Goal: Contribute content: Add original content to the website for others to see

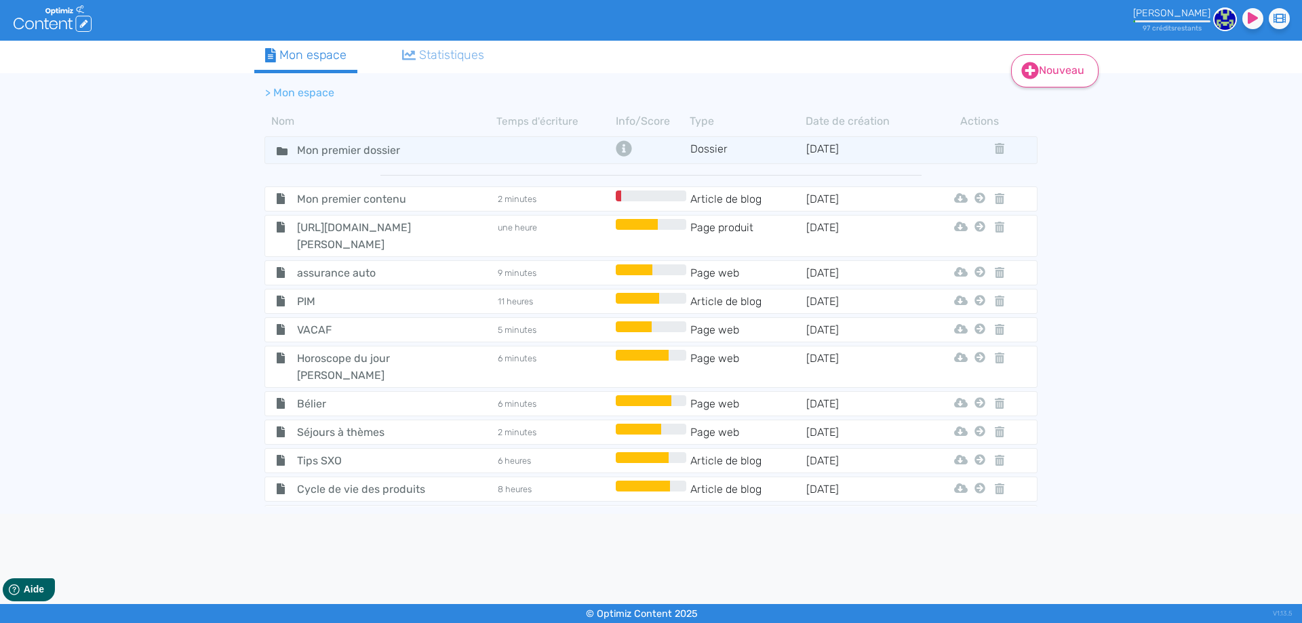
click at [1031, 73] on icon at bounding box center [1030, 70] width 17 height 17
click at [1036, 110] on button "Contenu" at bounding box center [1064, 105] width 109 height 22
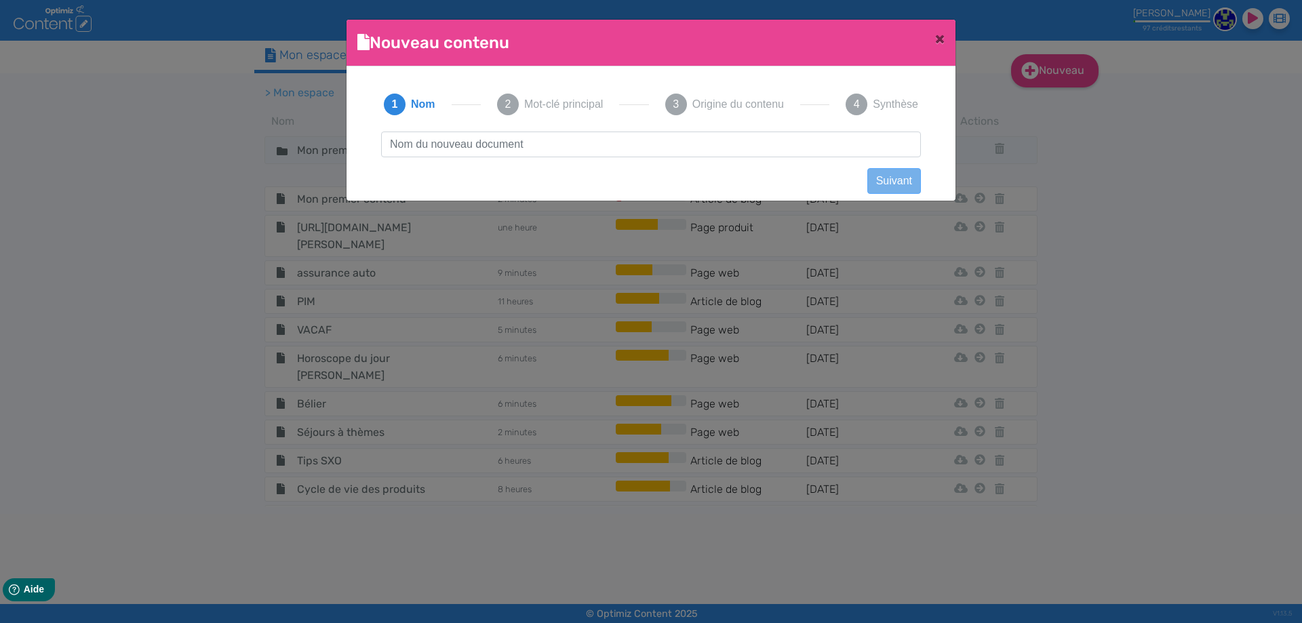
scroll to position [1, 0]
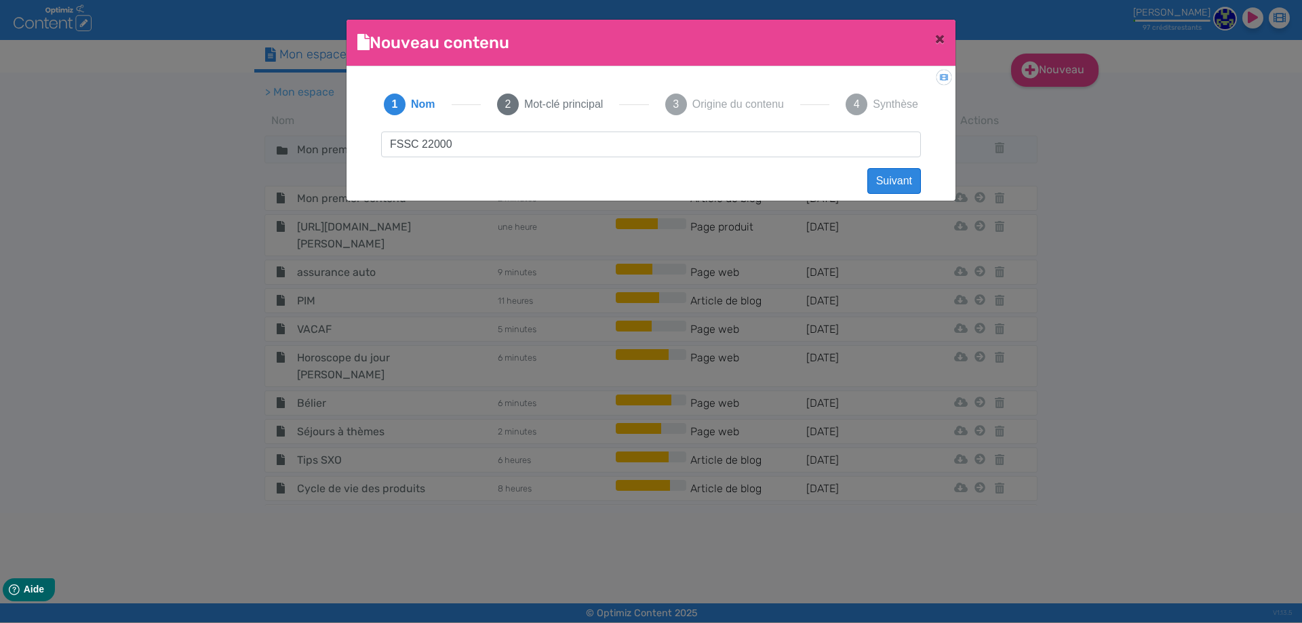
type input "FSSC 22000"
click at [899, 185] on button "Suivant" at bounding box center [894, 181] width 54 height 26
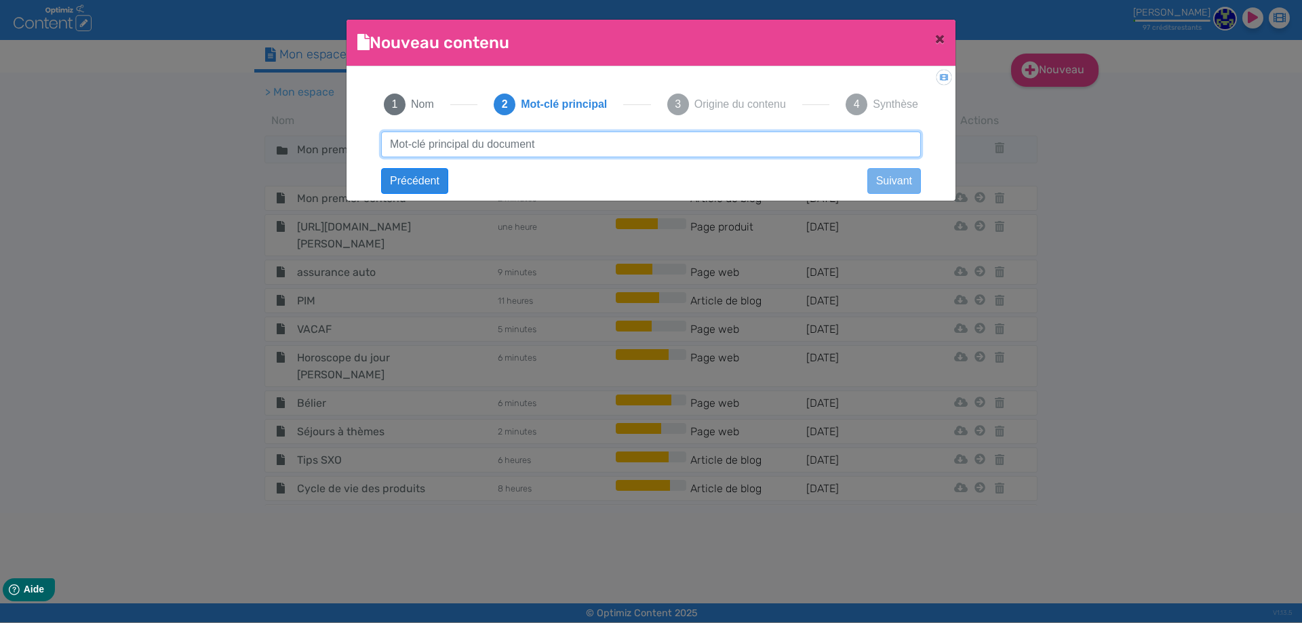
paste input "FSSC 22000"
type input "FSSC 22000"
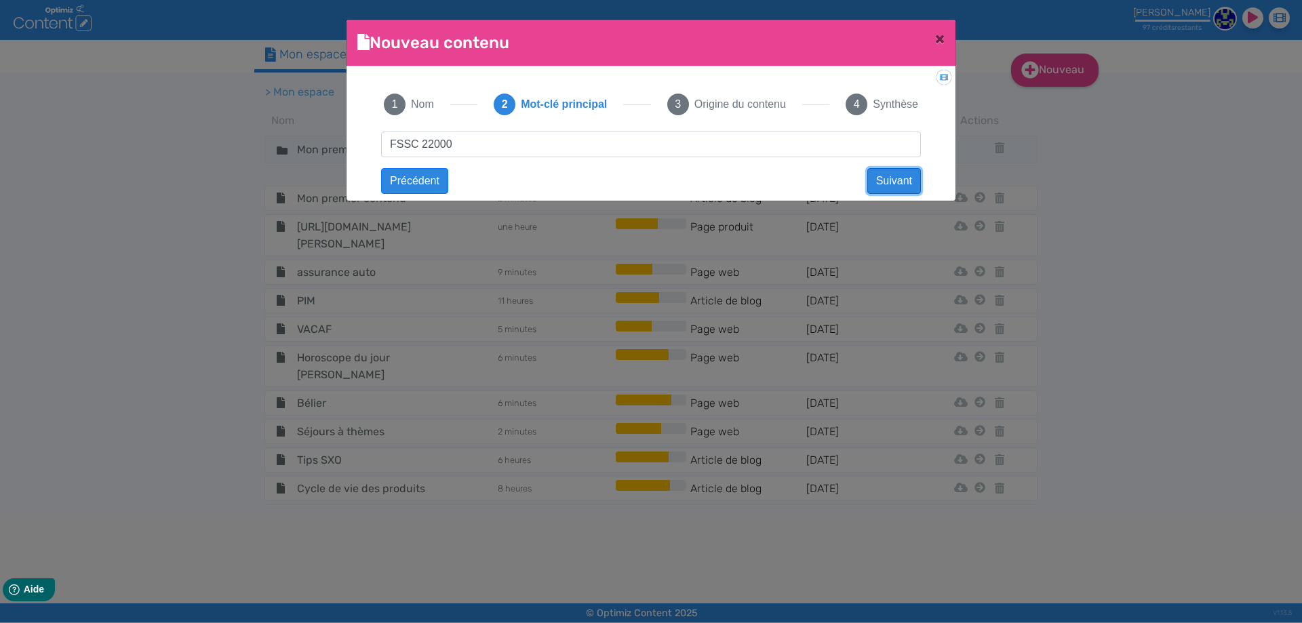
click at [884, 180] on button "Suivant" at bounding box center [894, 181] width 54 height 26
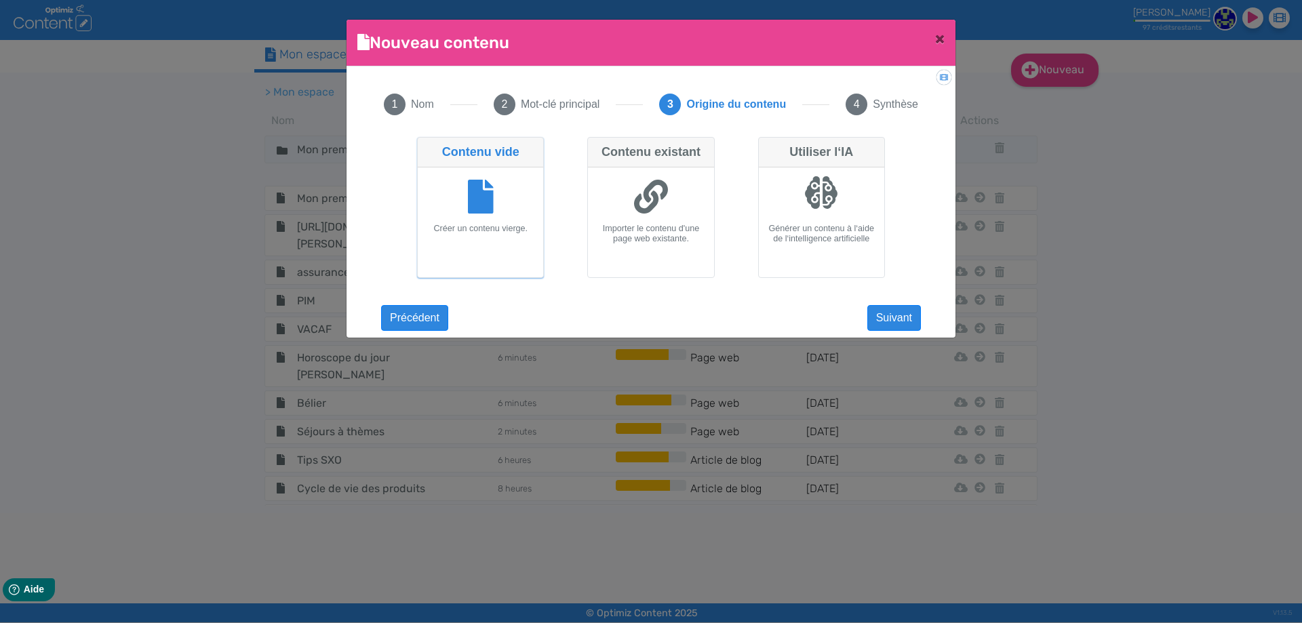
click at [627, 200] on div at bounding box center [650, 198] width 115 height 51
click at [596, 146] on input "Contenu existant Importer le contenu d'une page web existante." at bounding box center [591, 141] width 9 height 9
radio input "true"
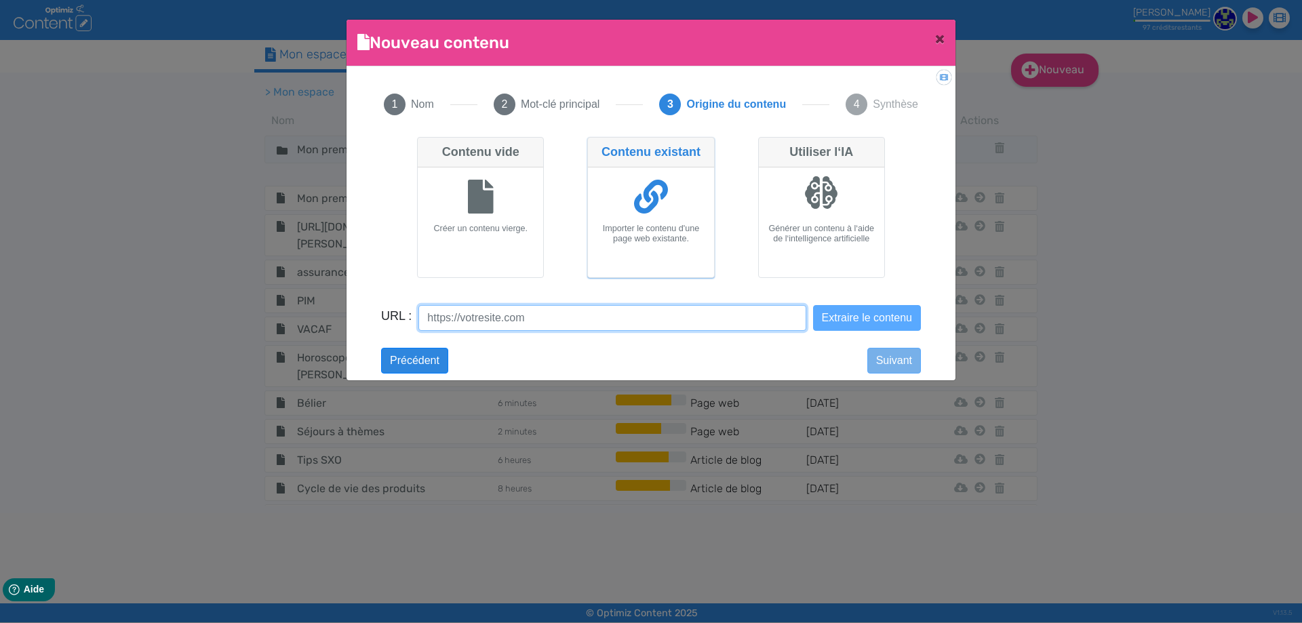
paste input "https://www.lrqa.com/fr-fr/fssc-22000/"
type input "https://www.lrqa.com/fr-fr/fssc-22000/"
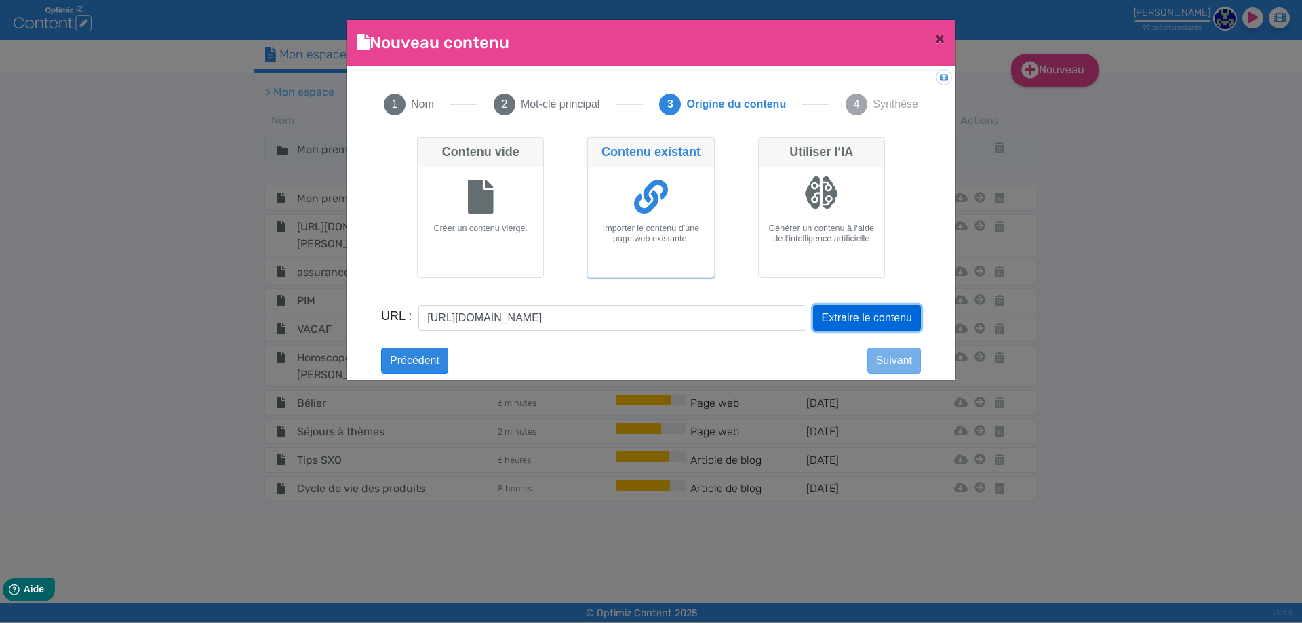
click at [846, 318] on button "Extraire le contenu" at bounding box center [867, 318] width 108 height 26
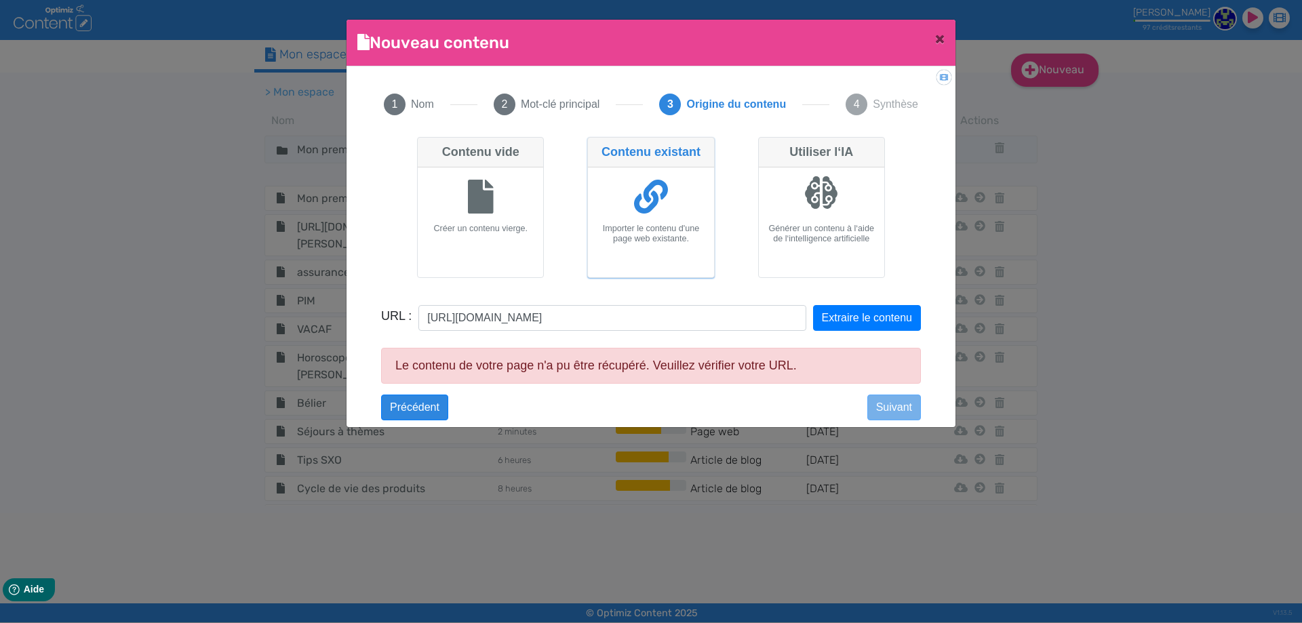
click at [840, 331] on form "URL : https://www.lrqa.com/fr-fr/fssc-22000/ Extraire le contenu" at bounding box center [651, 326] width 540 height 43
click at [841, 324] on button "Extraire le contenu" at bounding box center [867, 318] width 108 height 26
click at [652, 314] on input "https://www.lrqa.com/fr-fr/fssc-22000/" at bounding box center [611, 318] width 387 height 26
click at [654, 314] on input "https://www.lrqa.com/fr-fr/fssc-22000/" at bounding box center [611, 318] width 387 height 26
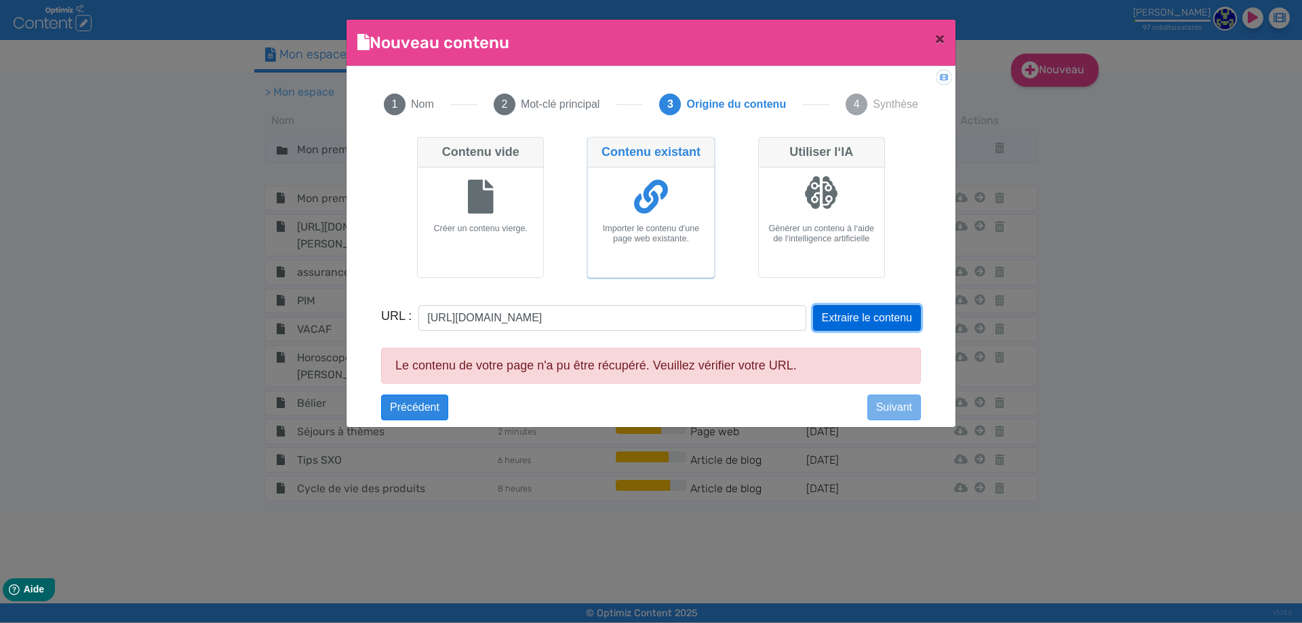
click at [829, 321] on button "Extraire le contenu" at bounding box center [867, 318] width 108 height 26
click at [459, 206] on div at bounding box center [480, 198] width 115 height 51
click at [426, 146] on input "Contenu vide Créer un contenu vierge." at bounding box center [421, 141] width 9 height 9
radio input "true"
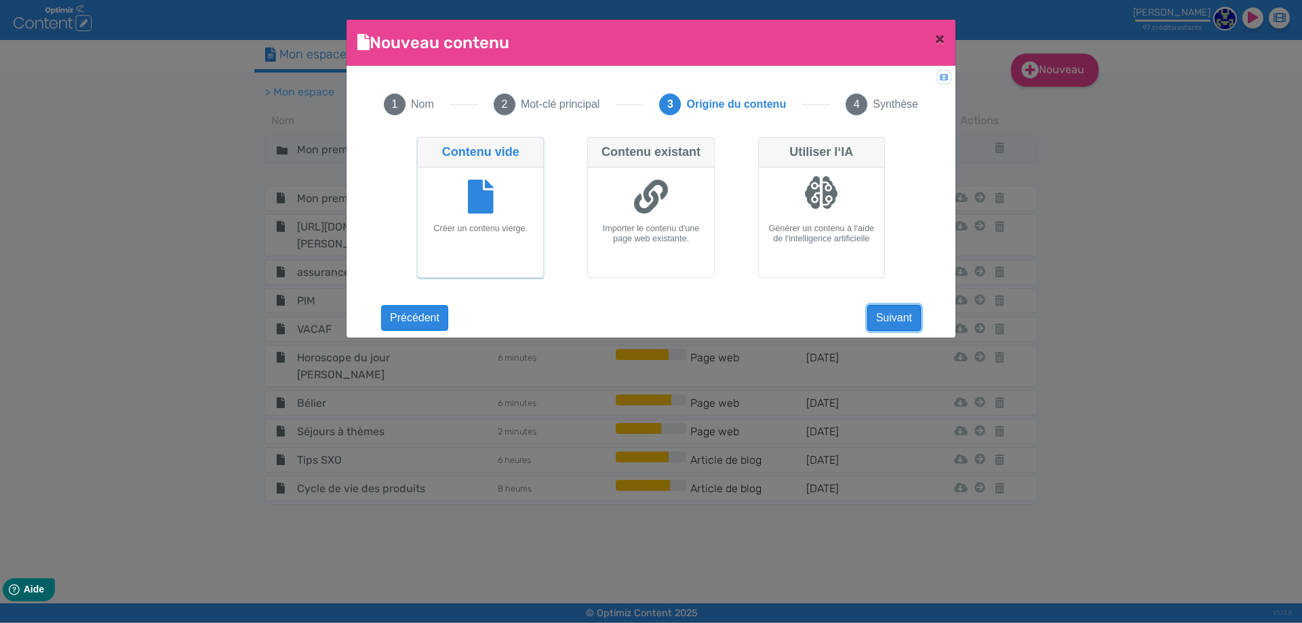
click at [920, 314] on button "Suivant" at bounding box center [894, 318] width 54 height 26
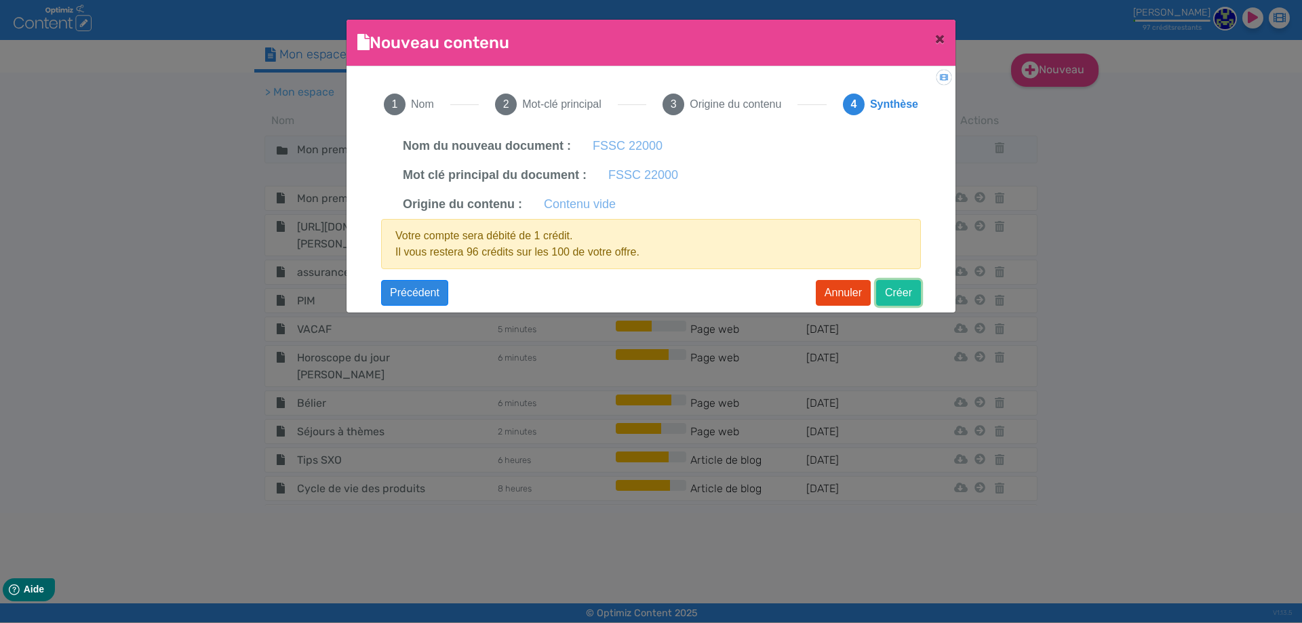
click at [888, 298] on button "Créer" at bounding box center [898, 293] width 45 height 26
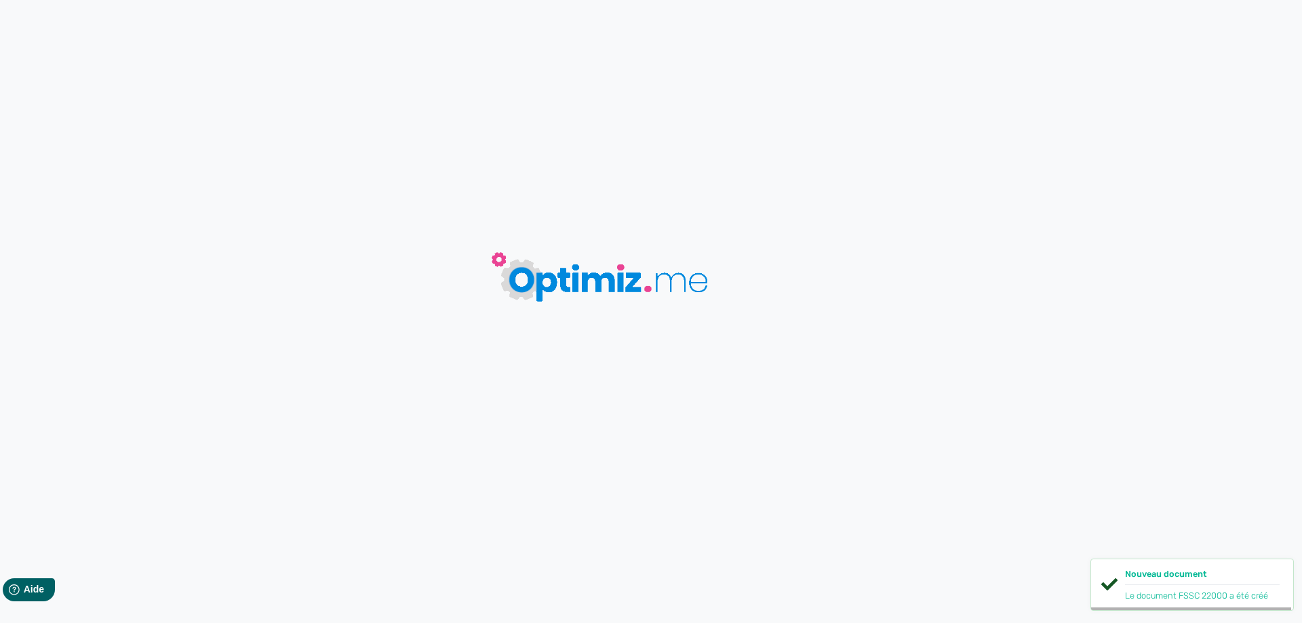
type input "FSSC 22000"
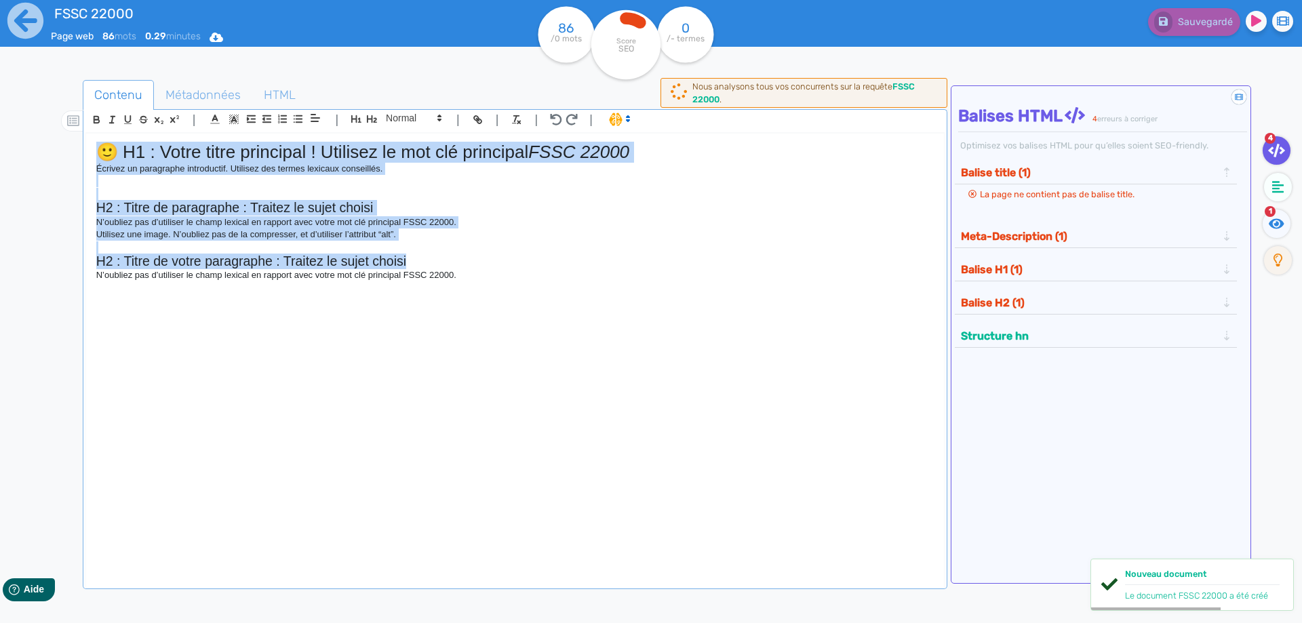
drag, startPoint x: 507, startPoint y: 267, endPoint x: 0, endPoint y: 100, distance: 534.0
click at [0, 100] on div "FSSC 22000 Page web 86 mots 0.29 minutes Html Pdf Word 86 /0 mots Score SEO 0 /…" at bounding box center [651, 354] width 1302 height 709
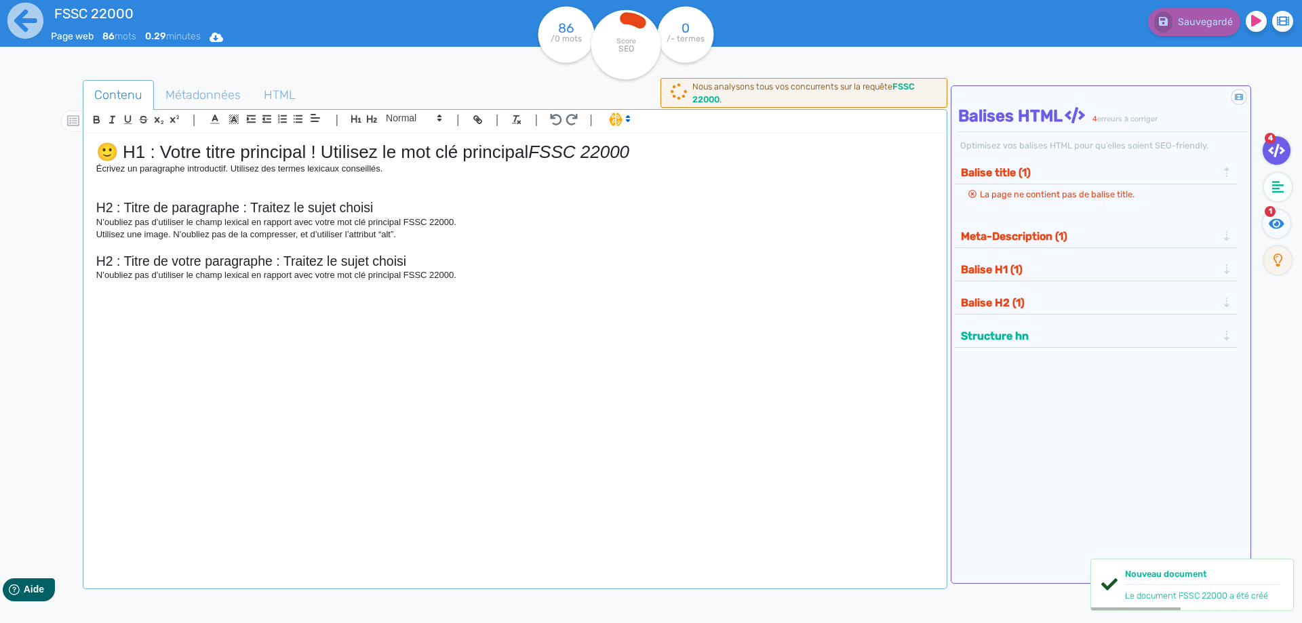
click at [525, 297] on div "🙂 H1 : Votre titre principal ! Utilisez le mot clé principal FSSC 22000 Écrivez…" at bounding box center [515, 352] width 858 height 436
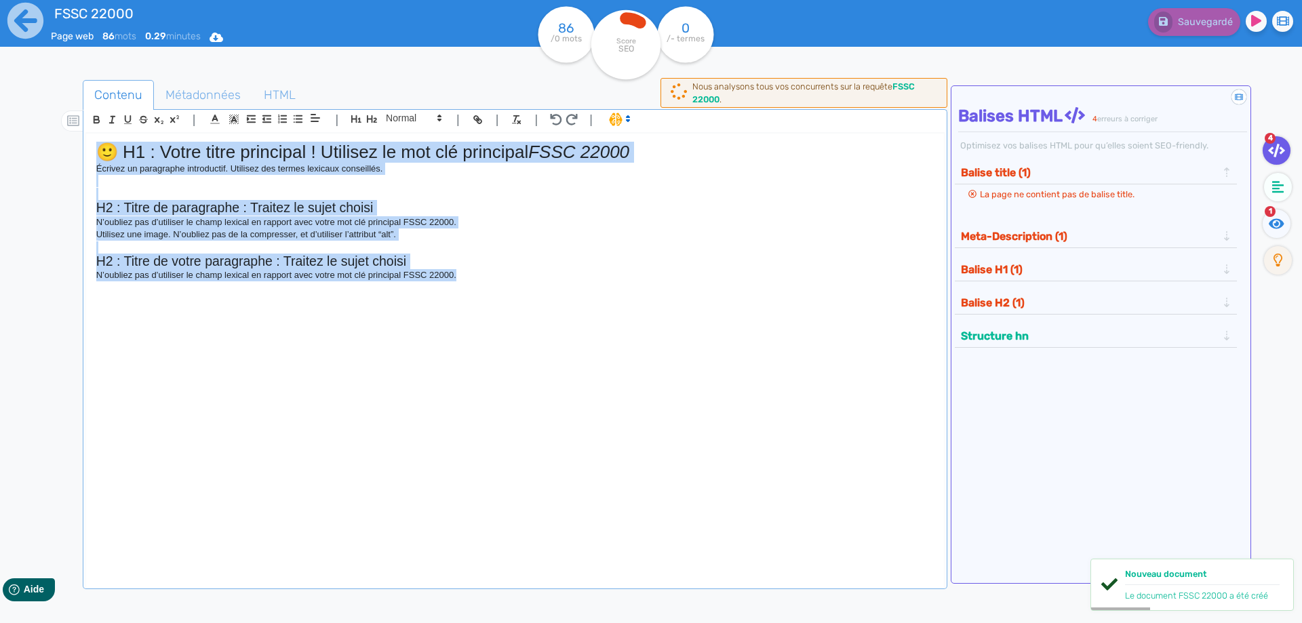
drag, startPoint x: 507, startPoint y: 279, endPoint x: 0, endPoint y: 125, distance: 529.3
click at [0, 125] on div "FSSC 22000 Page web 86 mots 0.29 minutes Html Pdf Word 86 /0 mots Score SEO 0 /…" at bounding box center [651, 354] width 1302 height 709
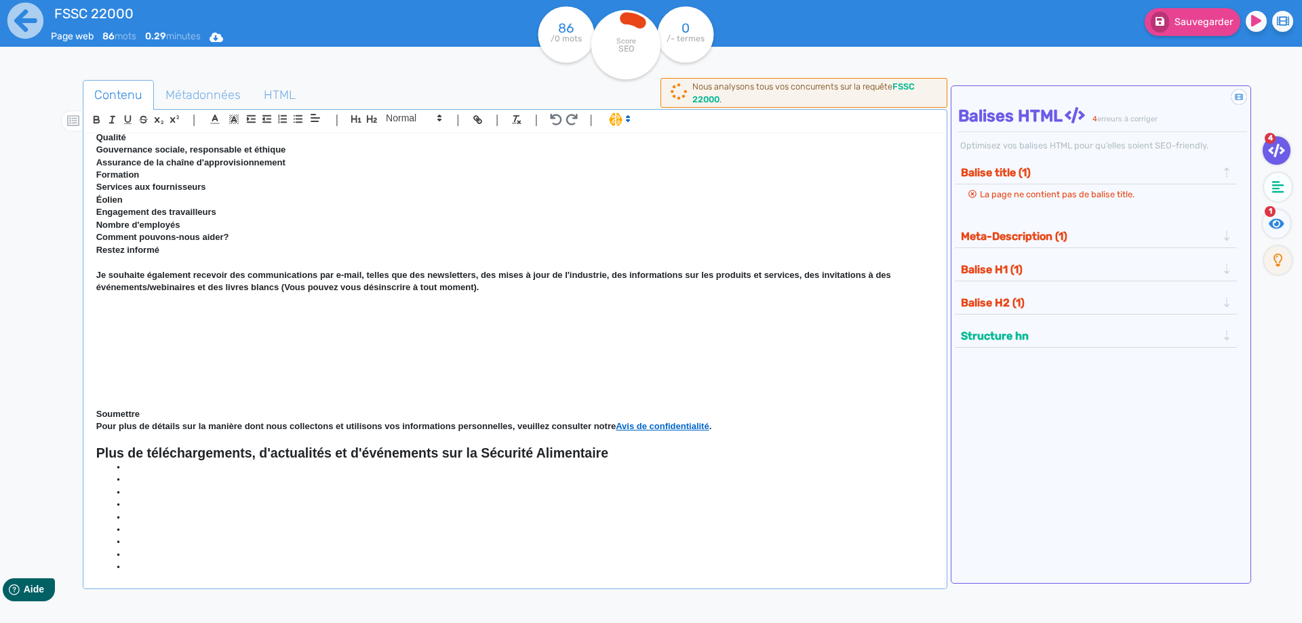
scroll to position [6455, 0]
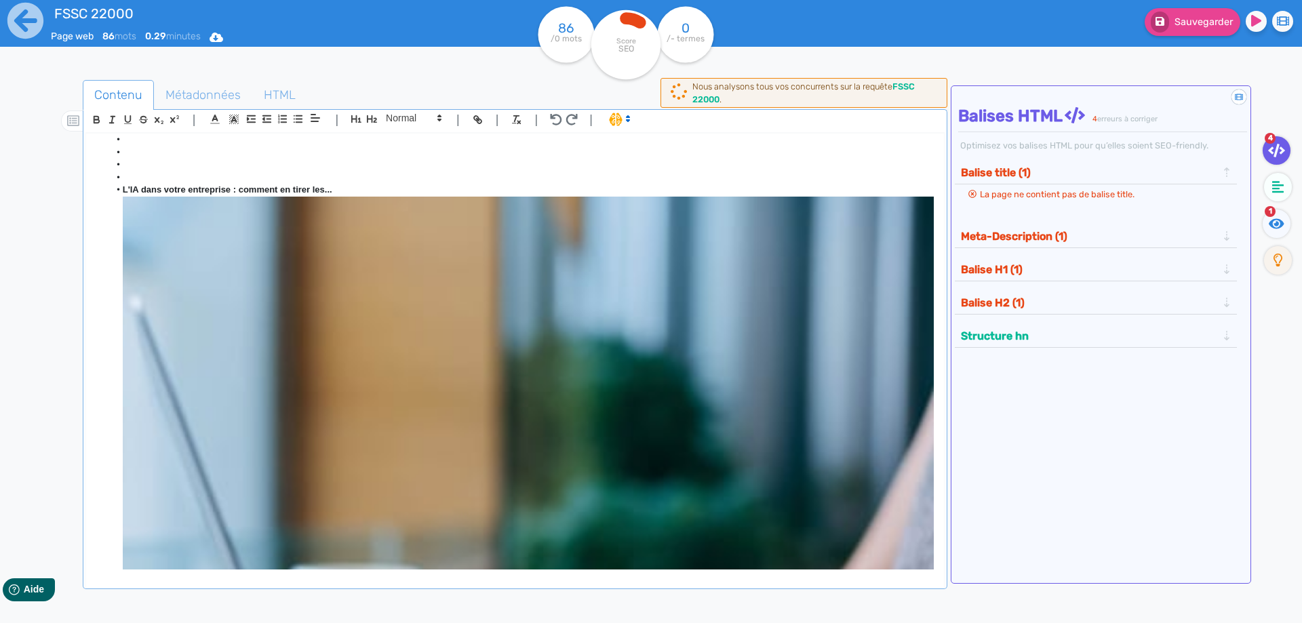
click at [849, 340] on img at bounding box center [528, 602] width 811 height 811
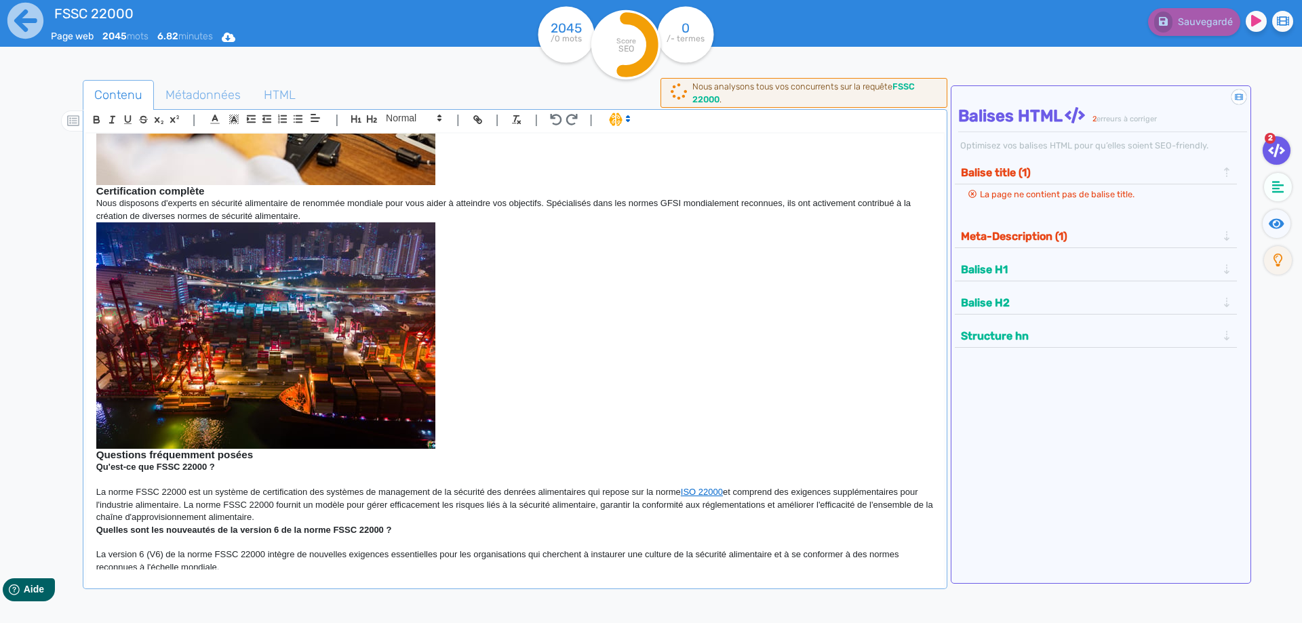
scroll to position [0, 0]
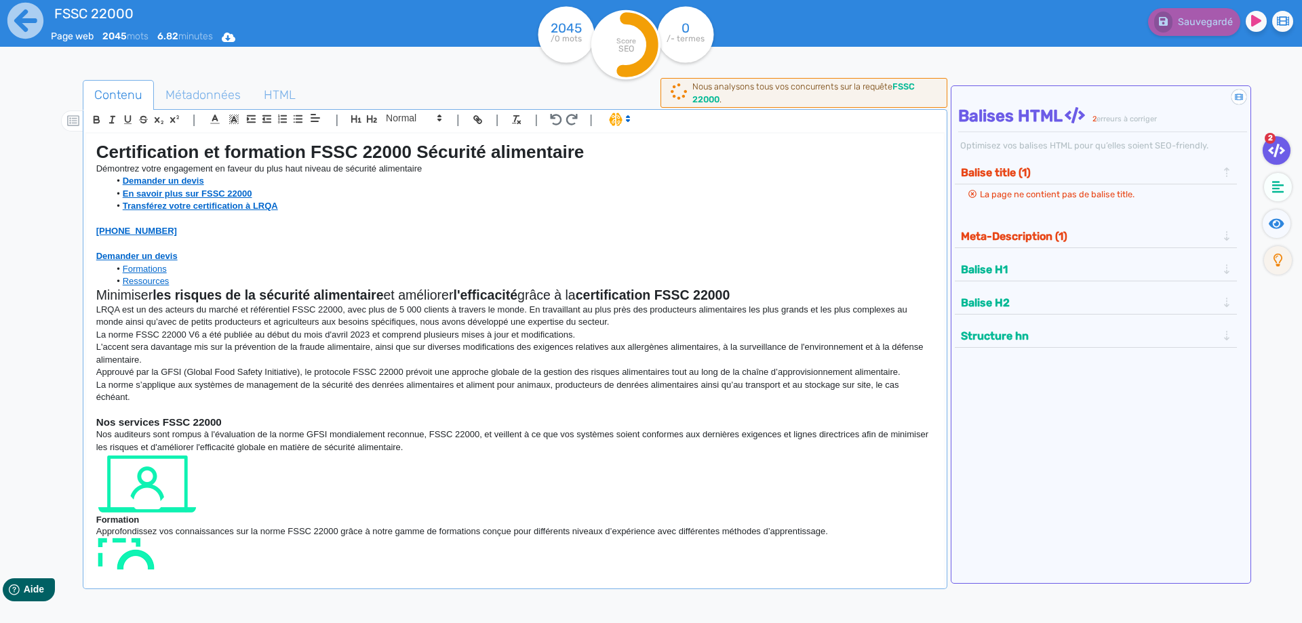
click at [371, 214] on p at bounding box center [515, 219] width 838 height 12
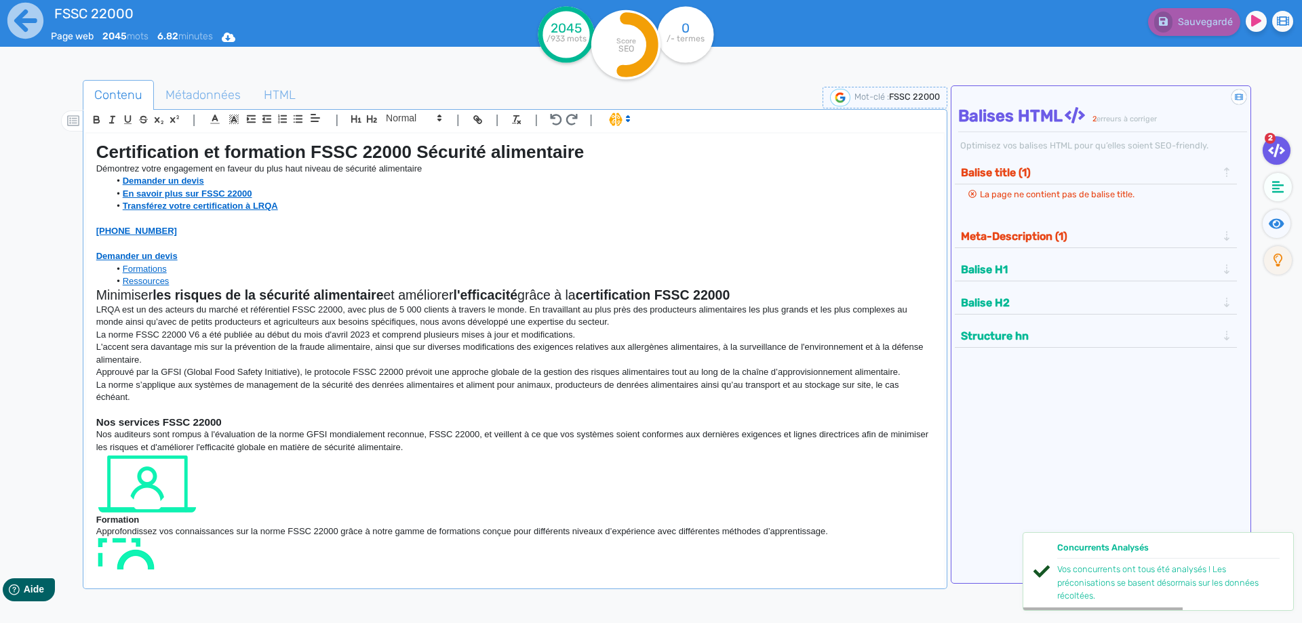
click at [431, 61] on div "FSSC 22000 Page web 2045 mots 6.82 minutes Html Pdf Word" at bounding box center [246, 33] width 391 height 66
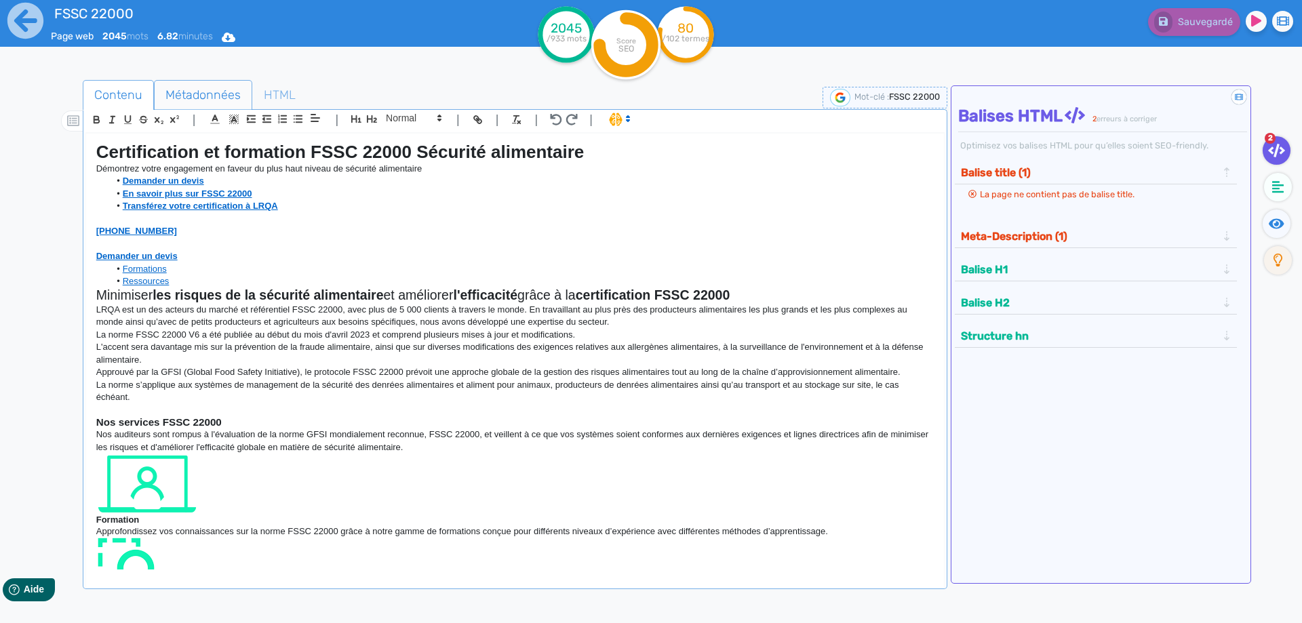
click at [211, 95] on span "Métadonnées" at bounding box center [203, 95] width 97 height 37
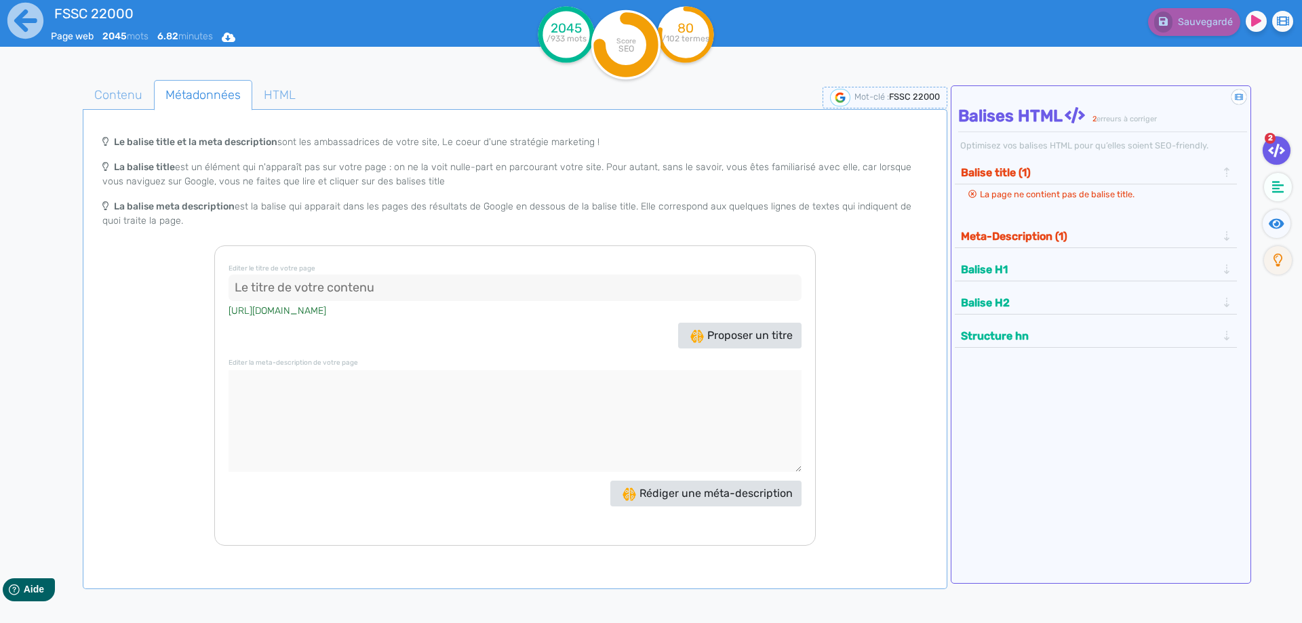
click at [360, 288] on input at bounding box center [515, 288] width 573 height 27
click at [705, 336] on span "Proposer un titre" at bounding box center [741, 335] width 102 height 13
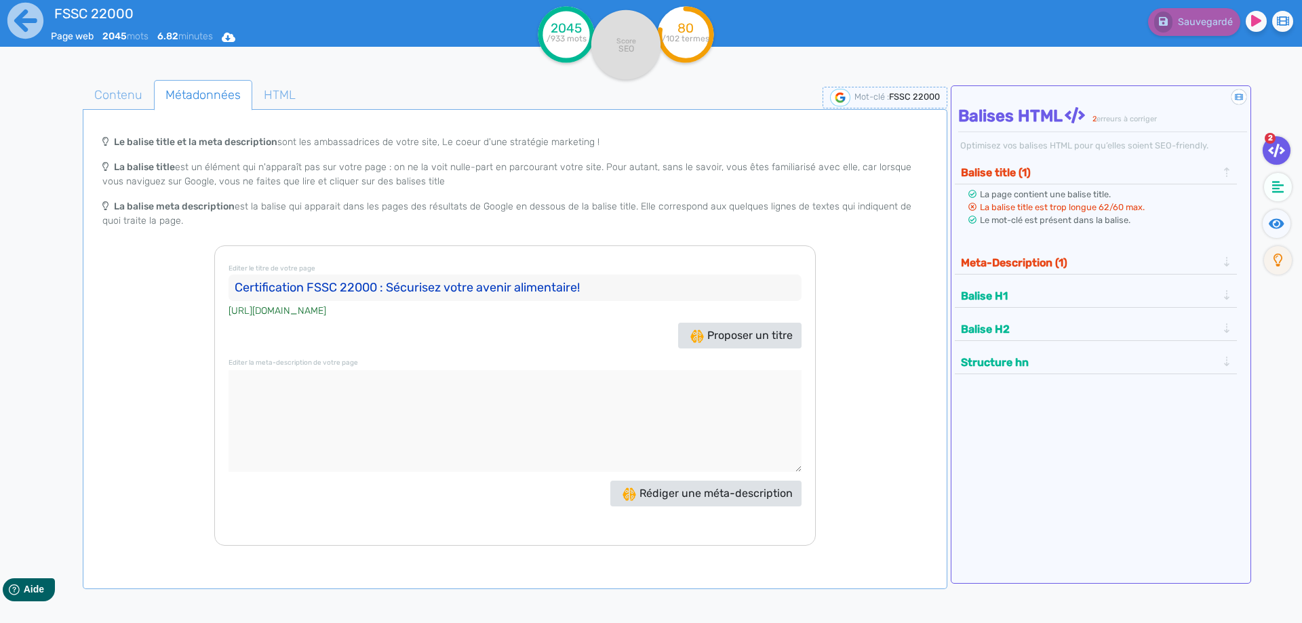
click at [602, 281] on input "Certification FSSC 22000 : Sécurisez votre avenir alimentaire!" at bounding box center [515, 288] width 573 height 27
click at [590, 365] on div "Editer le titre de votre page Certification FSSC 22000 : Sécurisez votre avenir…" at bounding box center [515, 395] width 602 height 300
click at [504, 284] on input "Certification FSSC 22000 : Sécurisez votre avenir alimentaire" at bounding box center [515, 288] width 573 height 27
drag, startPoint x: 397, startPoint y: 293, endPoint x: 397, endPoint y: 285, distance: 7.5
click at [397, 287] on input "Certification FSSC 22000 : Sécurisez votre avenir alimentaire" at bounding box center [515, 288] width 573 height 27
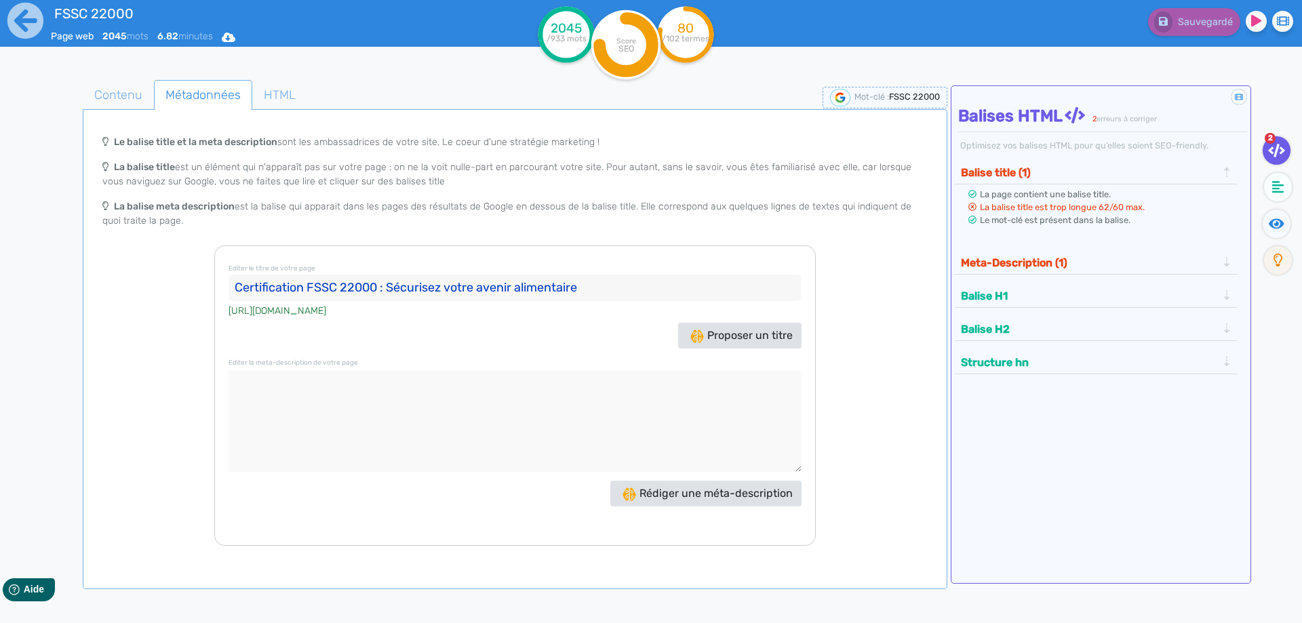
click at [397, 275] on input "Certification FSSC 22000 : Sécurisez votre avenir alimentaire" at bounding box center [515, 288] width 573 height 27
drag, startPoint x: 388, startPoint y: 284, endPoint x: 395, endPoint y: 288, distance: 7.9
click at [395, 288] on input "Certification FSSC 22000 : Sécurisez votre avenir alimentaire" at bounding box center [515, 288] width 573 height 27
click at [454, 450] on textarea at bounding box center [515, 421] width 573 height 102
click at [513, 286] on input "Certification FSSC 22000 : sécurisez votre avenir alimentaire" at bounding box center [515, 288] width 573 height 27
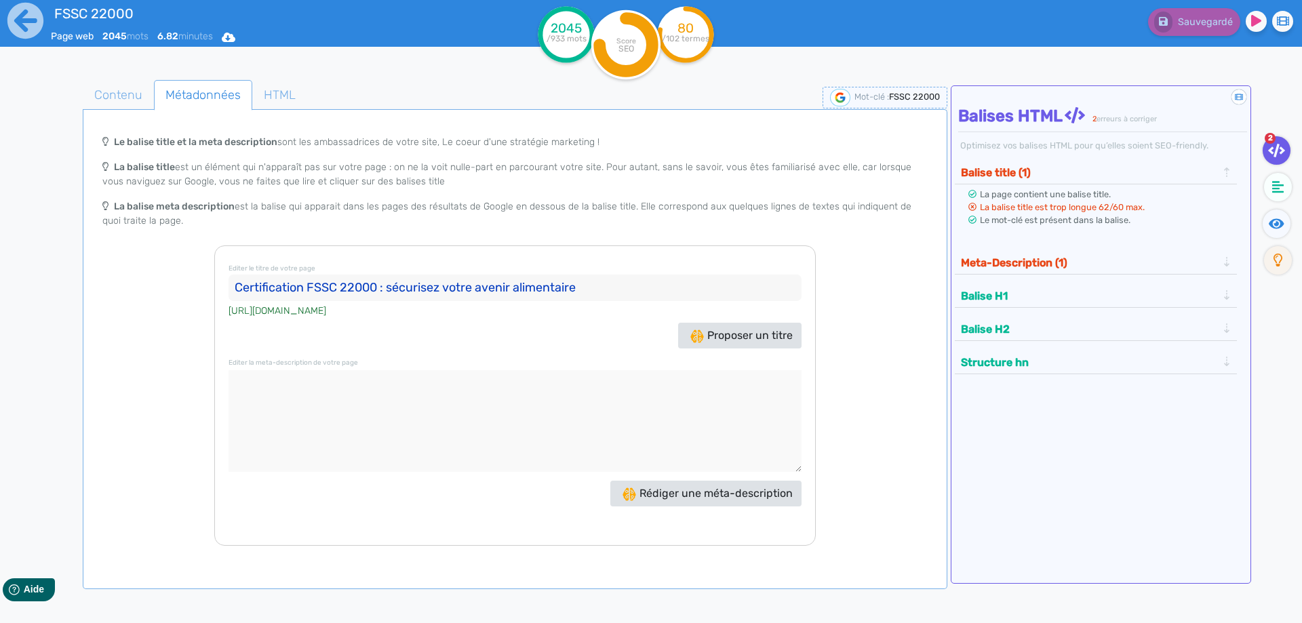
click at [1107, 237] on div "La page contient une balise title. La balise title est trop longue 62/60 max. L…" at bounding box center [1096, 212] width 283 height 57
click at [604, 290] on input "Certification FSSC 22000 : sécurisez votre avenir alimentaire" at bounding box center [515, 288] width 573 height 27
click at [693, 334] on span "Proposer un titre" at bounding box center [741, 335] width 102 height 13
click at [128, 105] on span "Contenu" at bounding box center [118, 95] width 70 height 37
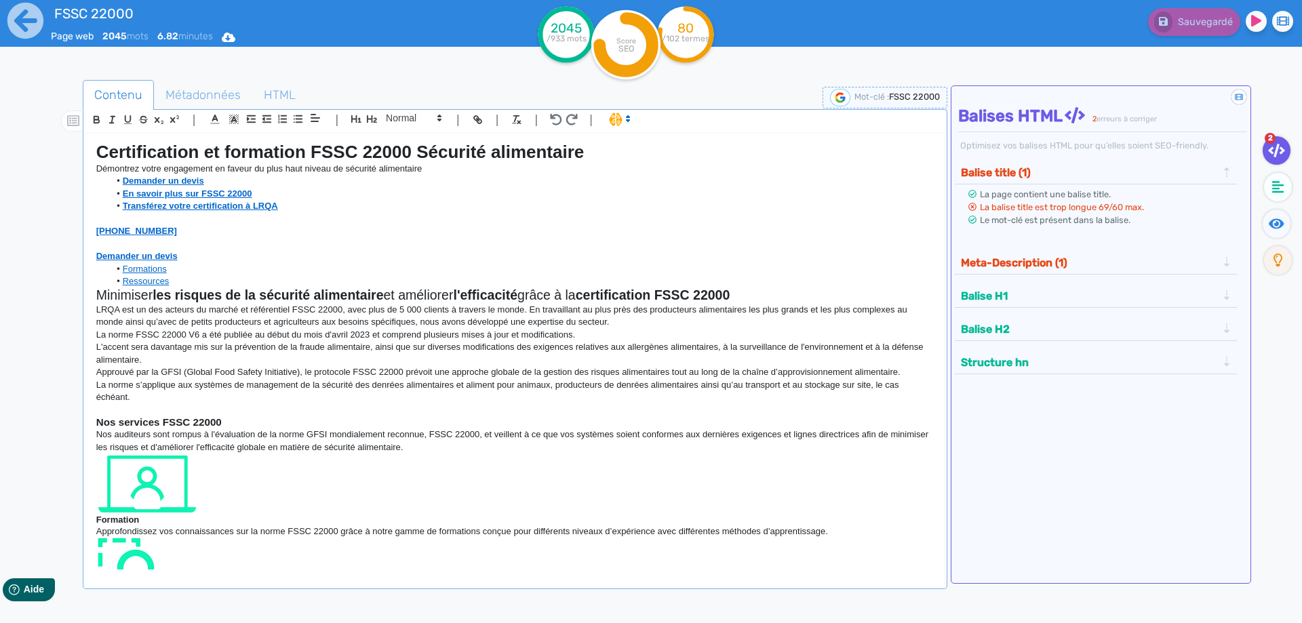
click at [435, 317] on p "LRQA est un des acteurs du marché et référentiel FSSC 22000, avec plus de 5 000…" at bounding box center [515, 316] width 838 height 25
click at [608, 223] on p at bounding box center [515, 219] width 838 height 12
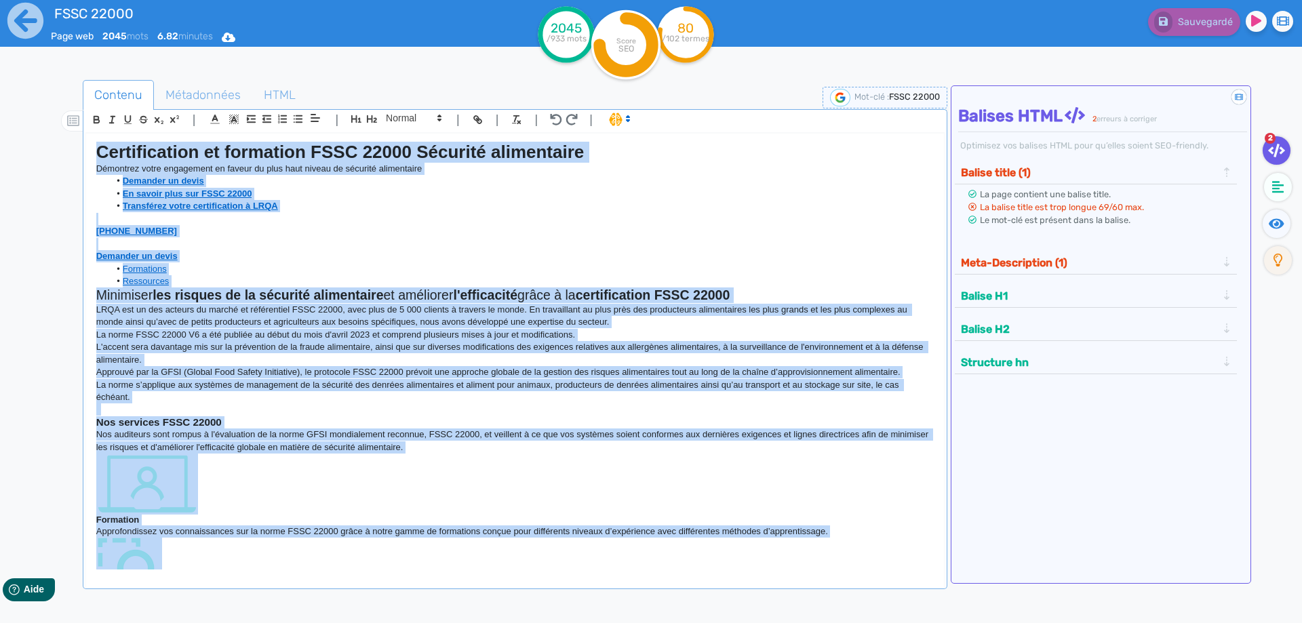
click at [483, 75] on div "Contenu Métadonnées HTML | | H3 H4 H5 H6 Normal | | | | Certification et format…" at bounding box center [667, 387] width 1269 height 642
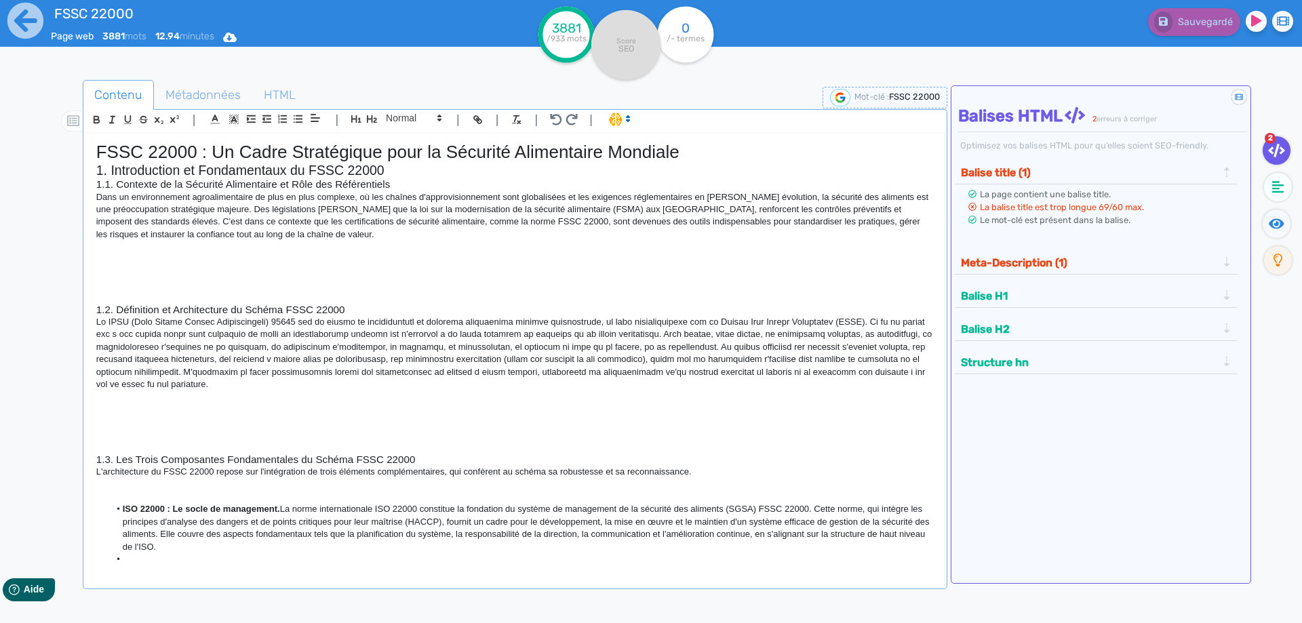
click at [415, 66] on div "Contenu Métadonnées HTML | | H3 H4 H5 H6 Normal | | | | FSSC 22000 : Un Cadre S…" at bounding box center [667, 387] width 1269 height 642
click at [312, 226] on p "Dans un environnement agroalimentaire de plus en plus complexe, où les chaînes …" at bounding box center [515, 216] width 838 height 50
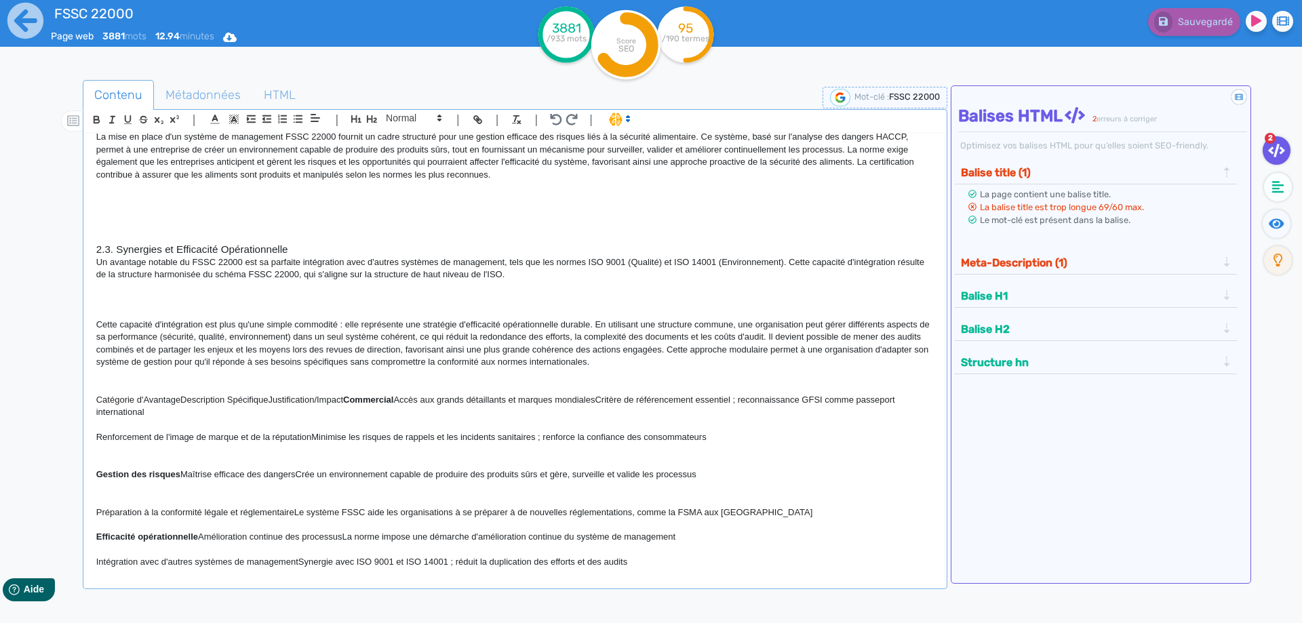
scroll to position [686, 0]
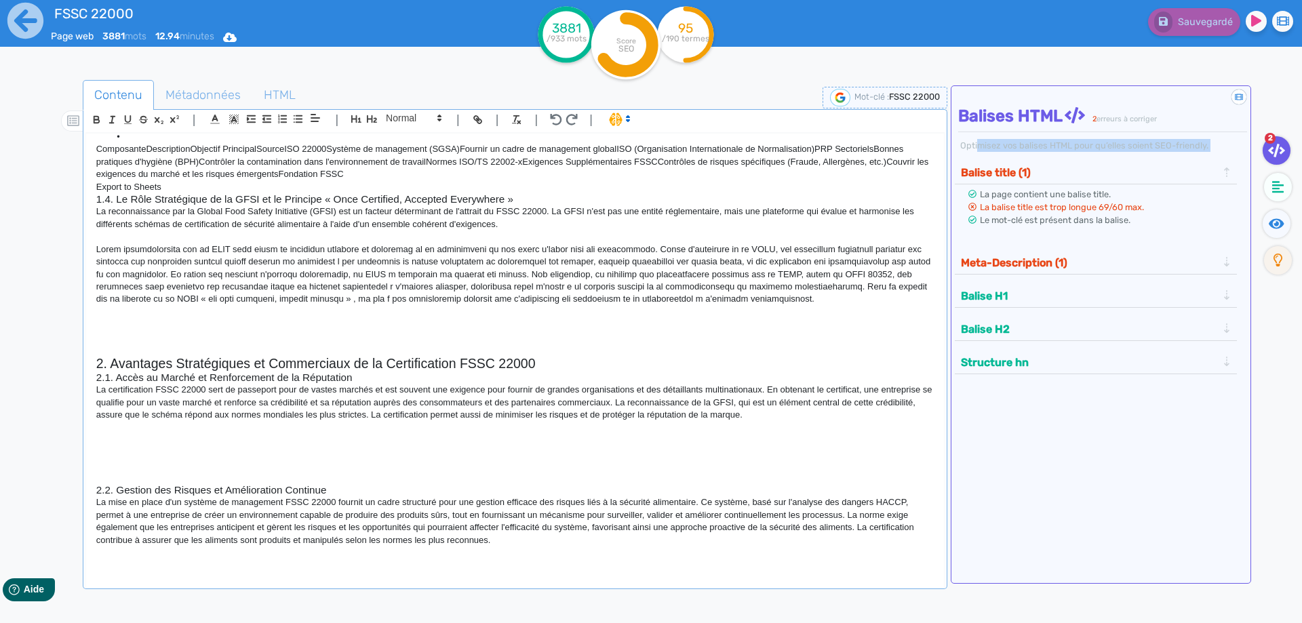
drag, startPoint x: 973, startPoint y: 193, endPoint x: 975, endPoint y: 134, distance: 59.0
click at [975, 134] on div "Didacticiel : Les balises HTML Balises HTML 2 erreurs à corriger Optimisez vos …" at bounding box center [1101, 334] width 301 height 498
click at [448, 55] on div "FSSC 22000 Page web 3881 mots 12.94 minutes Html Pdf Word" at bounding box center [260, 33] width 521 height 66
click at [503, 252] on p at bounding box center [515, 274] width 838 height 62
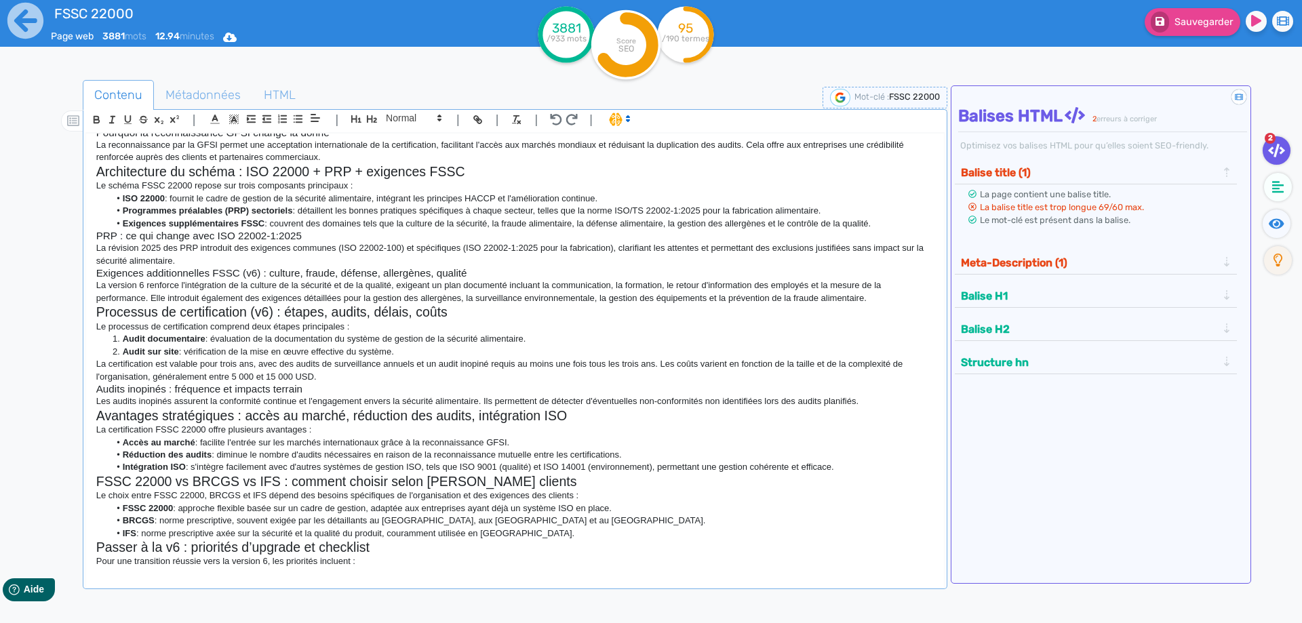
scroll to position [0, 0]
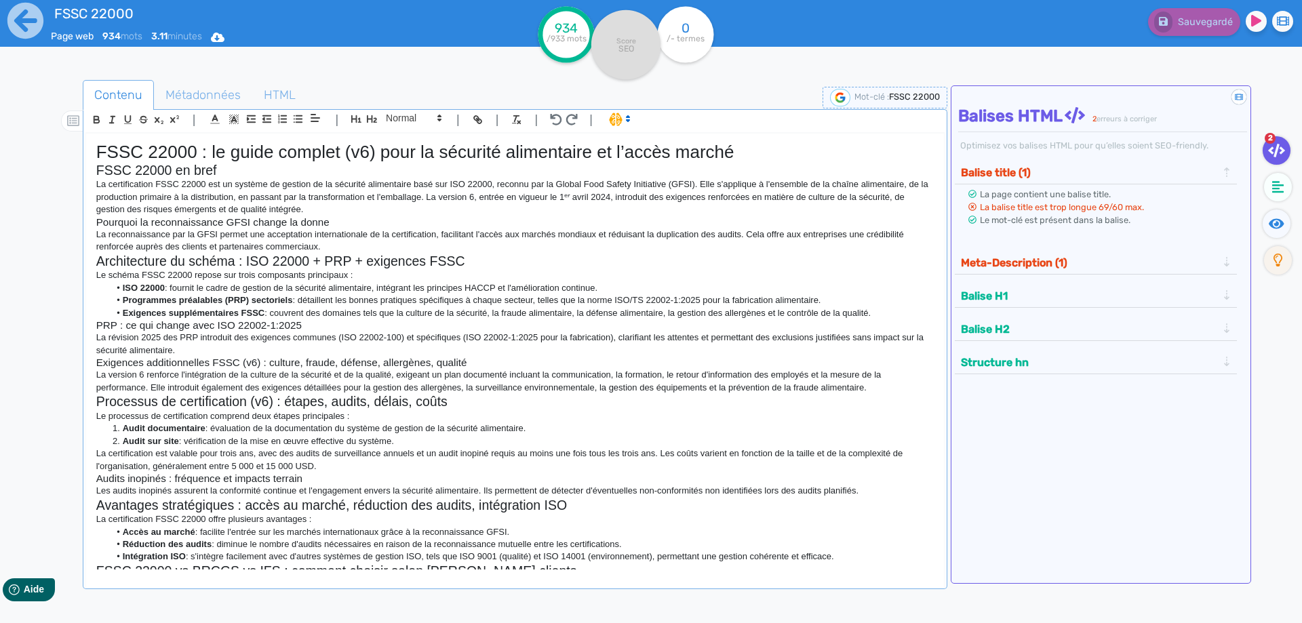
click at [469, 50] on div "FSSC 22000 Page web 934 mots 3.11 minutes Html Pdf Word" at bounding box center [260, 33] width 521 height 66
click at [870, 12] on div "Sauvegardé" at bounding box center [1041, 19] width 541 height 33
click at [294, 153] on h1 "FSSC 22000 : le guide complet (v6) pour la sécurité alimentaire et l’accès marc…" at bounding box center [515, 152] width 838 height 21
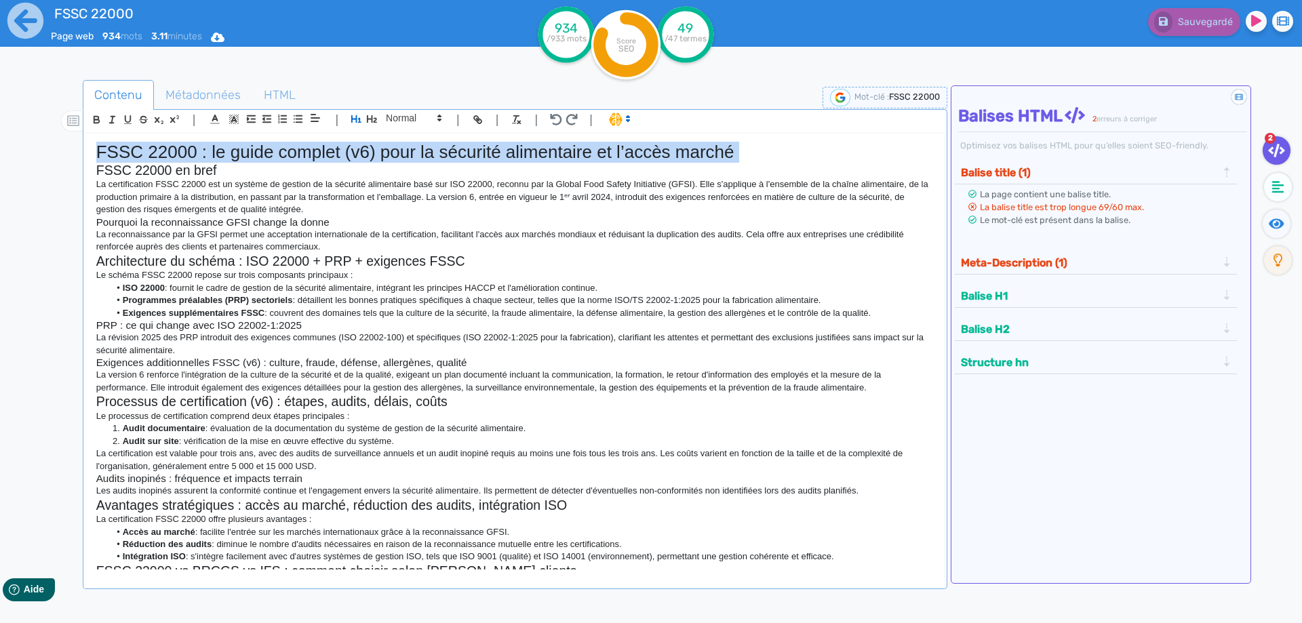
click at [294, 153] on h1 "FSSC 22000 : le guide complet (v6) pour la sécurité alimentaire et l’accès marc…" at bounding box center [515, 152] width 838 height 21
click at [298, 153] on h1 "FSSC 22000 : le guide complet (v6) pour la sécurité alimentaire et l’accès marc…" at bounding box center [515, 152] width 838 height 21
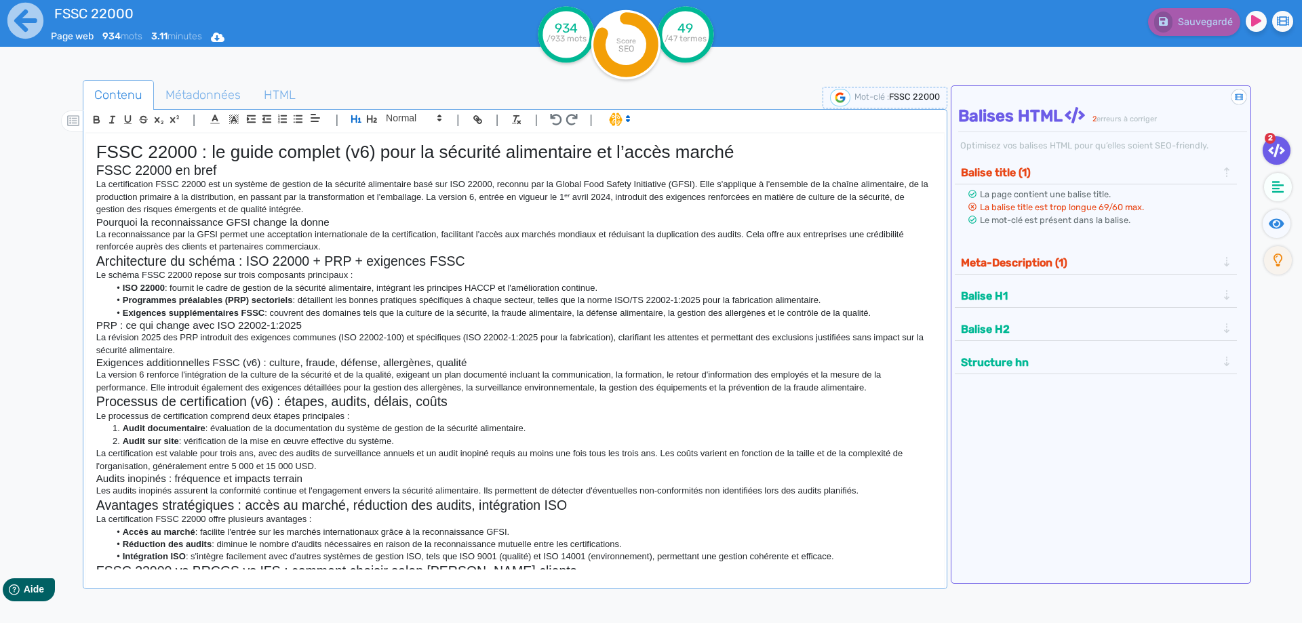
click at [262, 180] on p "La certification FSSC 22000 est un système de gestion de la sécurité alimentair…" at bounding box center [515, 196] width 838 height 37
click at [283, 161] on h1 "FSSC 22000 : le guide complet (v6) pour la sécurité alimentaire et l’accès marc…" at bounding box center [515, 152] width 838 height 21
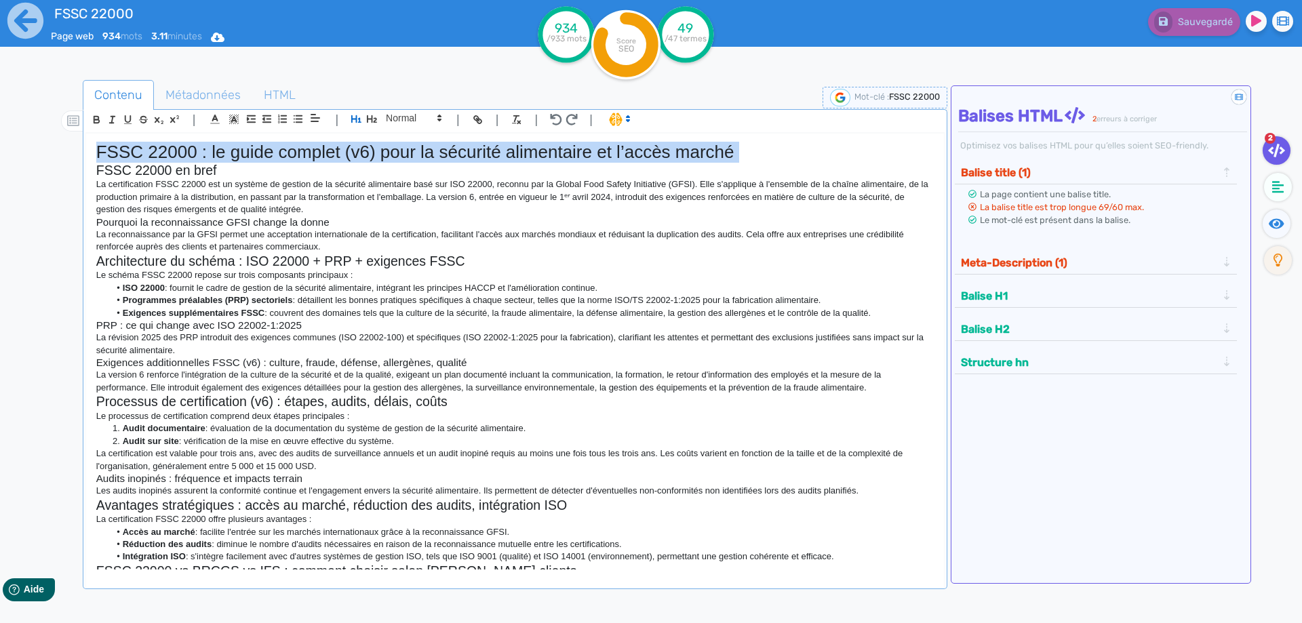
click at [283, 161] on h1 "FSSC 22000 : le guide complet (v6) pour la sécurité alimentaire et l’accès marc…" at bounding box center [515, 152] width 838 height 21
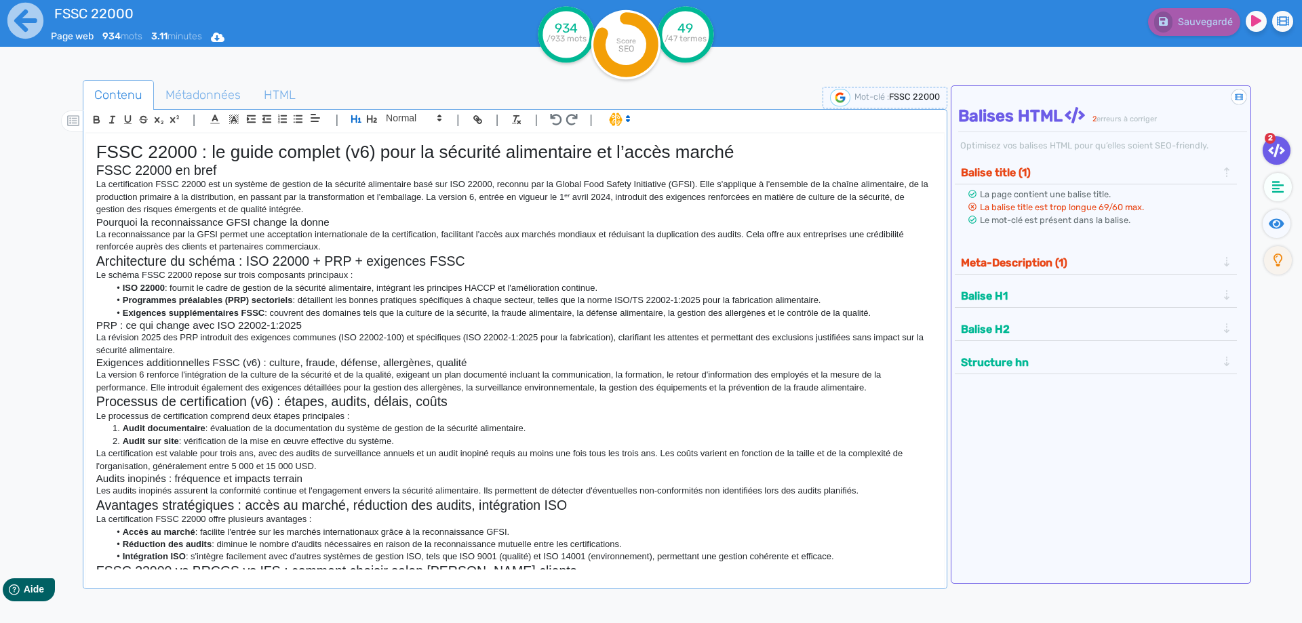
click at [765, 75] on div "934 /933 mots Score SEO 49 /47 termes" at bounding box center [650, 44] width 237 height 81
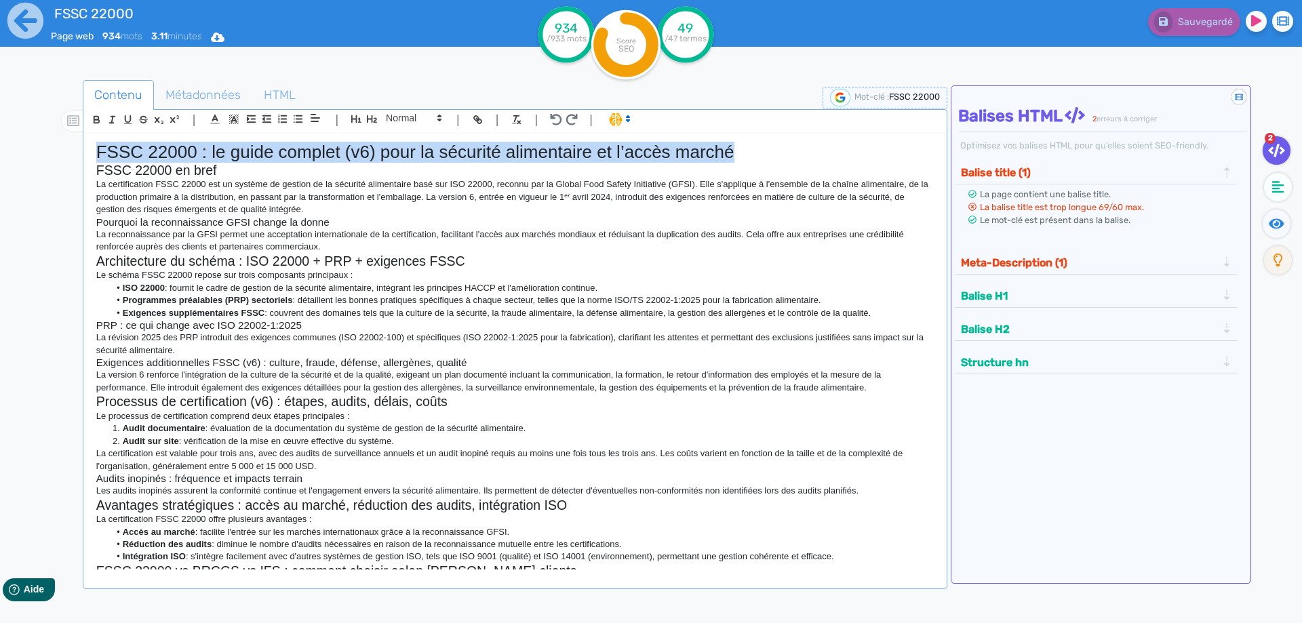
drag, startPoint x: 752, startPoint y: 142, endPoint x: 38, endPoint y: 159, distance: 714.3
click at [38, 159] on div "Contenu Métadonnées HTML | | H3 H4 H5 H6 Normal | | | | FSSC 22000 : le guide c…" at bounding box center [667, 387] width 1269 height 642
click at [330, 159] on h1 "FSSC 22000 : le guide complet (v6) pour la sécurité alimentaire et l’accès marc…" at bounding box center [515, 152] width 838 height 21
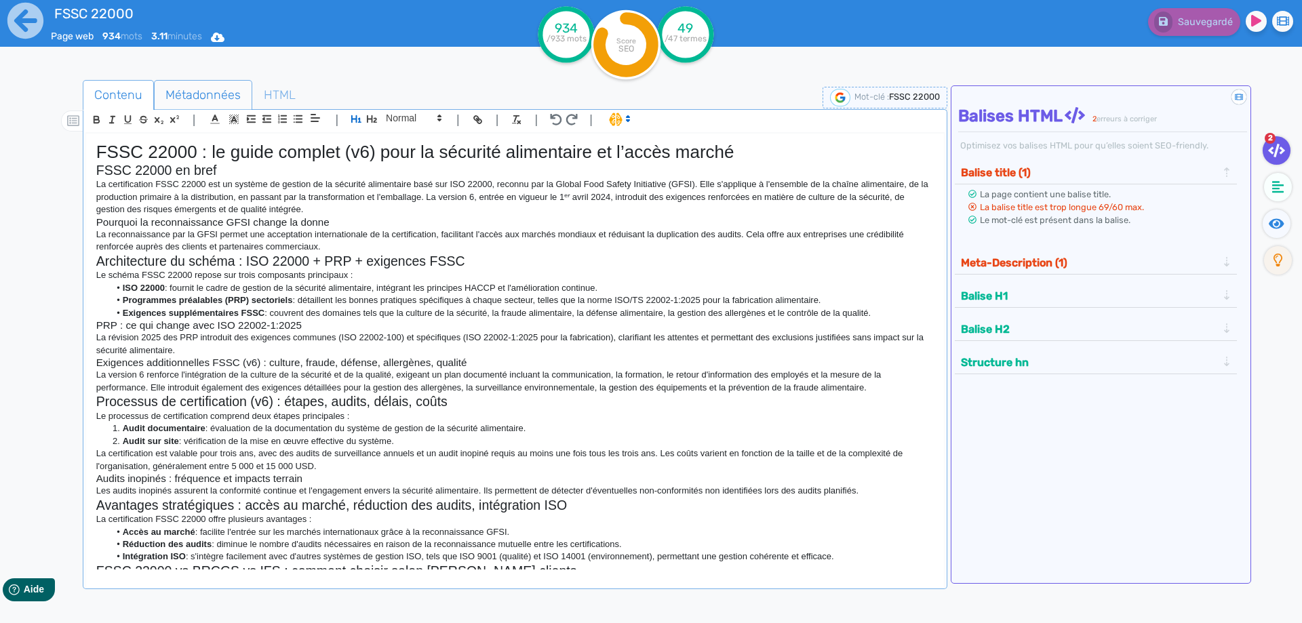
click at [181, 96] on span "Métadonnées" at bounding box center [203, 95] width 97 height 37
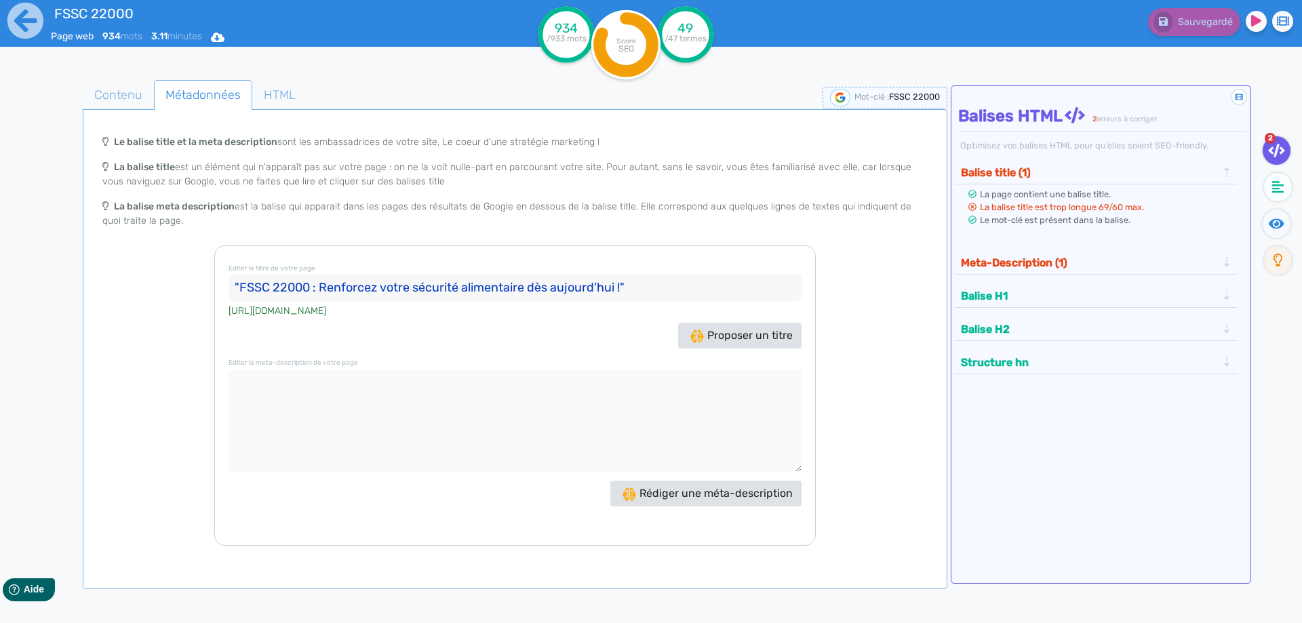
click at [416, 300] on input ""FSSC 22000 : Renforcez votre sécurité alimentaire dès aujourd'hui !"" at bounding box center [515, 288] width 573 height 27
paste input "FSSC 22000 v6 : Guide complet de la certification sécurité alimentaire GFSI"
drag, startPoint x: 311, startPoint y: 288, endPoint x: 323, endPoint y: 287, distance: 11.5
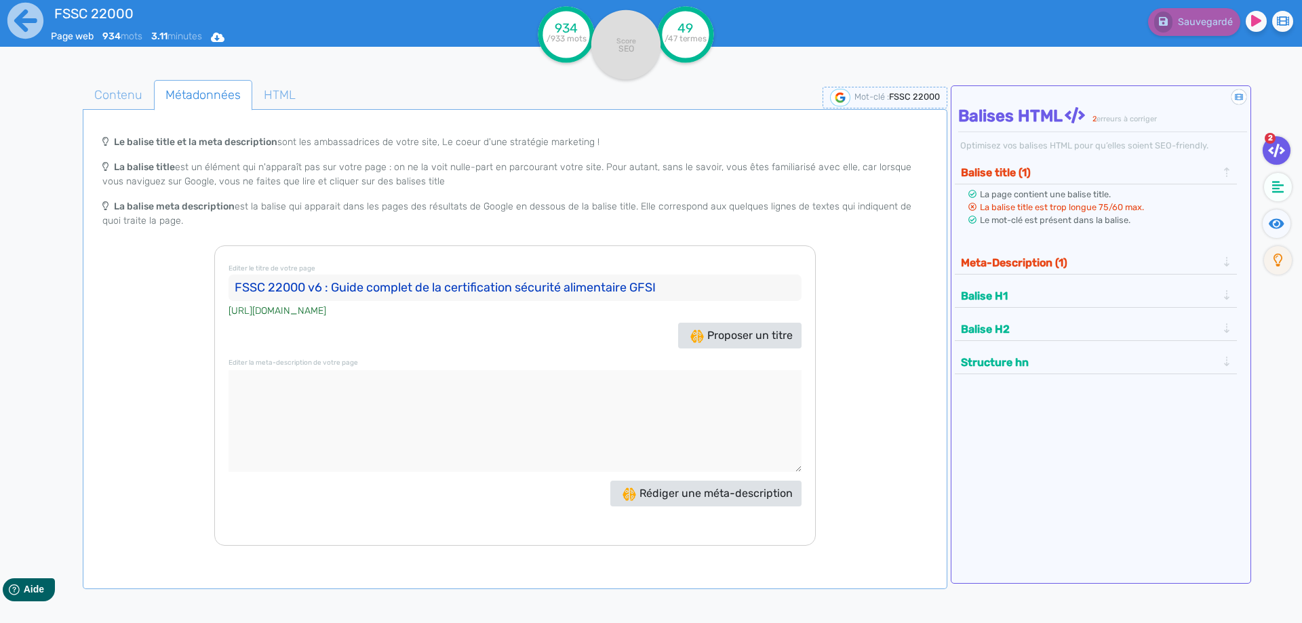
click at [323, 287] on input "FSSC 22000 v6 : Guide complet de la certification sécurité alimentaire GFSI" at bounding box center [515, 288] width 573 height 27
click at [516, 281] on input "Certification FSSC 22000 : Guide complet de la certification sécurité alimentai…" at bounding box center [515, 288] width 573 height 27
drag, startPoint x: 573, startPoint y: 283, endPoint x: 390, endPoint y: 296, distance: 183.6
click at [390, 296] on input "Certification FSSC 22000 : Guide complet de la certification sécurité alimentai…" at bounding box center [515, 288] width 573 height 27
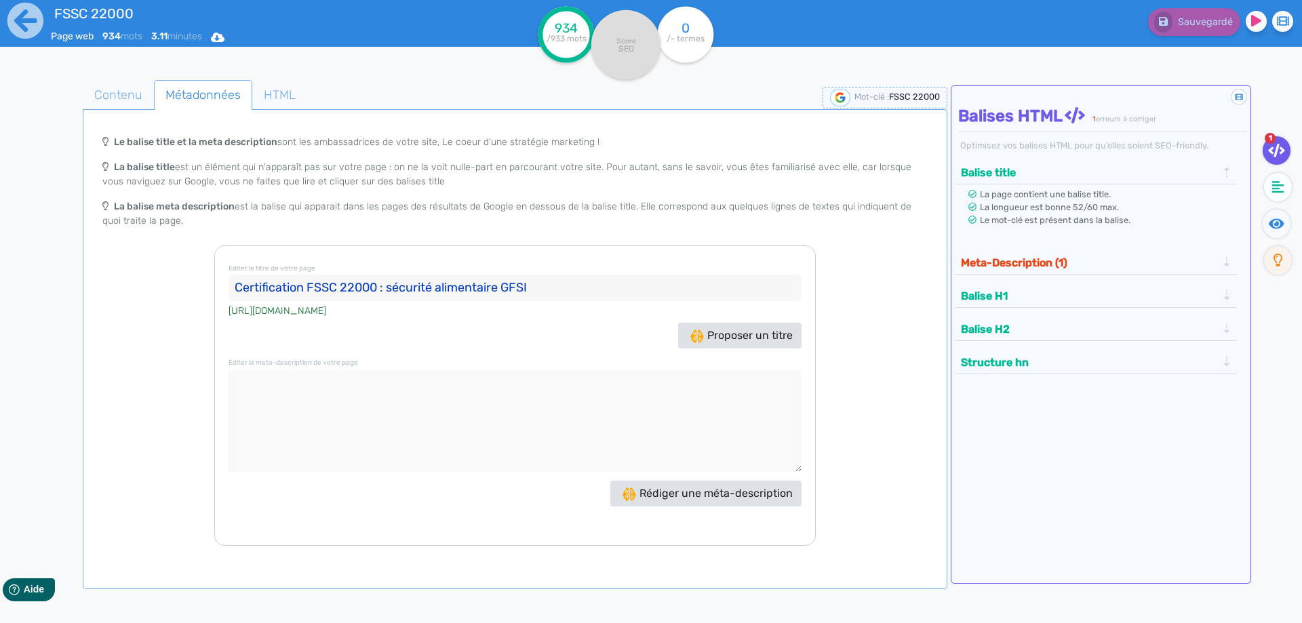
click at [506, 418] on textarea at bounding box center [515, 421] width 573 height 102
drag, startPoint x: 541, startPoint y: 289, endPoint x: 495, endPoint y: 288, distance: 46.1
click at [533, 288] on input "Certification FSSC 22000 : sécurité alimentaire GFSI" at bounding box center [515, 288] width 573 height 27
drag, startPoint x: 495, startPoint y: 288, endPoint x: 388, endPoint y: 280, distance: 107.5
click at [388, 280] on input "Certification FSSC 22000 : sécurité alimentaire GFSI" at bounding box center [515, 288] width 573 height 27
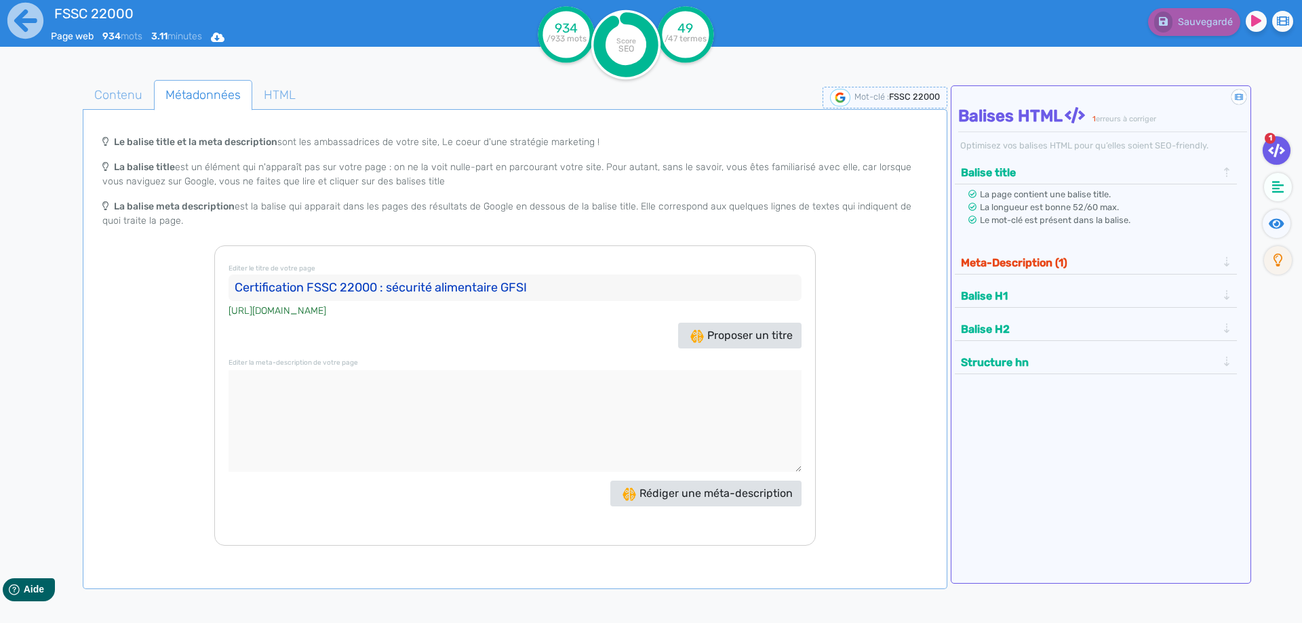
click at [402, 334] on div "Proposer un titre" at bounding box center [515, 336] width 580 height 26
click at [549, 283] on input "Certification FSSC 22000 : sécurité alimentaire GFSI" at bounding box center [515, 288] width 573 height 27
paste input "Un levier de performance pour la sécurité alimentaire"
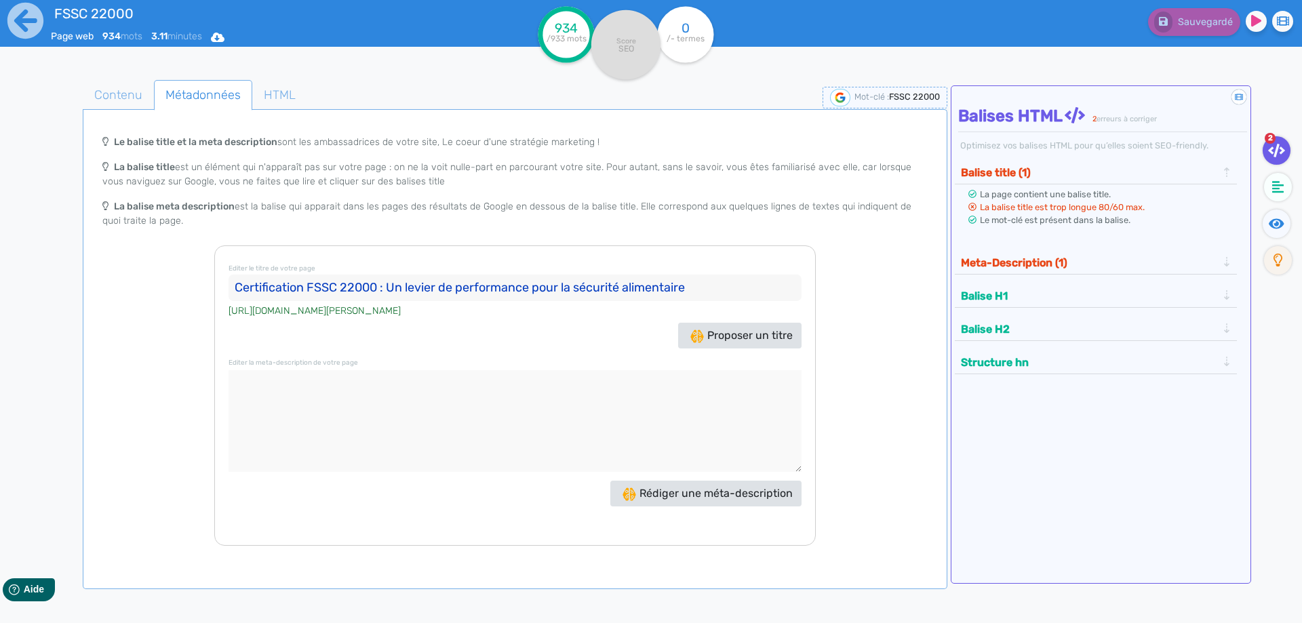
click at [397, 288] on input "Certification FSSC 22000 : Un levier de performance pour la sécurité alimentaire" at bounding box center [515, 288] width 573 height 27
drag, startPoint x: 405, startPoint y: 288, endPoint x: 415, endPoint y: 288, distance: 10.2
click at [408, 287] on input "Certification FSSC 22000 : Un levier de performance pour la sécurité alimentaire" at bounding box center [515, 288] width 573 height 27
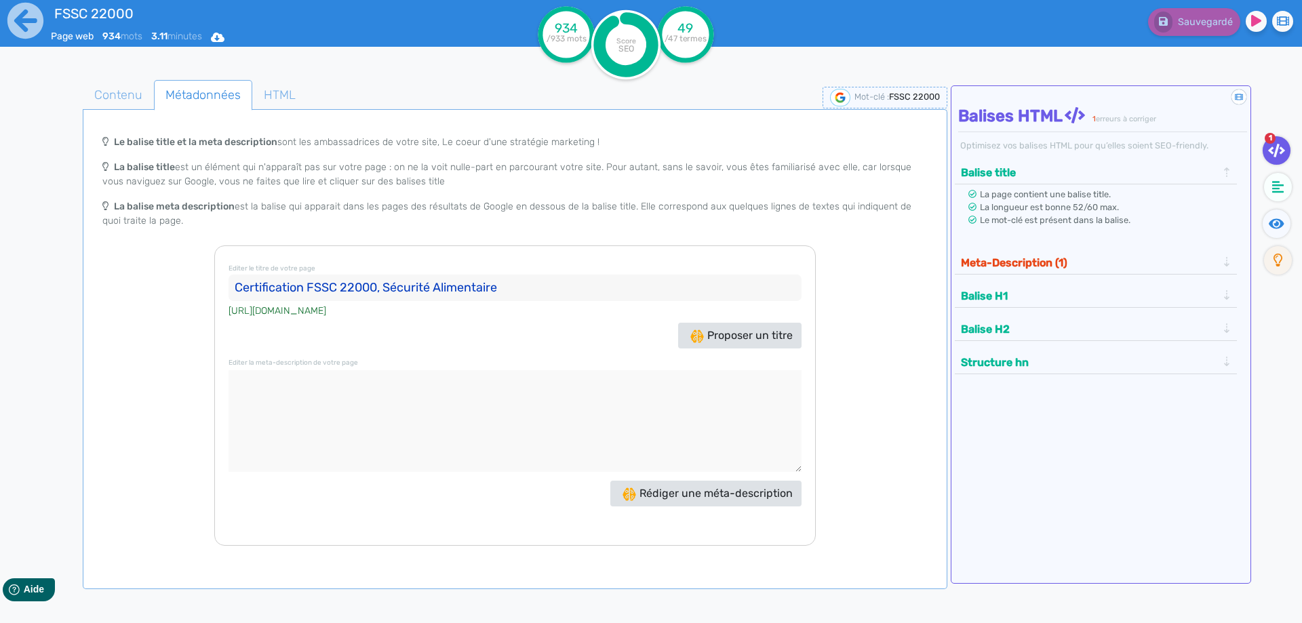
type input "Certification FSSC 22000, Sécurité Alimentaire"
click at [355, 370] on textarea at bounding box center [515, 421] width 573 height 102
paste textarea "Découvrez le guide complet sur la certification FSSC 22000 v6 : exigences, PRP …"
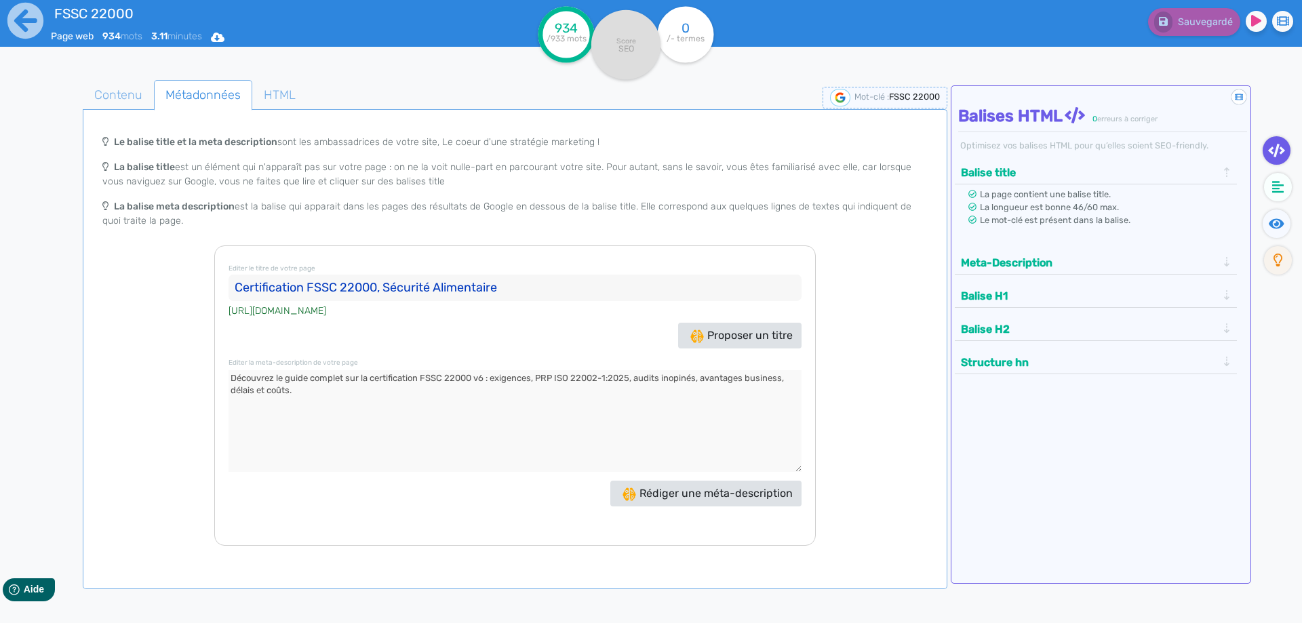
click at [1050, 253] on button "Meta-Description" at bounding box center [1089, 263] width 264 height 22
click at [446, 439] on textarea at bounding box center [515, 421] width 573 height 102
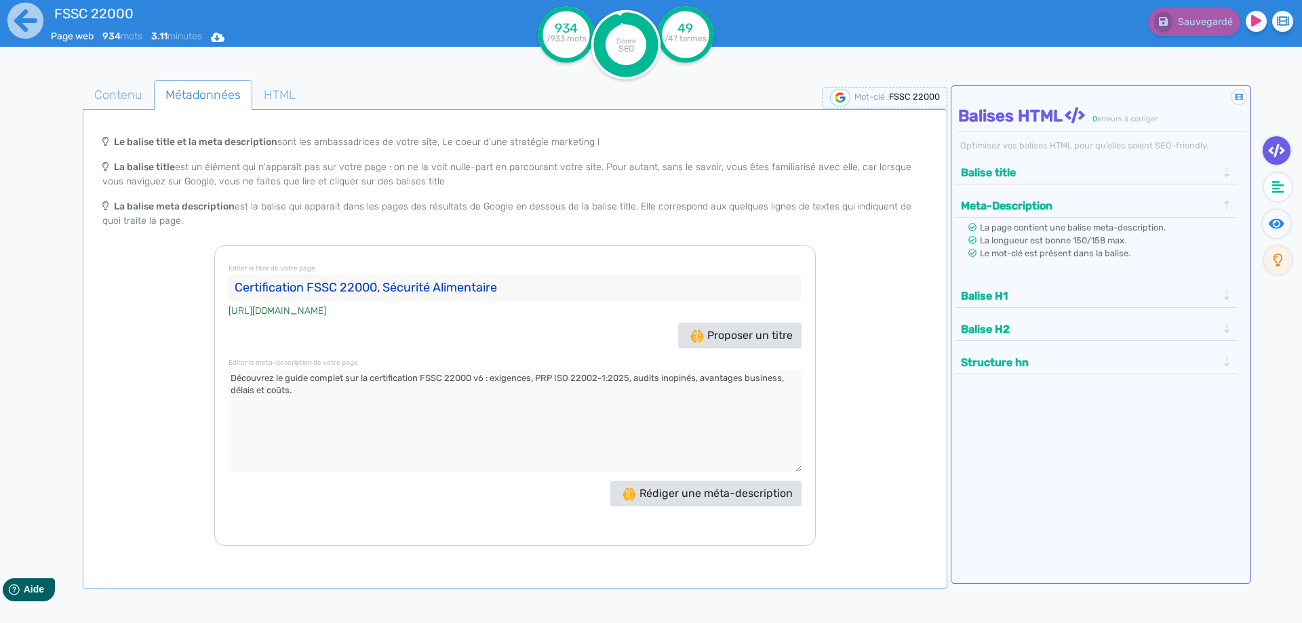
click at [491, 376] on textarea at bounding box center [515, 421] width 573 height 102
type textarea "Découvrez le guide complet sur la certification FSSC 22000: exigences, PRP ISO …"
click at [1056, 305] on button "Balise H1" at bounding box center [1089, 296] width 264 height 22
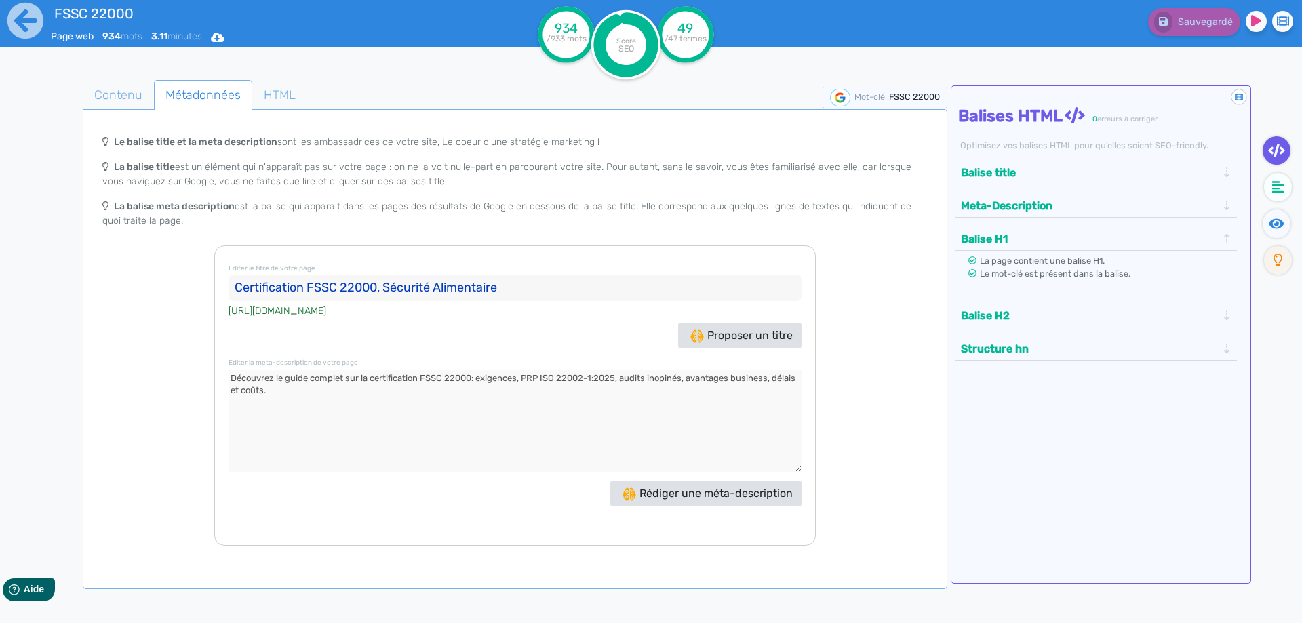
click at [1057, 316] on button "Balise H2" at bounding box center [1089, 315] width 264 height 22
click at [1069, 345] on button "Structure hn" at bounding box center [1089, 336] width 264 height 22
click at [1023, 177] on button "Balise title" at bounding box center [1089, 172] width 264 height 22
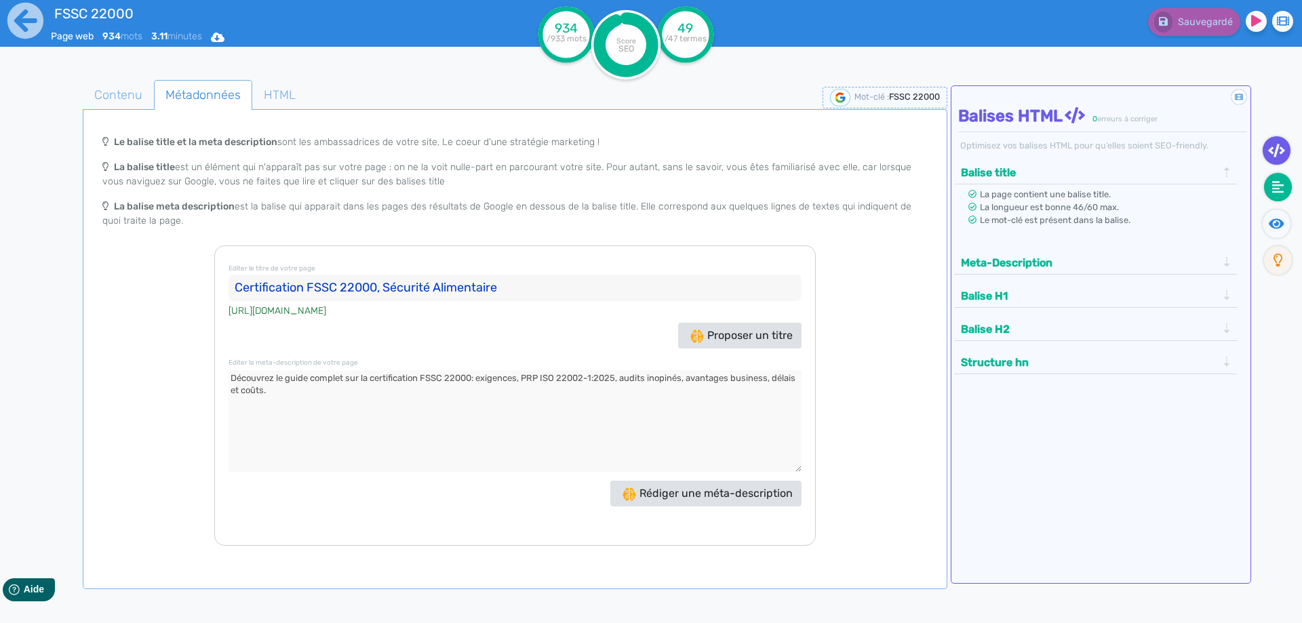
click at [1272, 184] on icon at bounding box center [1278, 187] width 12 height 12
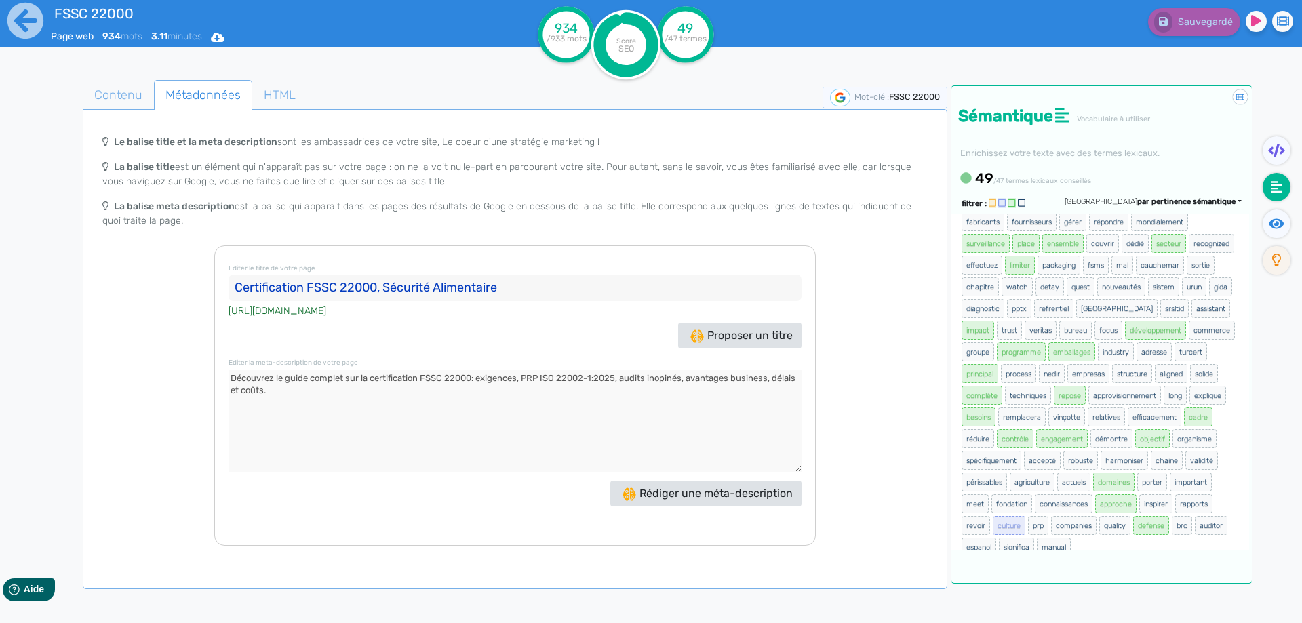
scroll to position [33, 0]
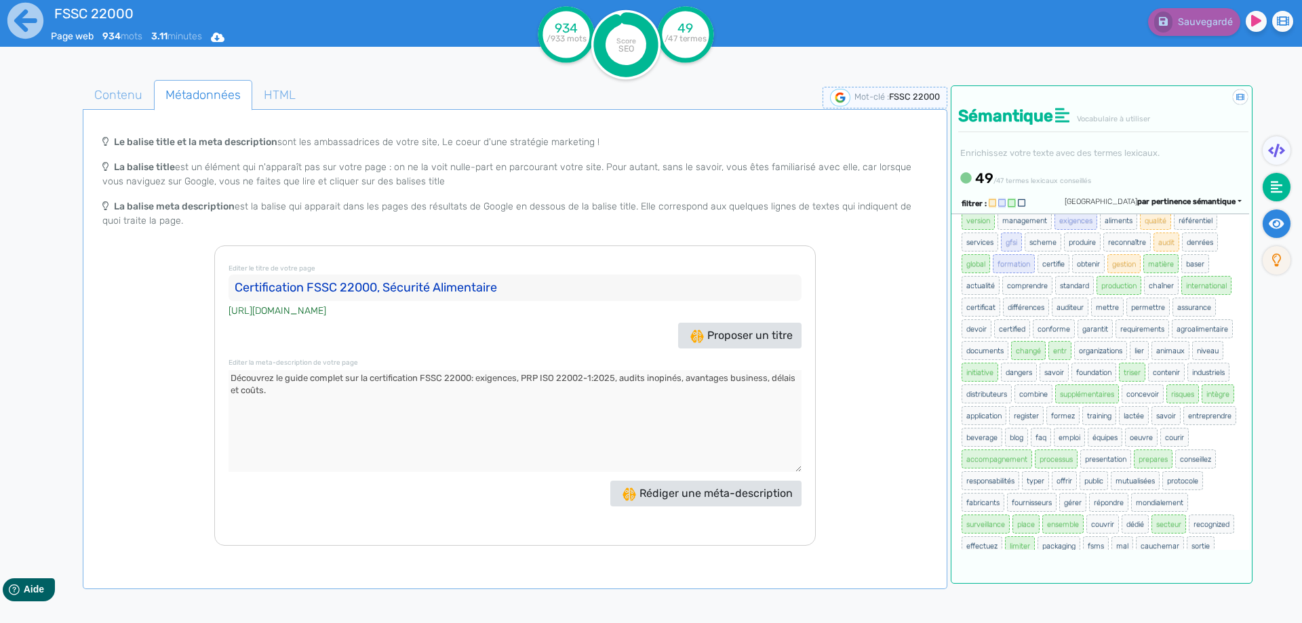
click at [1277, 224] on icon at bounding box center [1277, 223] width 16 height 10
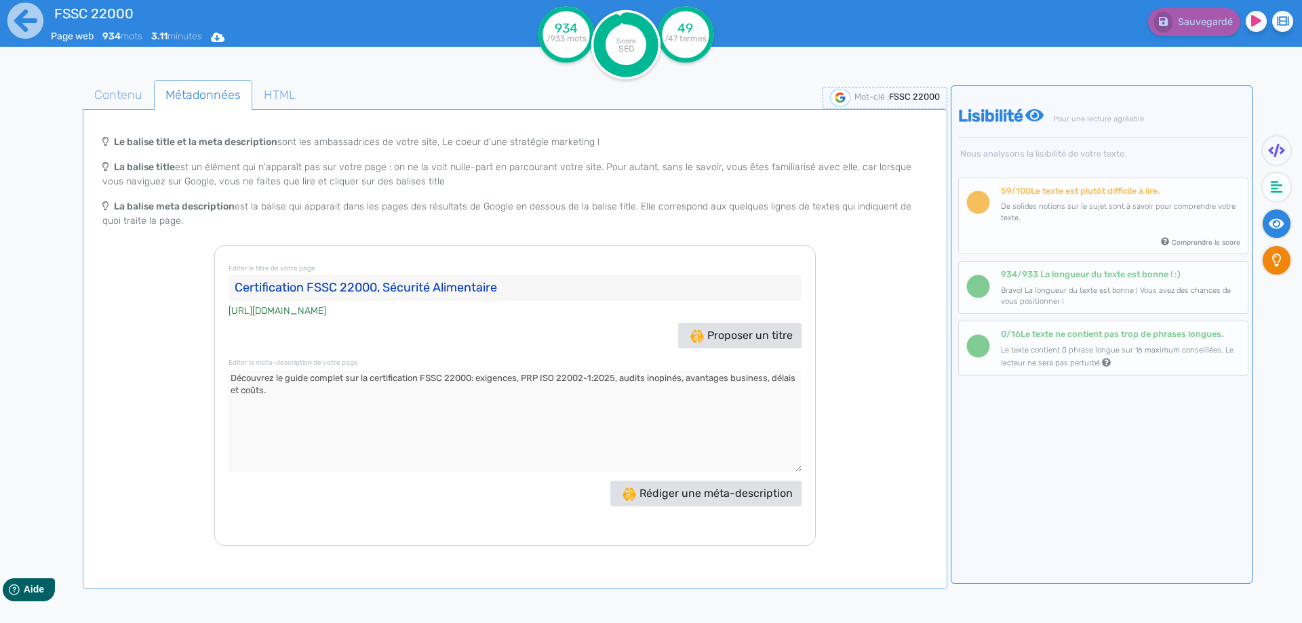
click at [1270, 262] on fa-icon at bounding box center [1277, 260] width 28 height 28
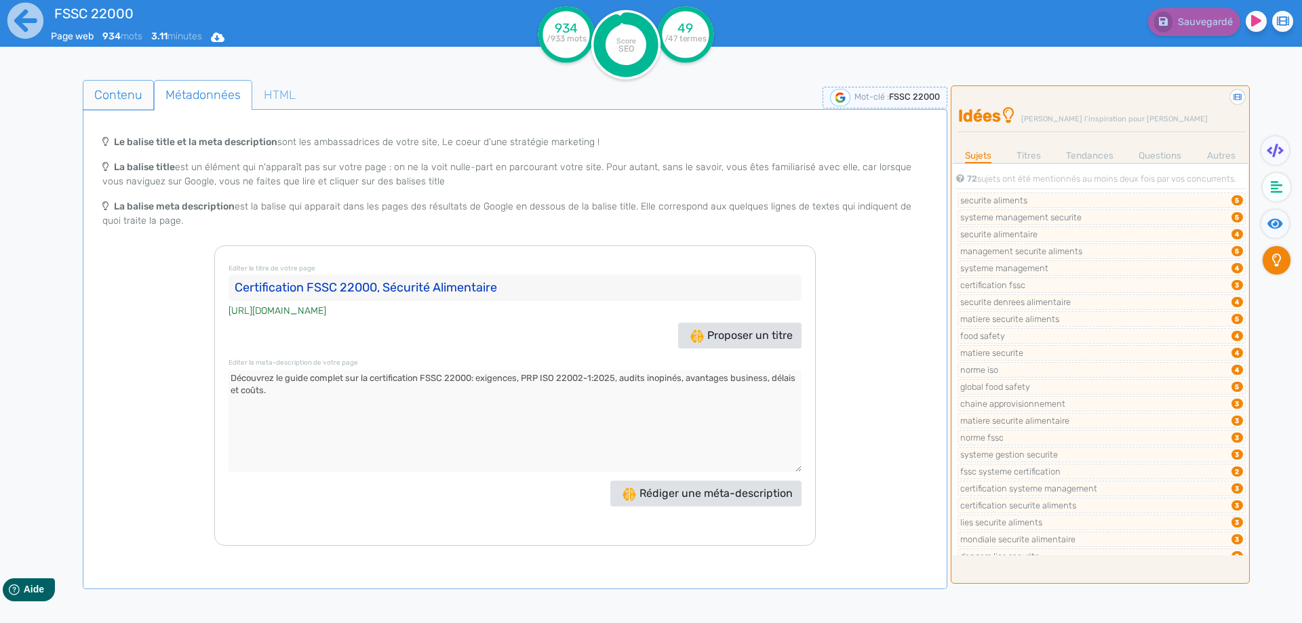
click at [119, 100] on span "Contenu" at bounding box center [118, 95] width 70 height 37
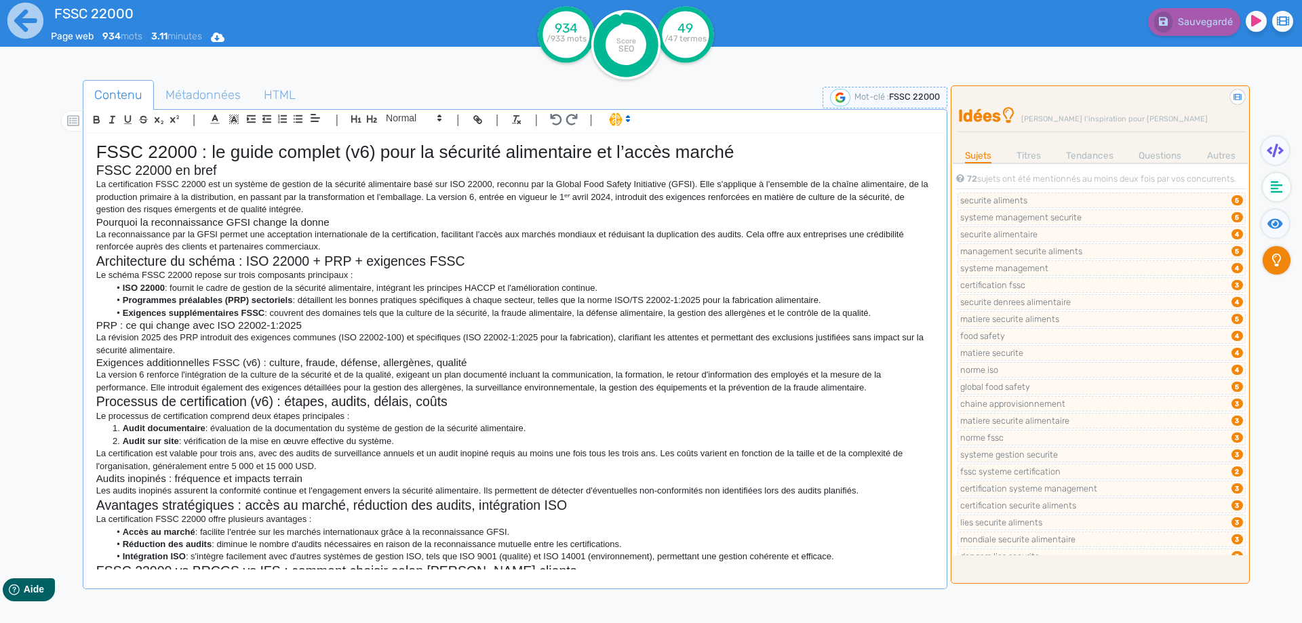
click at [295, 154] on h1 "FSSC 22000 : le guide complet (v6) pour la sécurité alimentaire et l’accès marc…" at bounding box center [515, 152] width 838 height 21
click at [200, 84] on span "Métadonnées" at bounding box center [203, 95] width 97 height 37
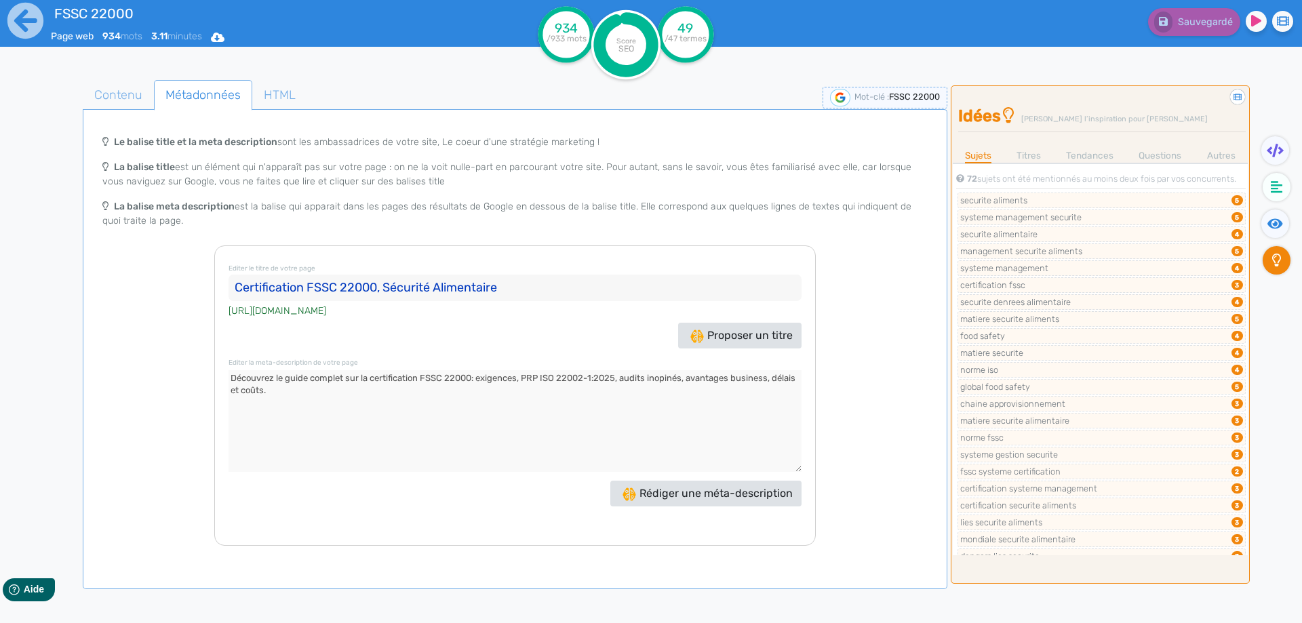
click at [391, 279] on input "Certification FSSC 22000, Sécurité Alimentaire" at bounding box center [515, 288] width 573 height 27
click at [513, 292] on input "Certification FSSC 22000, Sécurité Alimentaire" at bounding box center [515, 288] width 573 height 27
drag, startPoint x: 387, startPoint y: 288, endPoint x: 563, endPoint y: 295, distance: 176.5
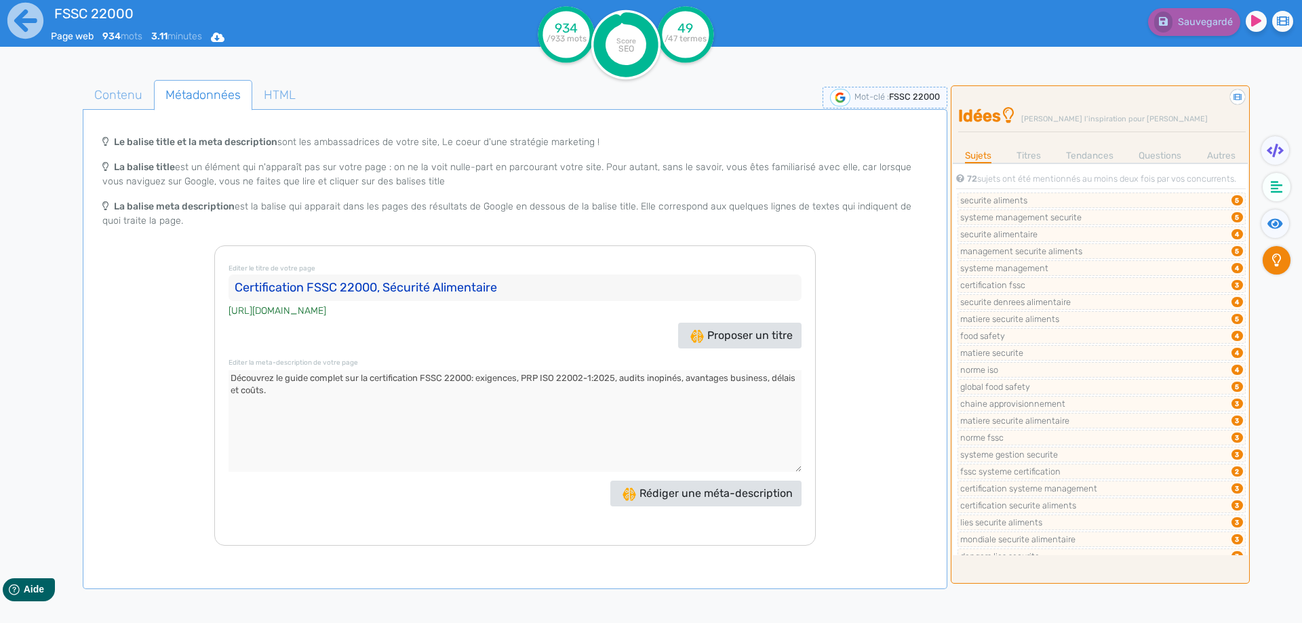
click at [563, 295] on input "Certification FSSC 22000, Sécurité Alimentaire" at bounding box center [515, 288] width 573 height 27
click at [557, 290] on input "Certification FSSC 22000, Sécurité Alimentaire" at bounding box center [515, 288] width 573 height 27
type input "Certification FSSC 22000, Sécurité Alimentaire - LRQA"
drag, startPoint x: 1269, startPoint y: 186, endPoint x: 1269, endPoint y: 194, distance: 7.5
click at [1269, 186] on fa-icon at bounding box center [1277, 187] width 28 height 28
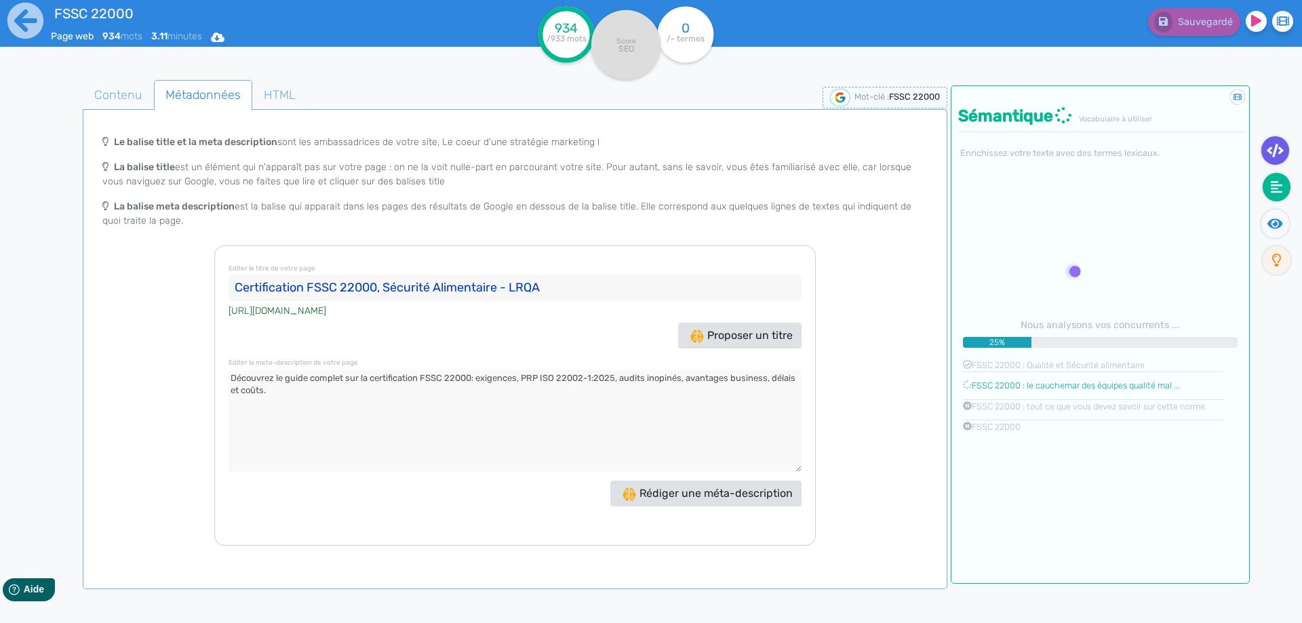
click at [1282, 157] on fa-icon at bounding box center [1275, 150] width 28 height 28
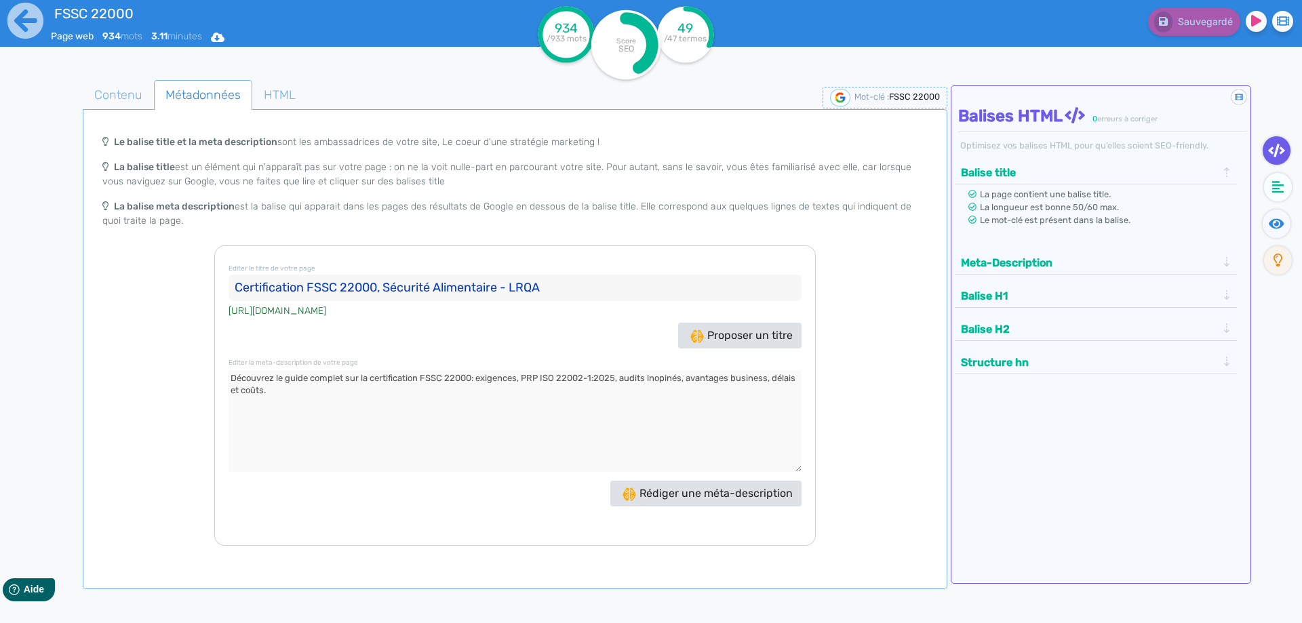
click at [495, 458] on textarea at bounding box center [515, 421] width 573 height 102
click at [530, 288] on input "Certification FSSC 22000, Sécurité Alimentaire - LRQA" at bounding box center [515, 288] width 573 height 27
click at [276, 395] on textarea at bounding box center [515, 421] width 573 height 102
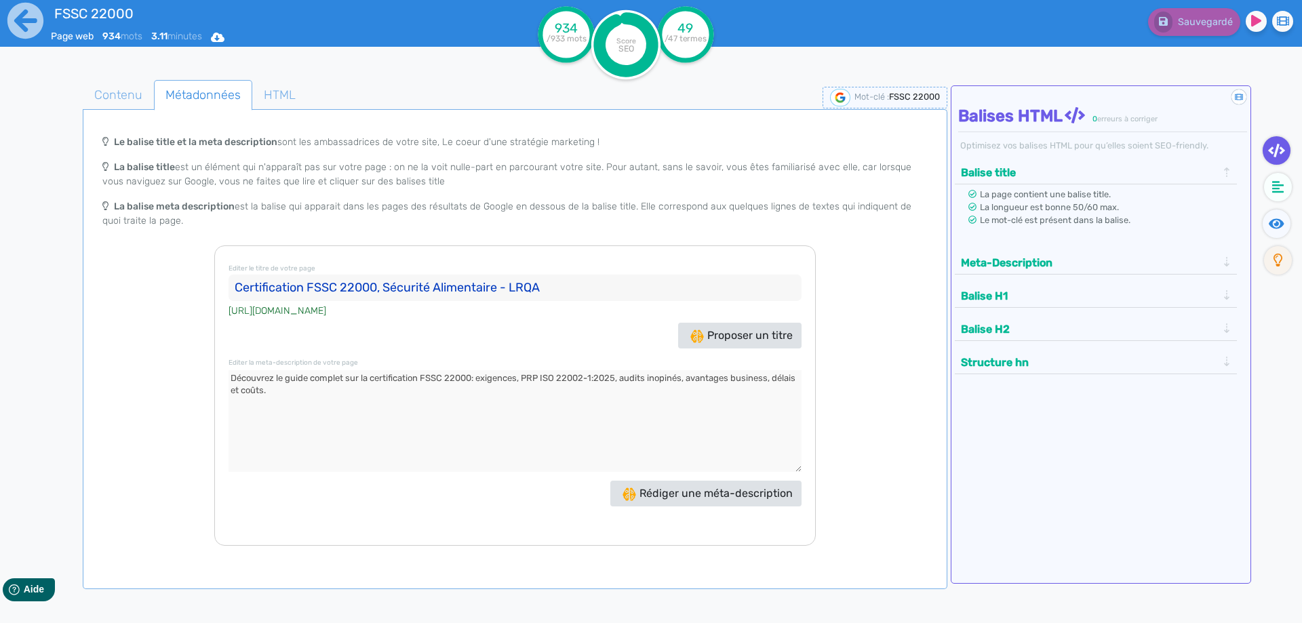
drag, startPoint x: 276, startPoint y: 395, endPoint x: 205, endPoint y: 366, distance: 77.2
click at [205, 366] on div "Le balise title et la meta description sont les ambassadrices de votre site, Le…" at bounding box center [514, 337] width 859 height 418
click at [135, 100] on span "Contenu" at bounding box center [118, 95] width 70 height 37
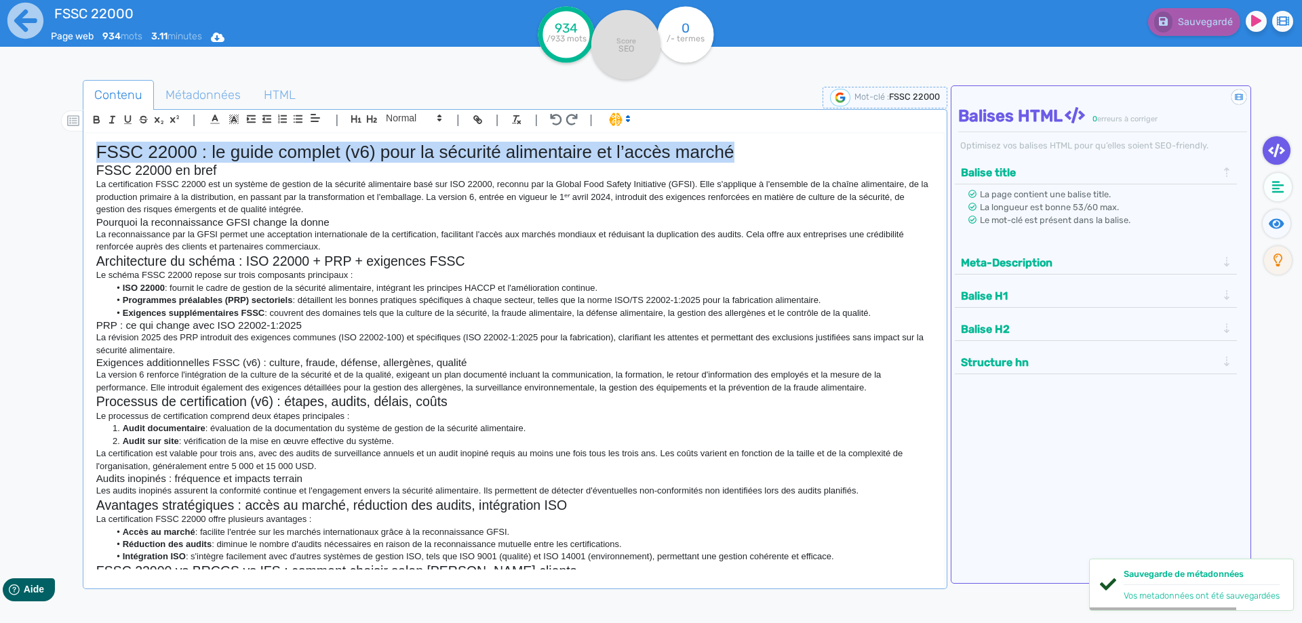
drag, startPoint x: 779, startPoint y: 142, endPoint x: 23, endPoint y: 149, distance: 755.5
click at [23, 149] on div "FSSC 22000 Page web 934 mots 3.11 minutes Html Pdf Word 934 /933 mots Score SEO…" at bounding box center [651, 354] width 1302 height 709
copy h1 "FSSC 22000 : le guide complet (v6) pour la sécurité alimentaire et l’accès marc…"
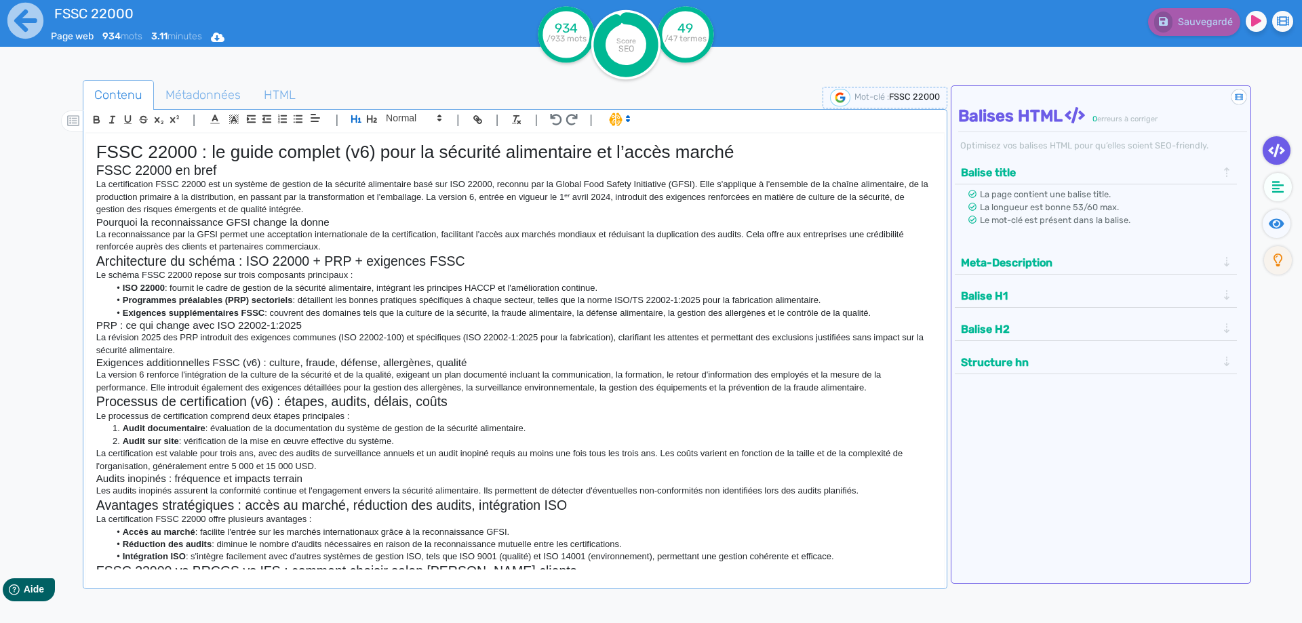
click at [106, 187] on p "La certification FSSC 22000 est un système de gestion de la sécurité alimentair…" at bounding box center [515, 196] width 838 height 37
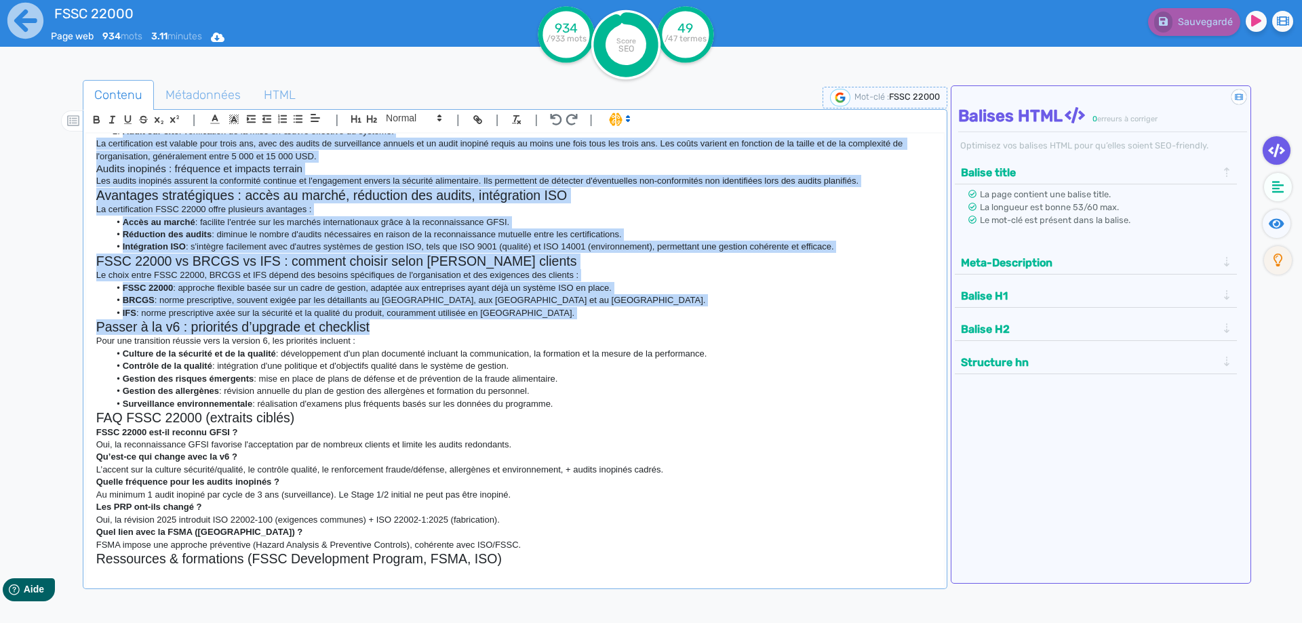
scroll to position [378, 0]
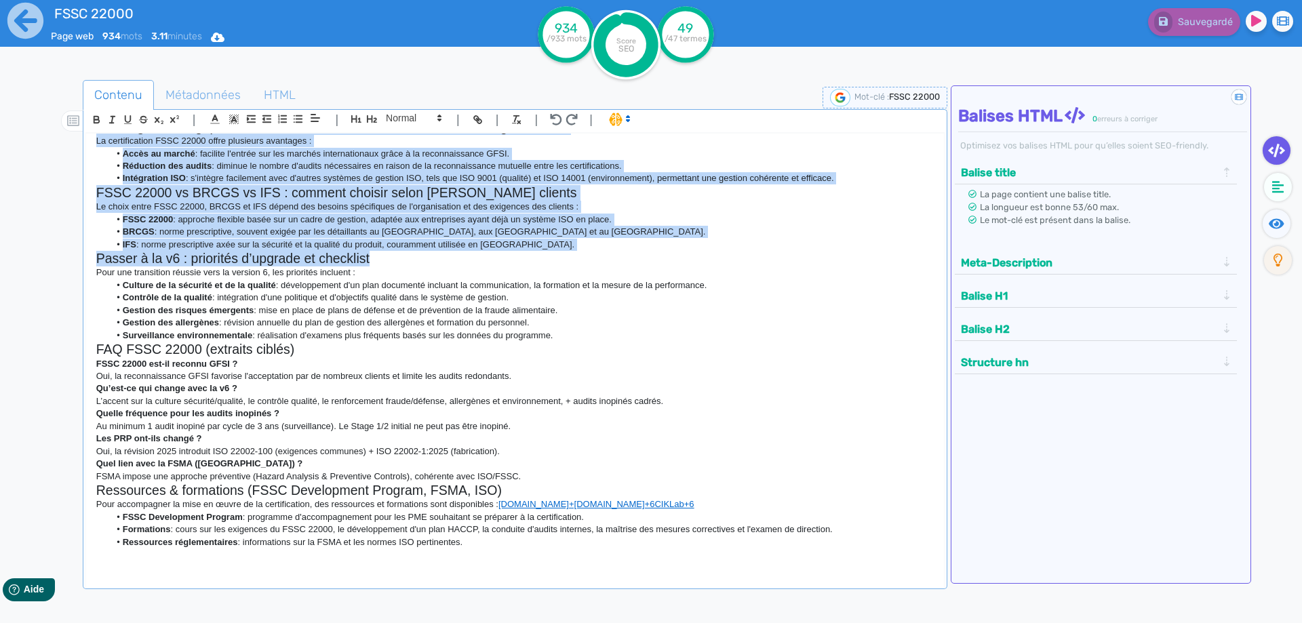
drag, startPoint x: 95, startPoint y: 168, endPoint x: 888, endPoint y: 545, distance: 878.5
click at [888, 545] on div "FSSC 22000 : le guide complet (v6) pour la sécurité alimentaire et l’accès marc…" at bounding box center [515, 352] width 858 height 436
copy div "FSSC 22000 en bref La certification FSSC 22000 est un système de gestion de la …"
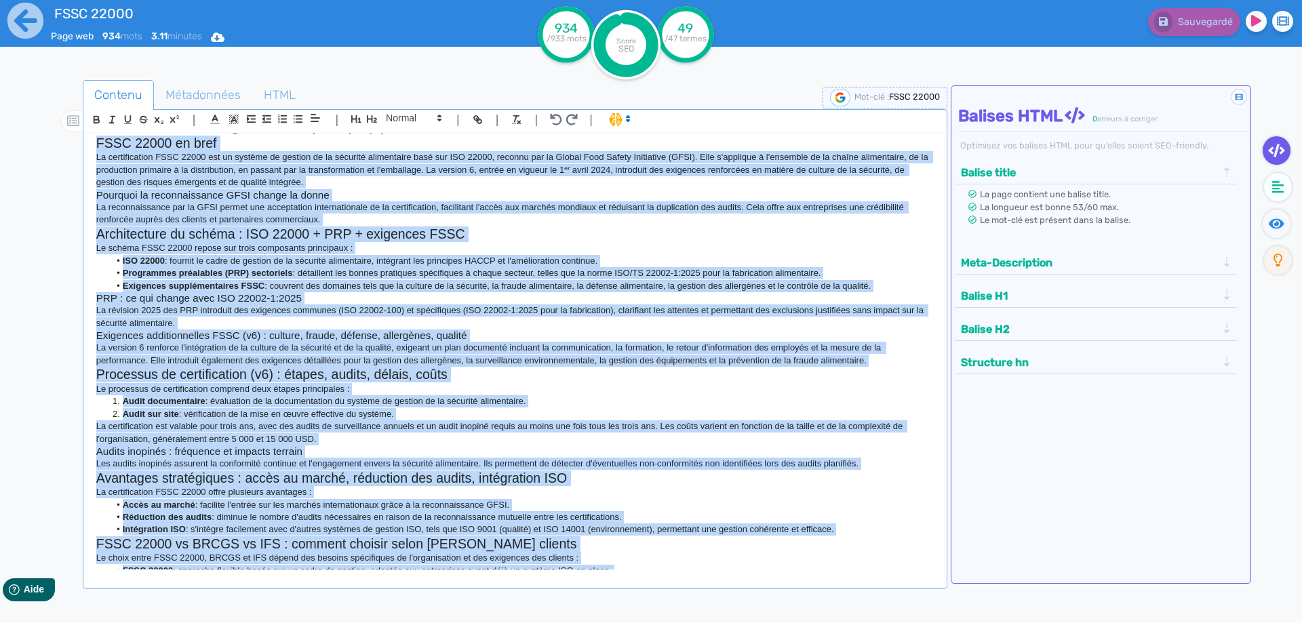
scroll to position [0, 0]
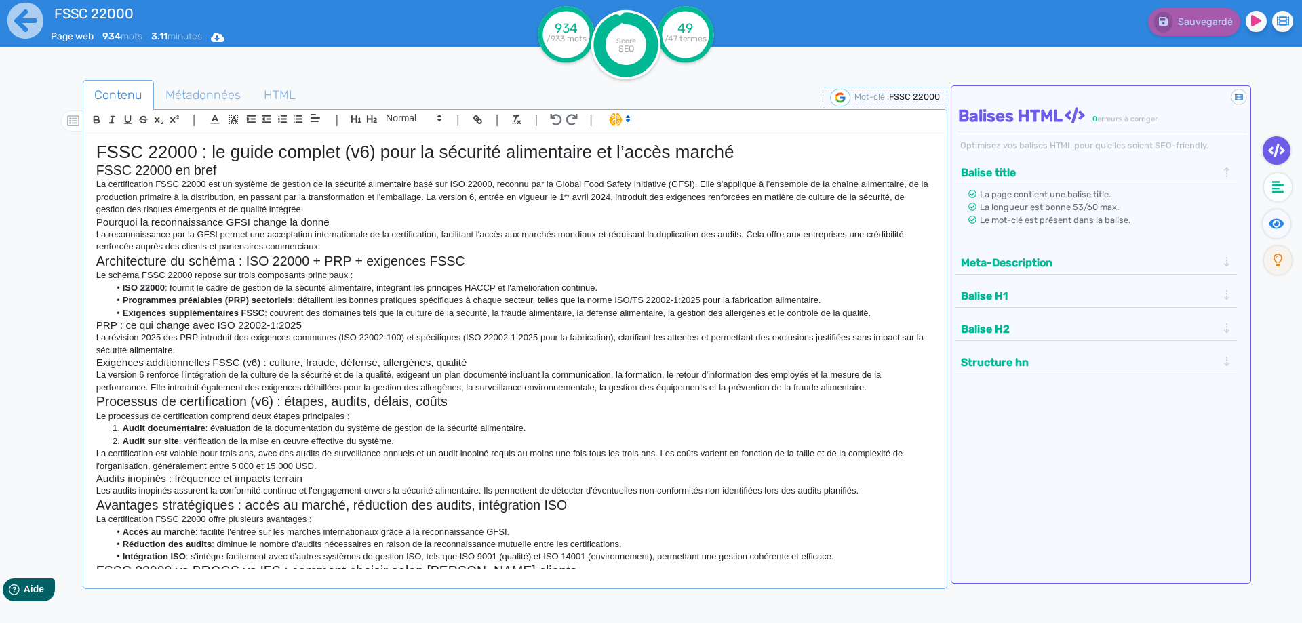
click at [501, 161] on h1 "FSSC 22000 : le guide complet (v6) pour la sécurité alimentaire et l’accès marc…" at bounding box center [515, 152] width 838 height 21
click at [18, 19] on icon at bounding box center [25, 20] width 37 height 37
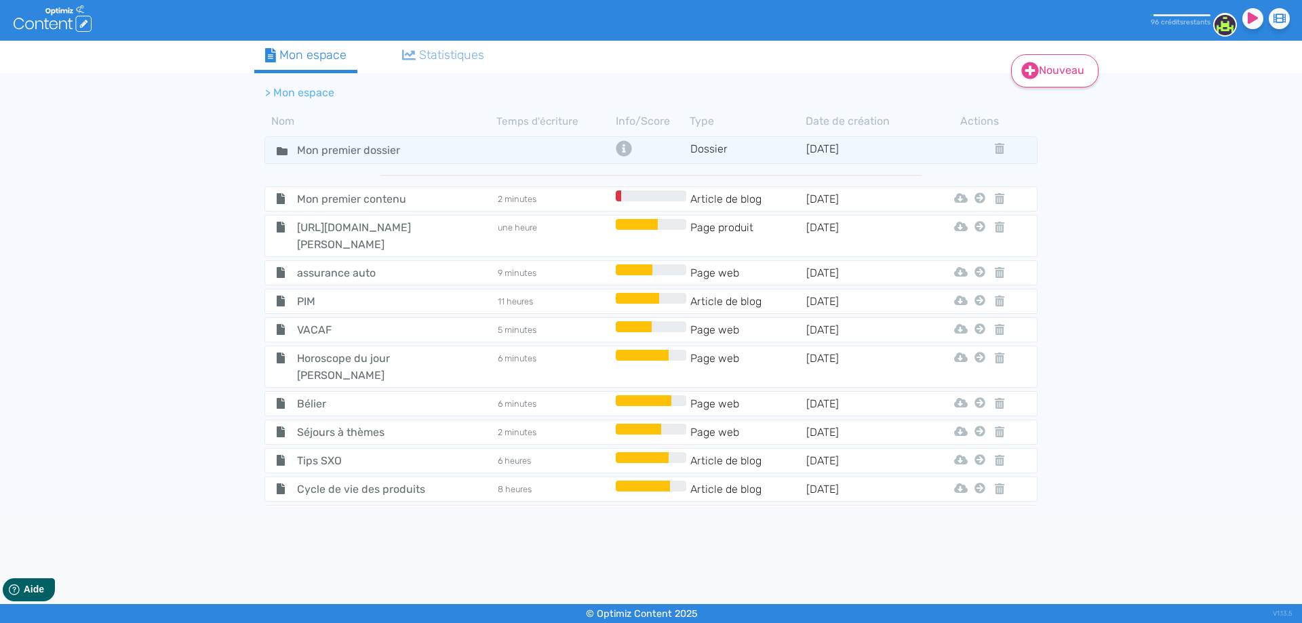
click at [1047, 70] on link "Nouveau" at bounding box center [1054, 70] width 87 height 33
click at [1068, 104] on button "Contenu" at bounding box center [1064, 105] width 109 height 22
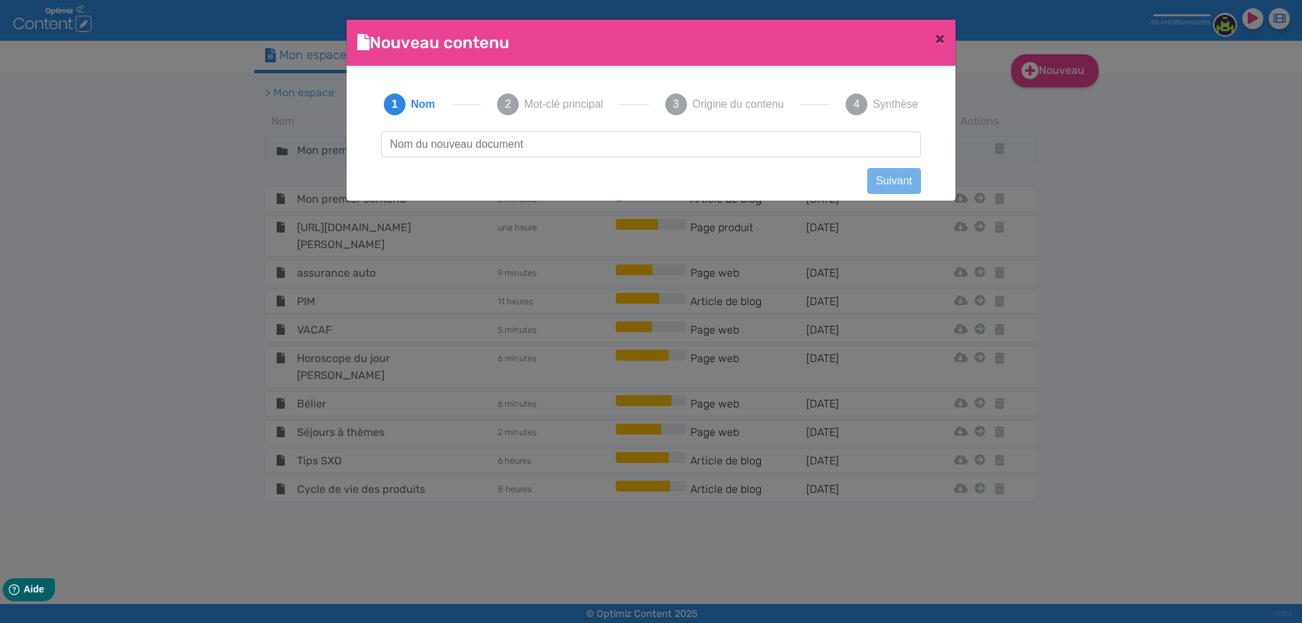
scroll to position [1, 0]
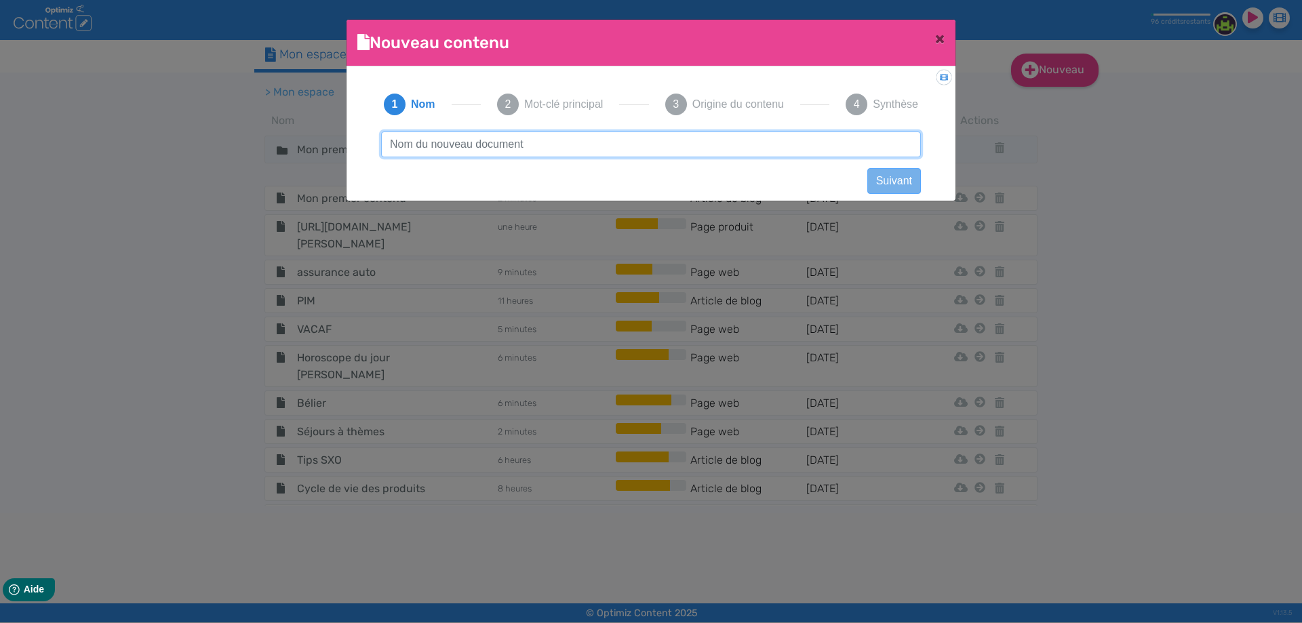
click at [587, 134] on input "text" at bounding box center [651, 145] width 540 height 26
paste input "Operation Clean Sweep"
type input "Operation Clean Sweep"
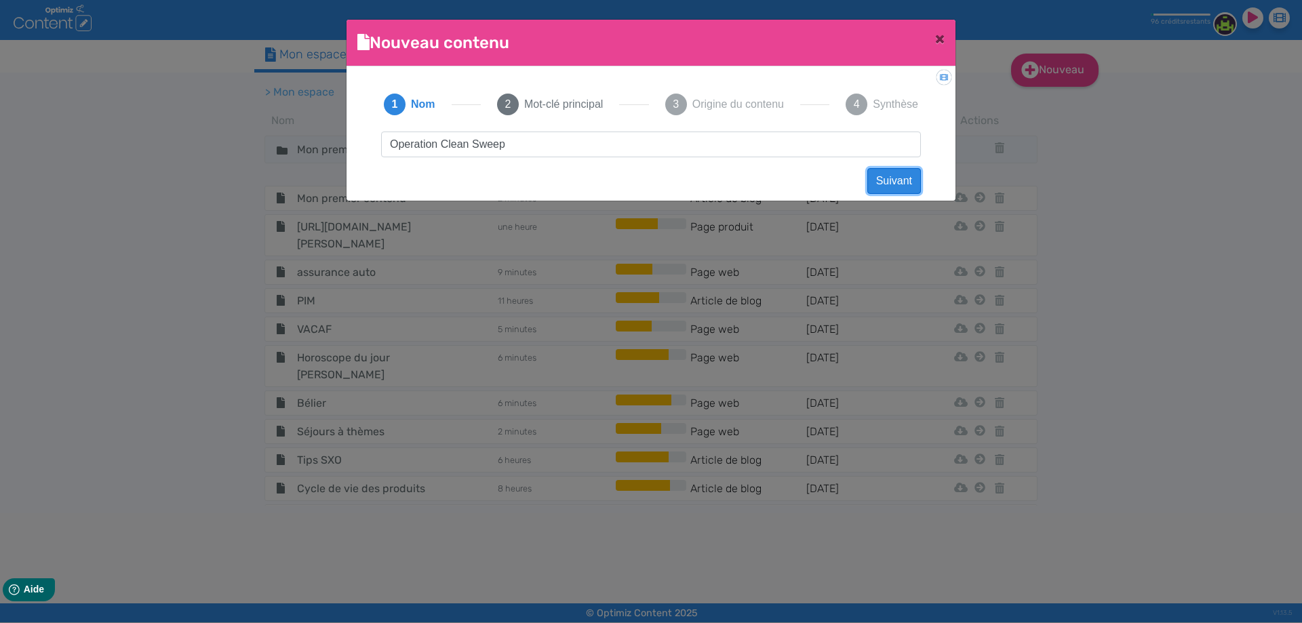
click at [882, 186] on button "Suivant" at bounding box center [894, 181] width 54 height 26
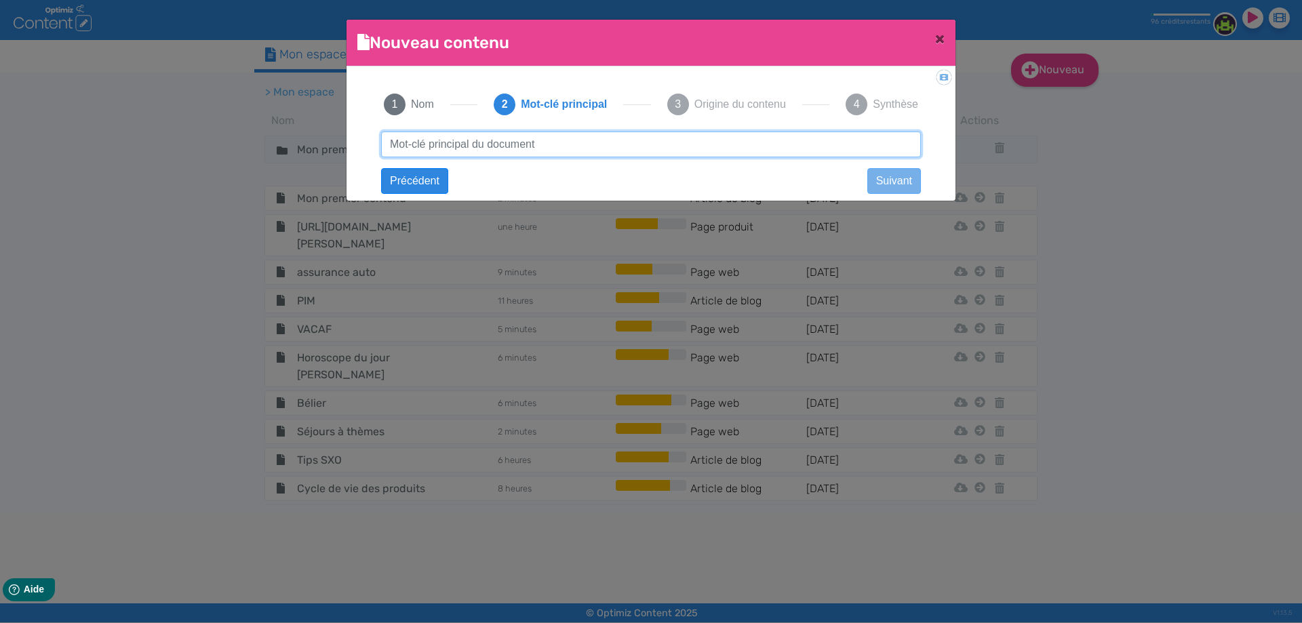
paste input "Operation Clean Sweep"
type input "Operation Clean Sweep"
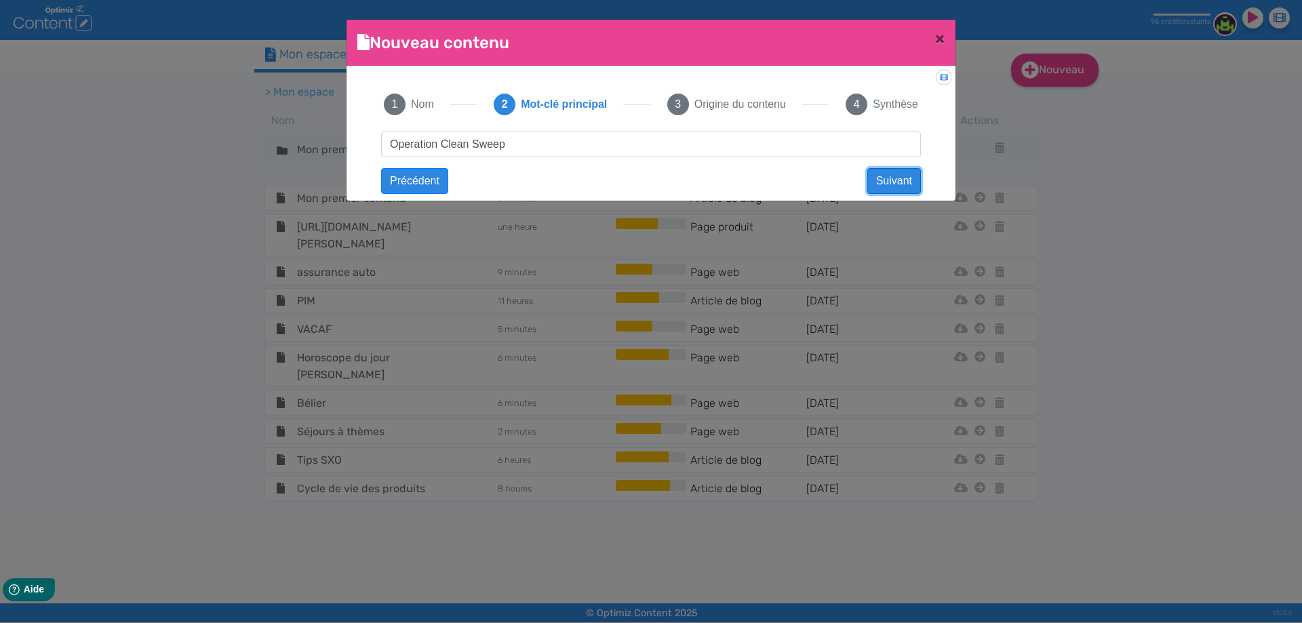
click at [884, 181] on button "Suivant" at bounding box center [894, 181] width 54 height 26
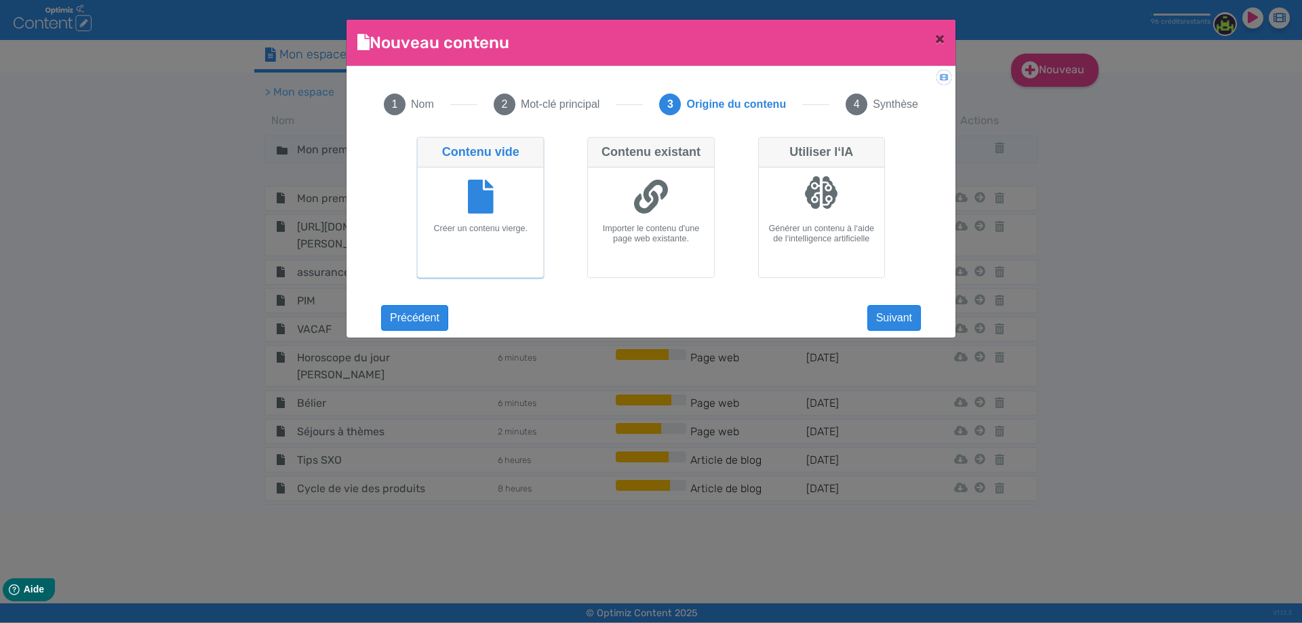
click at [507, 199] on div at bounding box center [480, 198] width 115 height 51
click at [426, 146] on input "Contenu vide Créer un contenu vierge." at bounding box center [421, 141] width 9 height 9
click at [870, 311] on button "Suivant" at bounding box center [894, 318] width 54 height 26
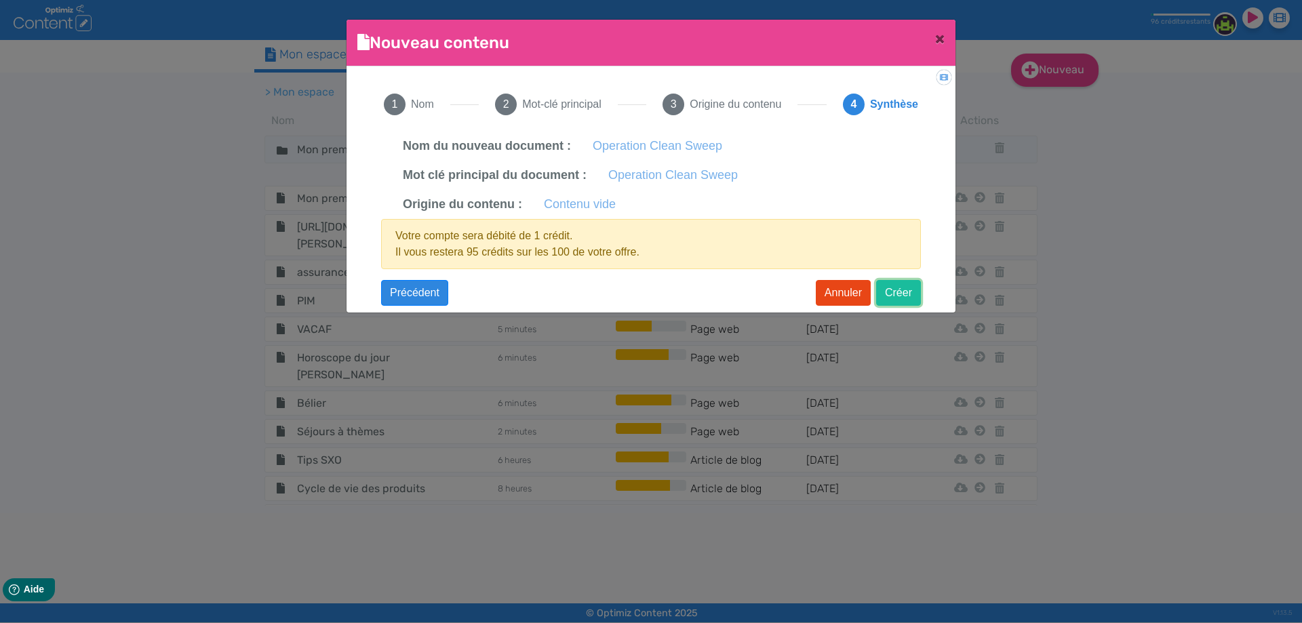
click at [899, 297] on button "Créer" at bounding box center [898, 293] width 45 height 26
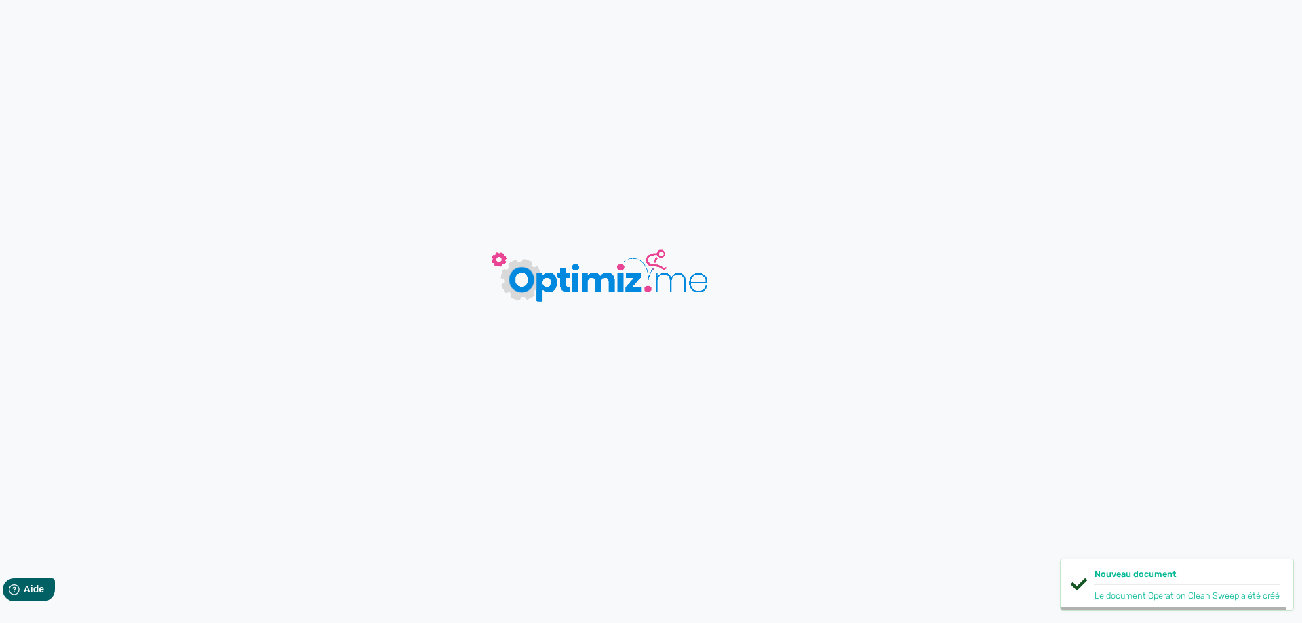
type input "Operation Clean Sweep"
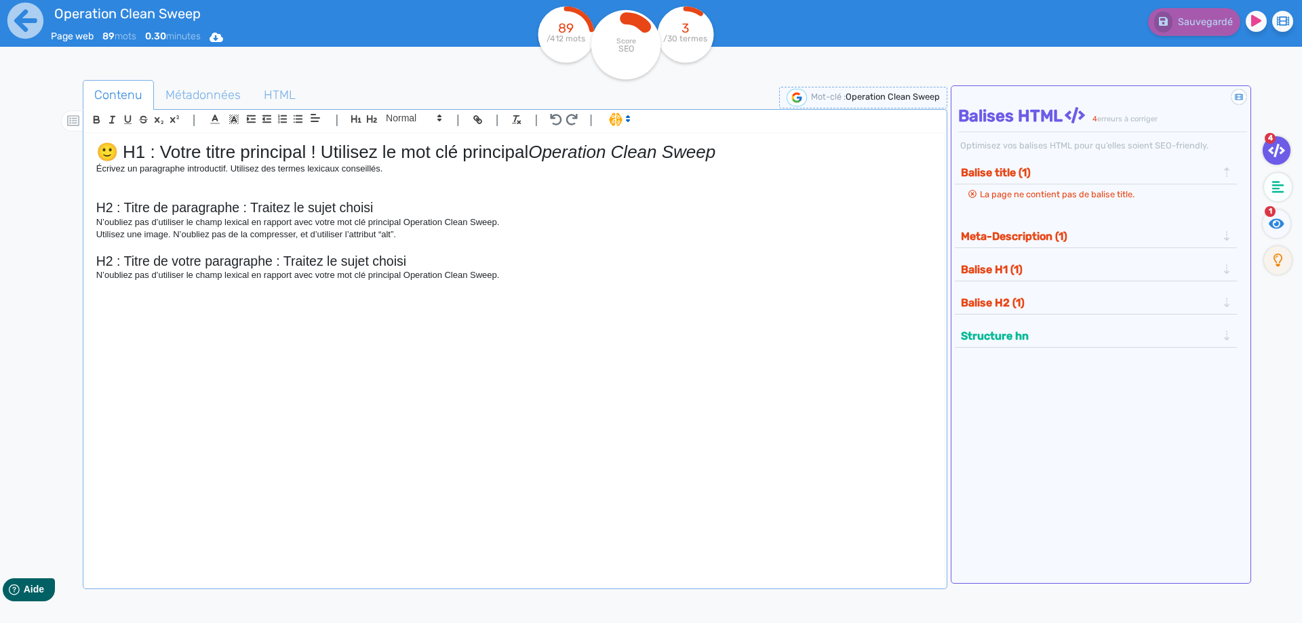
click at [515, 271] on p "N’oubliez pas d’utiliser le champ lexical en rapport avec votre mot clé princip…" at bounding box center [515, 275] width 838 height 12
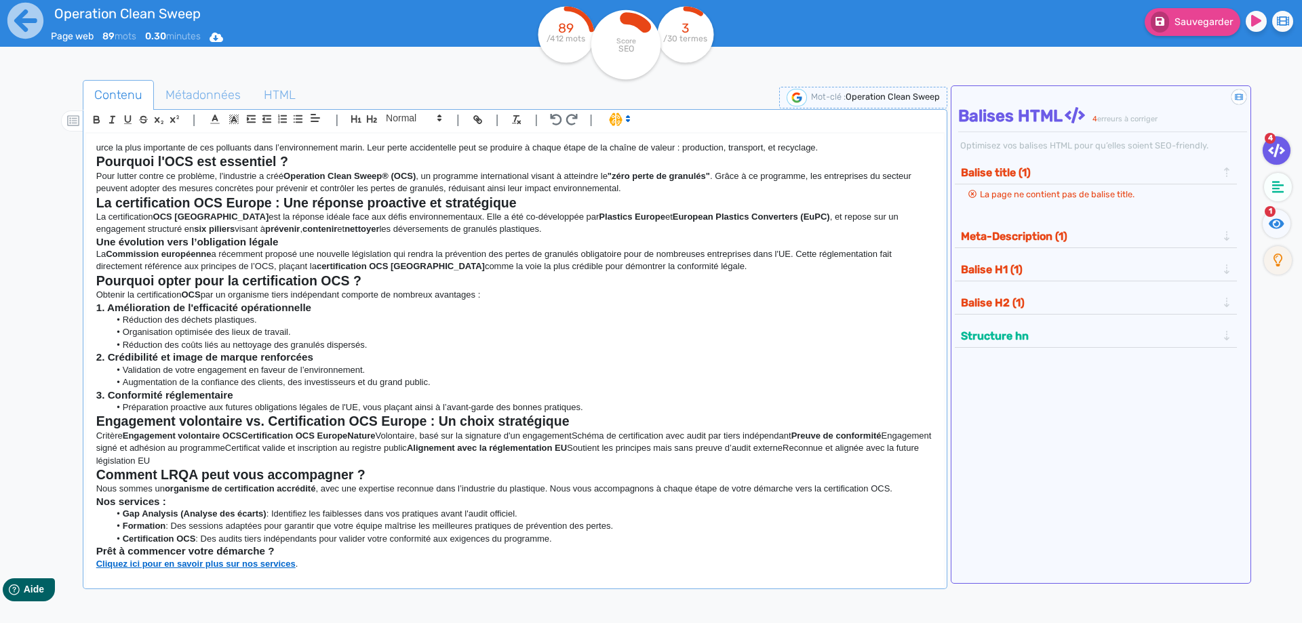
click at [530, 197] on h2 "La certification OCS Europe : Une réponse proactive et stratégique" at bounding box center [515, 203] width 838 height 16
click at [204, 95] on span "Métadonnées" at bounding box center [203, 95] width 97 height 37
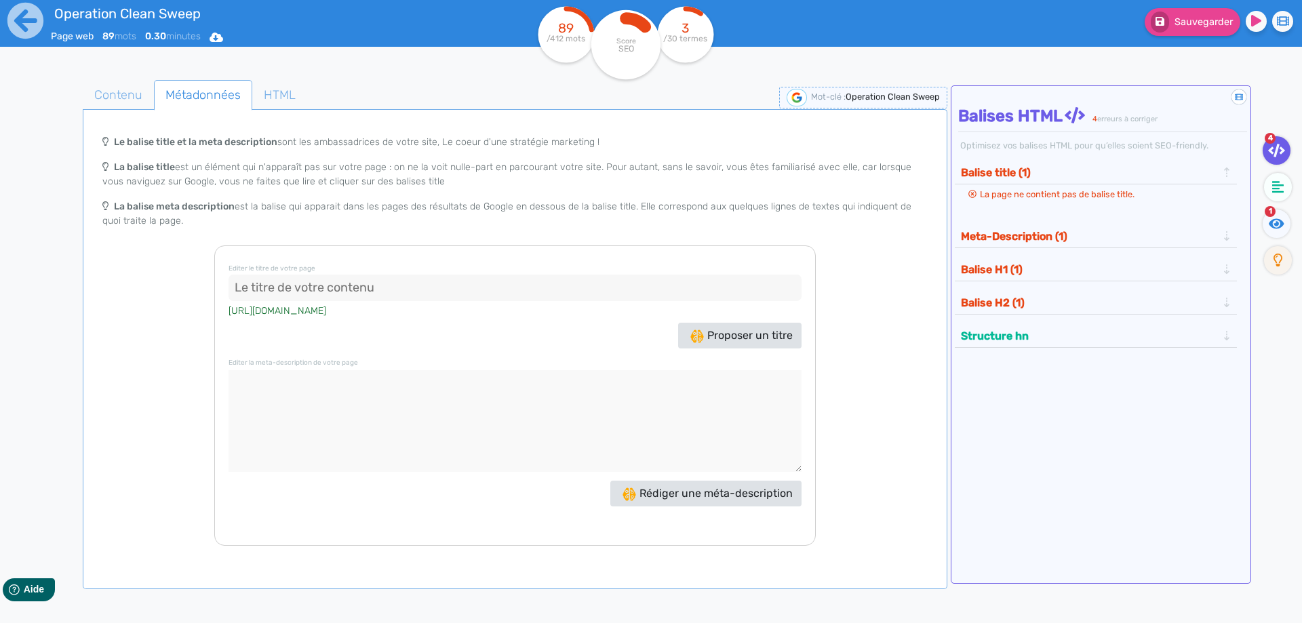
click at [355, 282] on input at bounding box center [515, 288] width 573 height 27
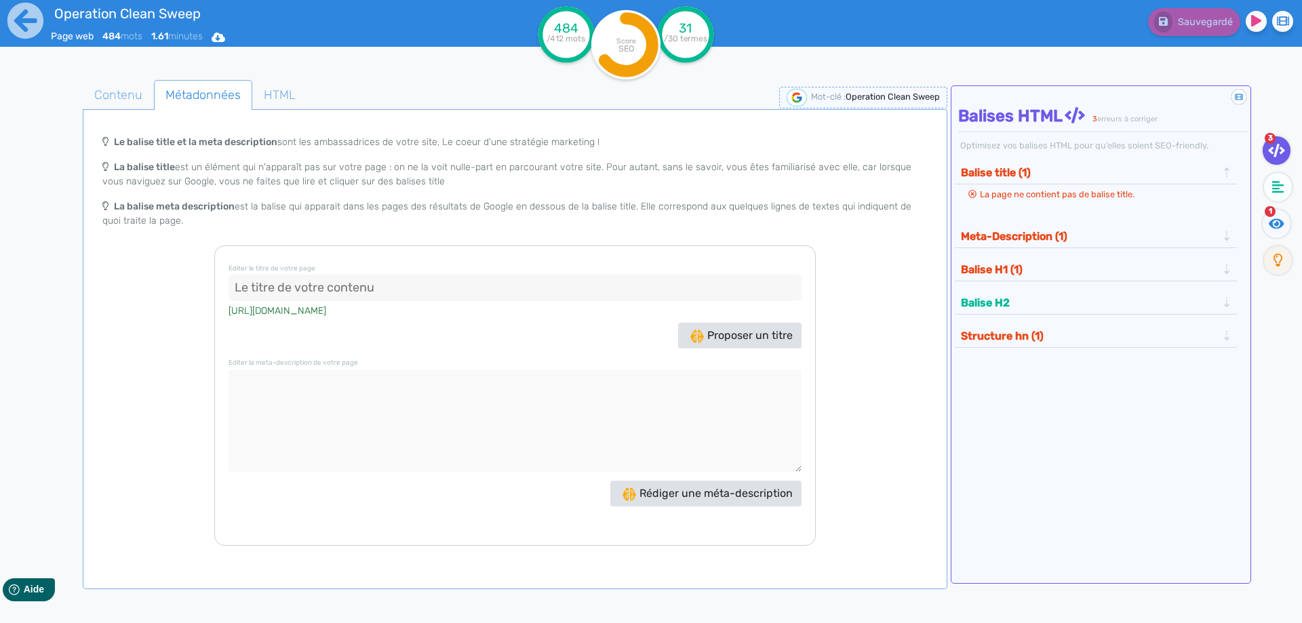
paste input "Certification OCS : Prévention des pertes de granulés plastiques"
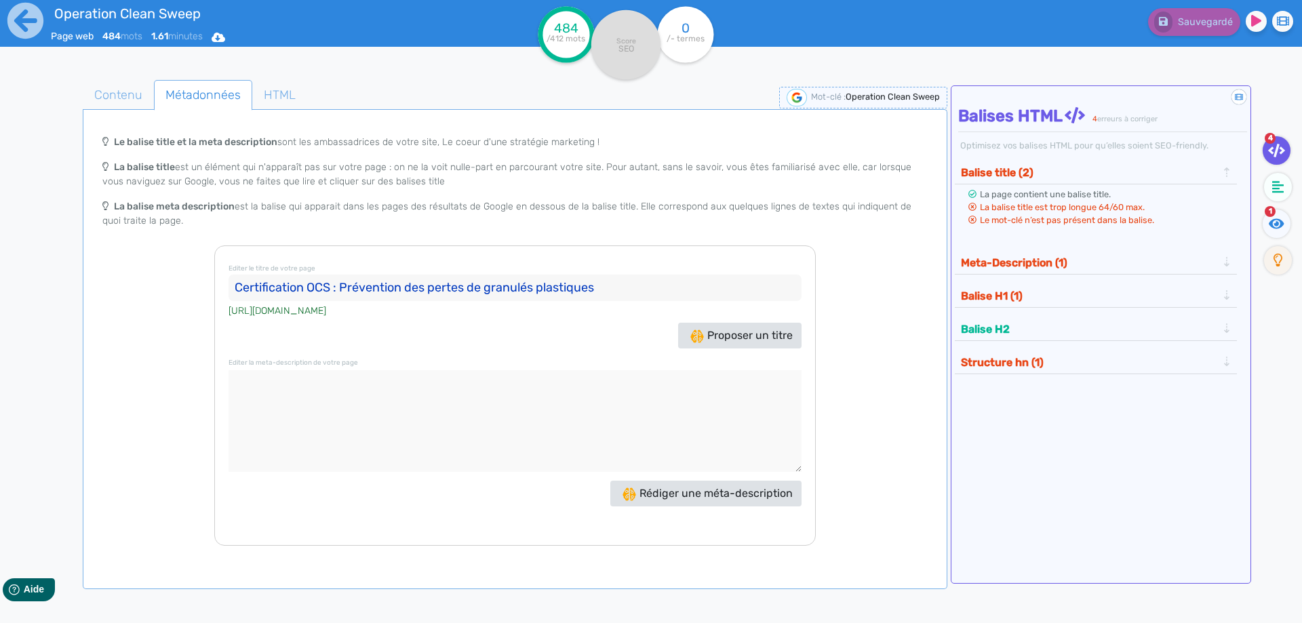
click at [378, 284] on input "Certification OCS : Prévention des pertes de granulés plastiques" at bounding box center [515, 288] width 573 height 27
drag, startPoint x: 309, startPoint y: 288, endPoint x: 621, endPoint y: 272, distance: 312.3
click at [621, 272] on h3 "Editer le titre de votre page Certification OCS : Prévention des pertes de gran…" at bounding box center [515, 280] width 573 height 41
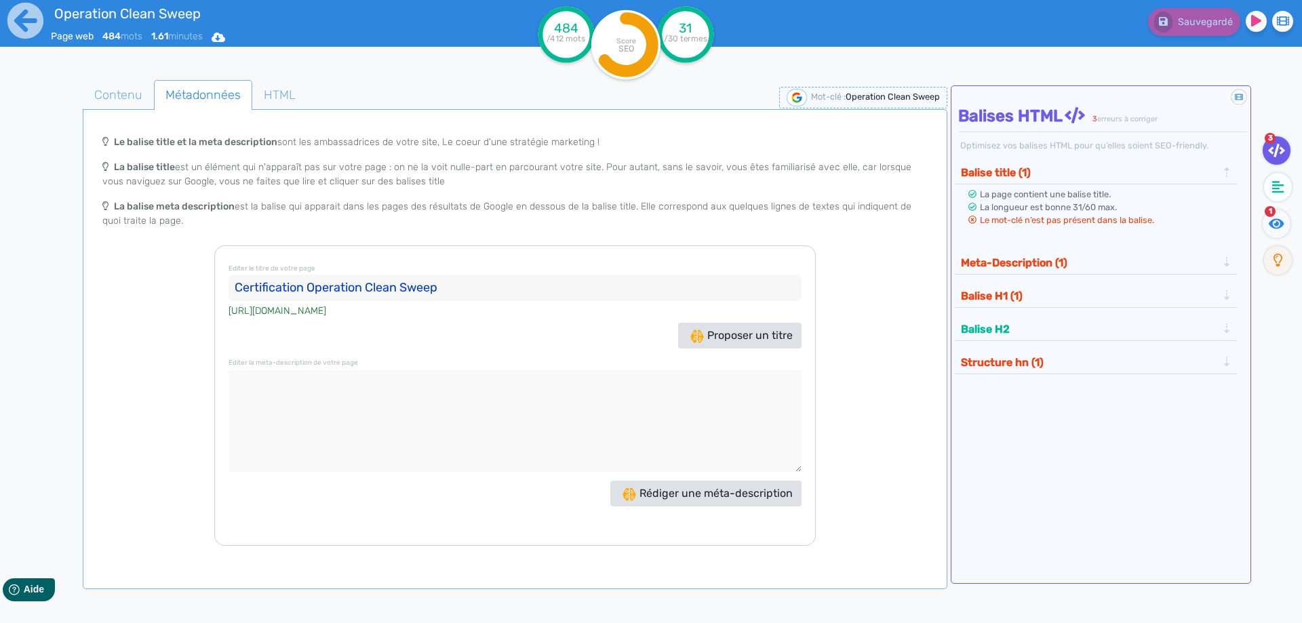
click at [293, 284] on input "Certification Operation Clean Sweep" at bounding box center [515, 288] width 573 height 27
drag, startPoint x: 479, startPoint y: 292, endPoint x: 52, endPoint y: 288, distance: 427.3
click at [52, 288] on div "Contenu Métadonnées HTML | | H3 H4 H5 H6 Normal | | | | urce la plus importante…" at bounding box center [670, 393] width 1263 height 632
paste input "Operation Clean Sweep （OCS) | Certification"
type input "Operation Clean Sweep (OCS) Certification - LRQA"
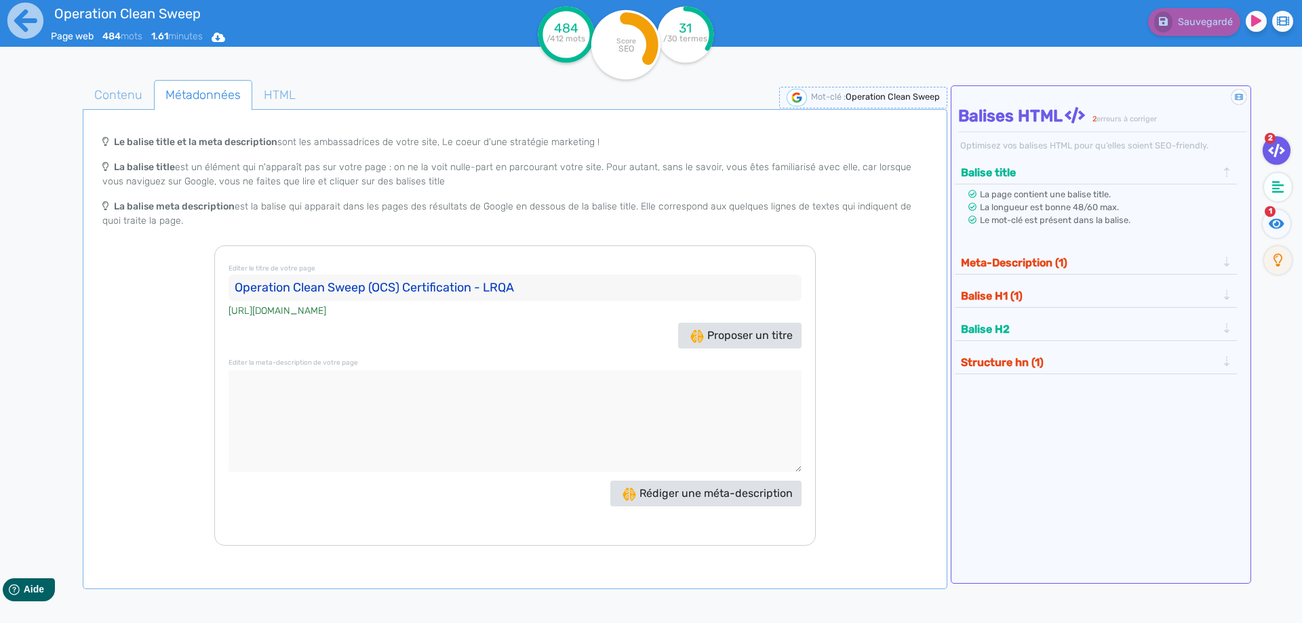
click at [300, 418] on textarea at bounding box center [515, 421] width 573 height 102
click at [618, 283] on input "Operation Clean Sweep (OCS) Certification - LRQA" at bounding box center [515, 288] width 573 height 27
click at [844, 316] on div "Le balise title et la meta description sont les ambassadrices de votre site, Le…" at bounding box center [514, 337] width 859 height 418
drag, startPoint x: 237, startPoint y: 285, endPoint x: 472, endPoint y: 288, distance: 234.7
click at [472, 288] on input "Operation Clean Sweep (OCS) Certification - LRQA" at bounding box center [515, 288] width 573 height 27
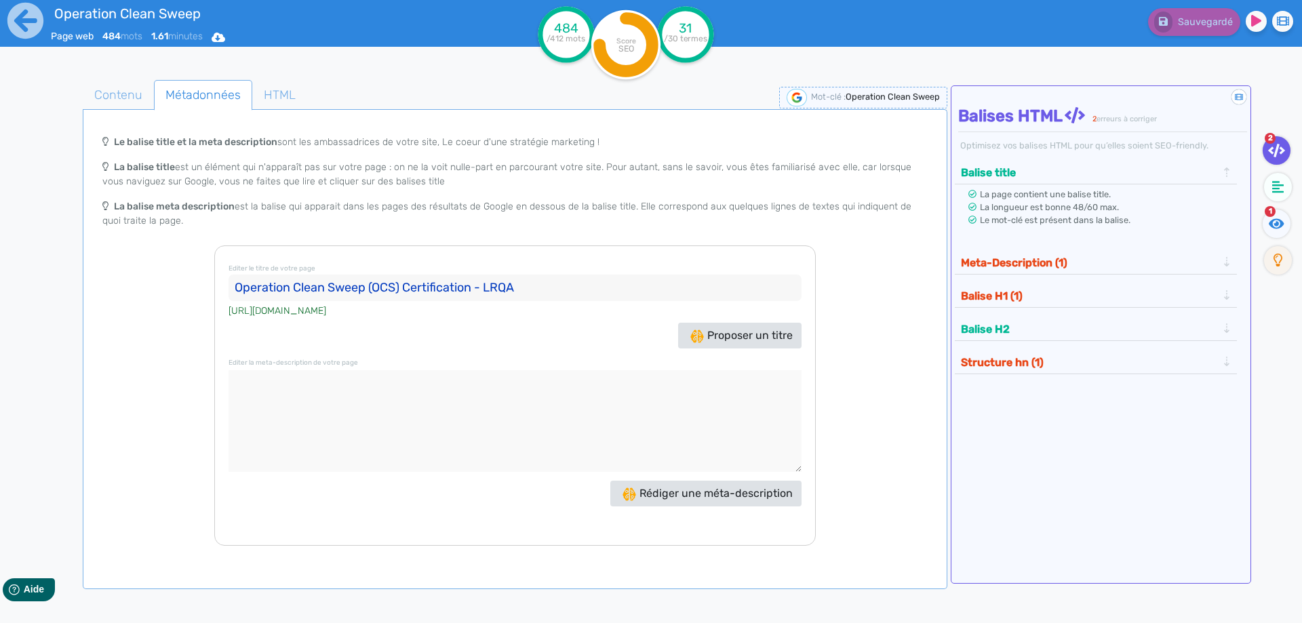
click at [380, 404] on textarea at bounding box center [515, 421] width 573 height 102
paste textarea "Obtenez la certification Operation Clean Sweep (OCS) pour prévenir les pertes d…"
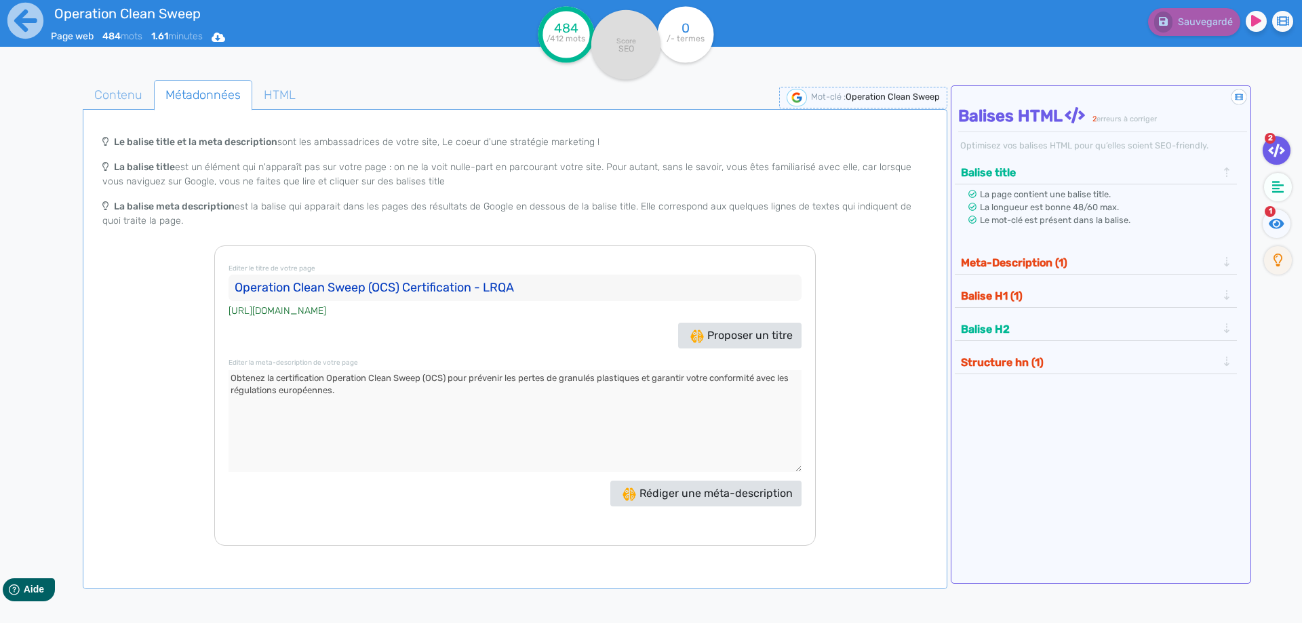
click at [867, 368] on div "Le balise title et la meta description sont les ambassadrices de votre site, Le…" at bounding box center [514, 337] width 859 height 418
click at [120, 95] on span "Contenu" at bounding box center [118, 95] width 70 height 37
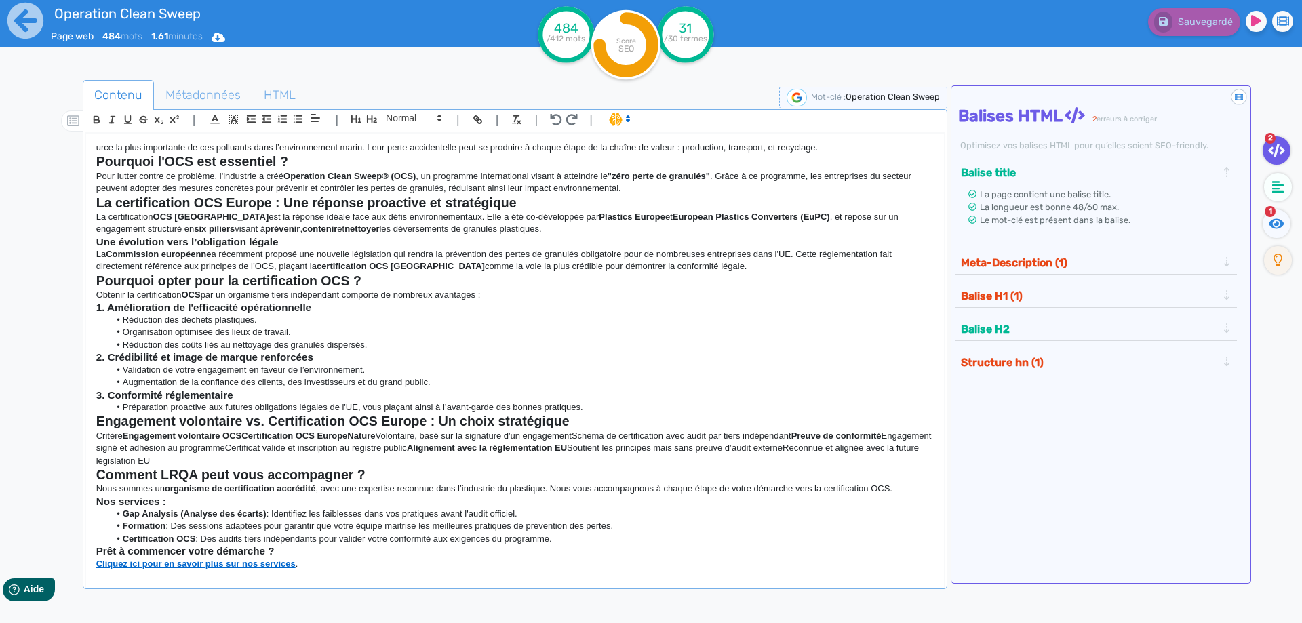
click at [717, 274] on h2 "Pourquoi opter pour la certification OCS ?" at bounding box center [515, 281] width 838 height 16
click at [213, 109] on span "Métadonnées" at bounding box center [203, 95] width 97 height 37
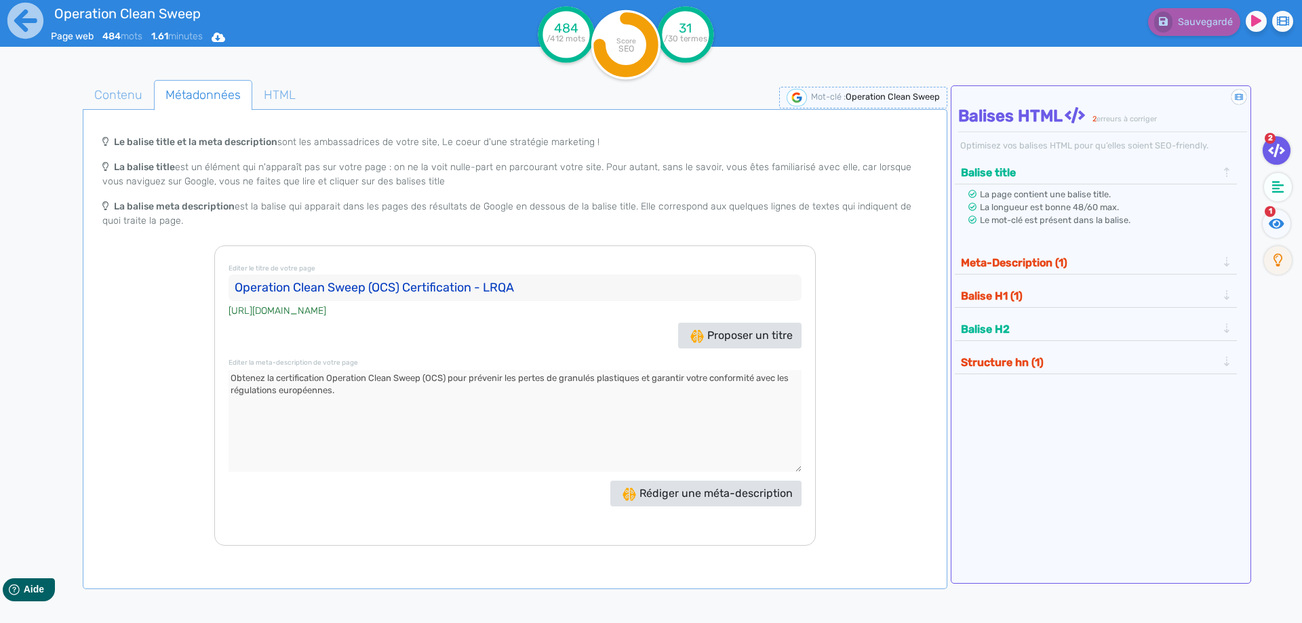
click at [424, 384] on textarea at bounding box center [515, 421] width 573 height 102
click at [419, 409] on textarea at bounding box center [515, 421] width 573 height 102
click at [1062, 248] on div "Meta-Description (1)" at bounding box center [1096, 261] width 283 height 26
click at [486, 402] on textarea at bounding box center [515, 421] width 573 height 102
click at [699, 376] on textarea at bounding box center [515, 421] width 573 height 102
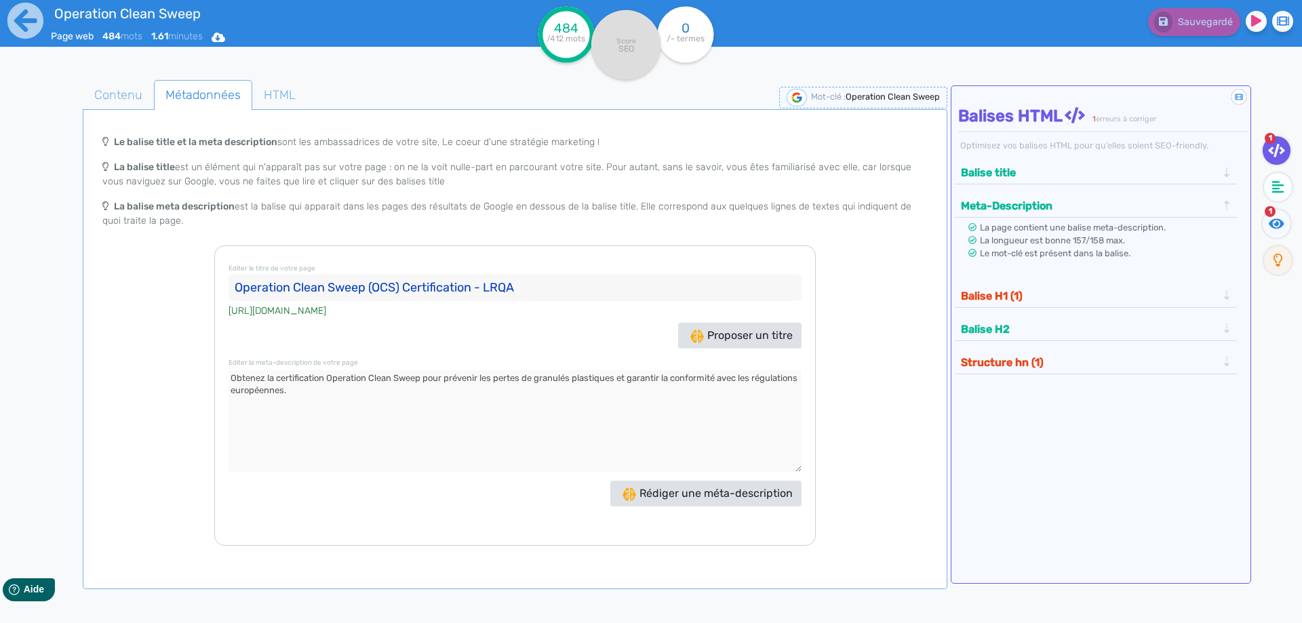
type textarea "Obtenez la certification Operation Clean Sweep pour prévenir les pertes de gran…"
click at [984, 291] on button "Balise H1 (1)" at bounding box center [1089, 296] width 264 height 22
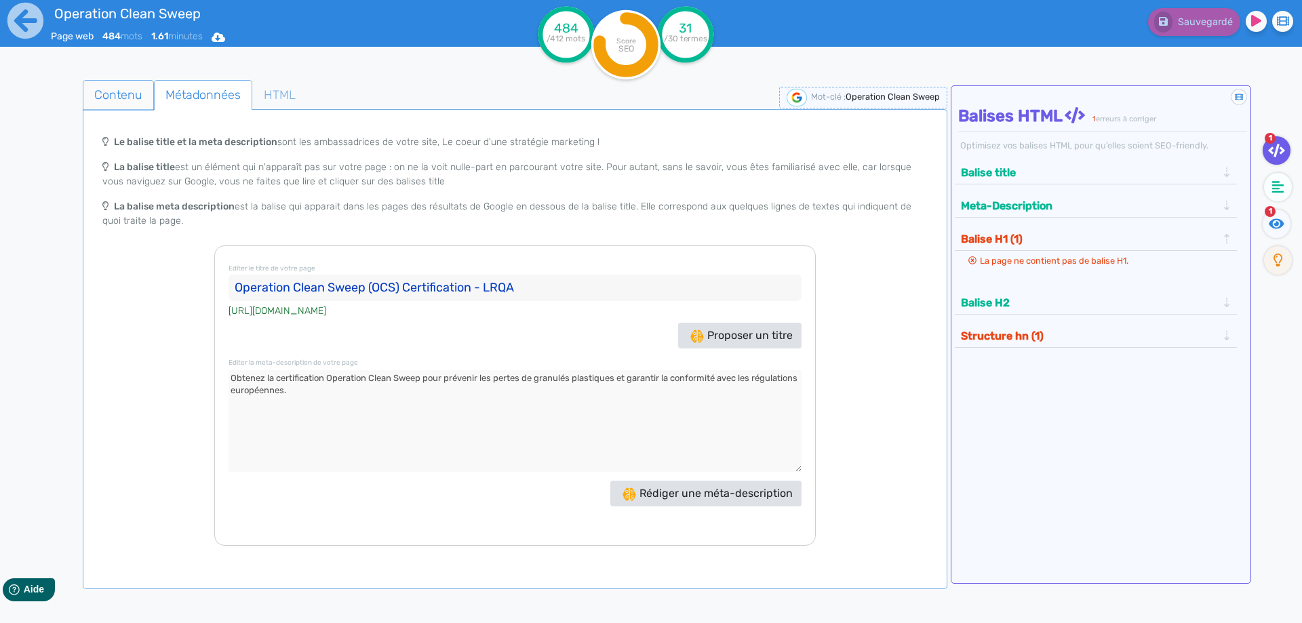
click at [125, 95] on span "Contenu" at bounding box center [118, 95] width 70 height 37
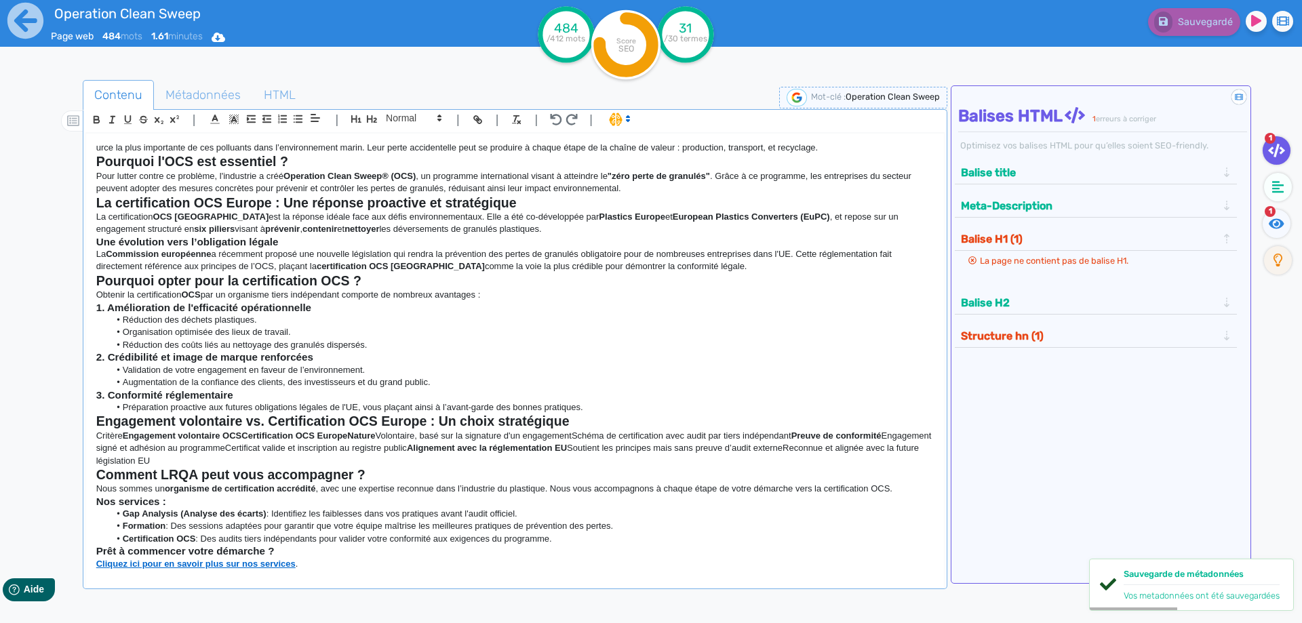
click at [102, 151] on p "urce la plus importante de ces polluants dans l’environnement marin. Leur perte…" at bounding box center [515, 148] width 838 height 12
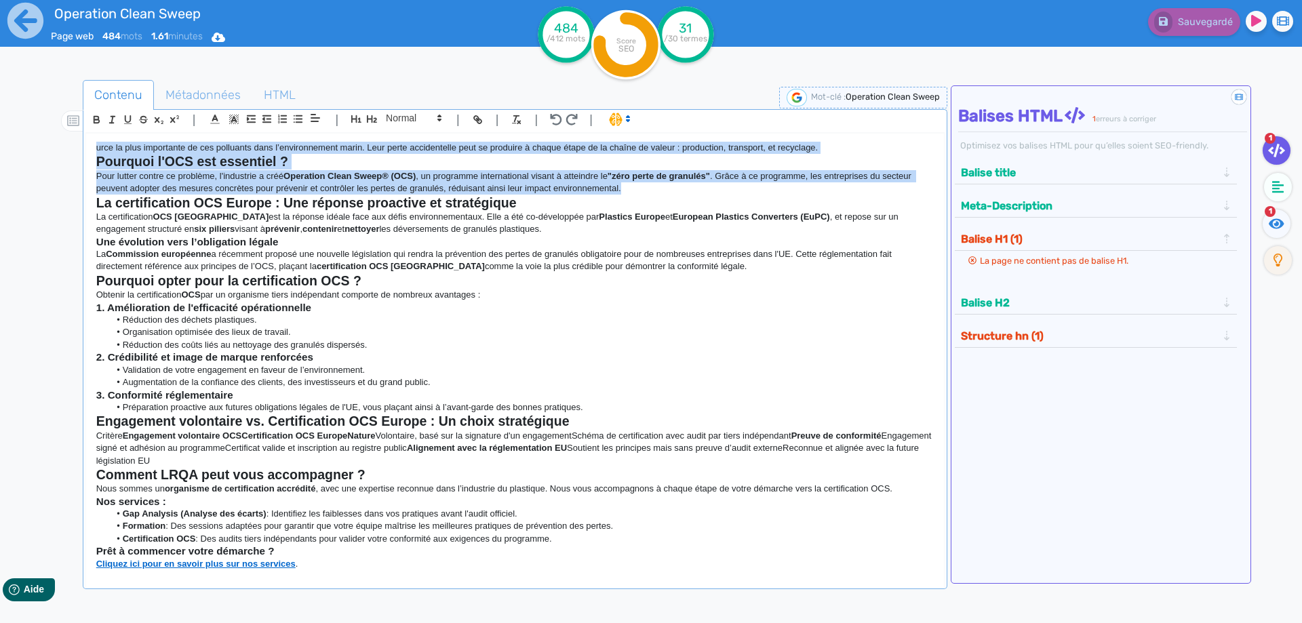
drag, startPoint x: 661, startPoint y: 189, endPoint x: 82, endPoint y: 146, distance: 580.0
click at [83, 146] on div "| | H3 H4 H5 H6 Normal | | | | urce la plus importante de ces polluants dans l’…" at bounding box center [515, 349] width 865 height 480
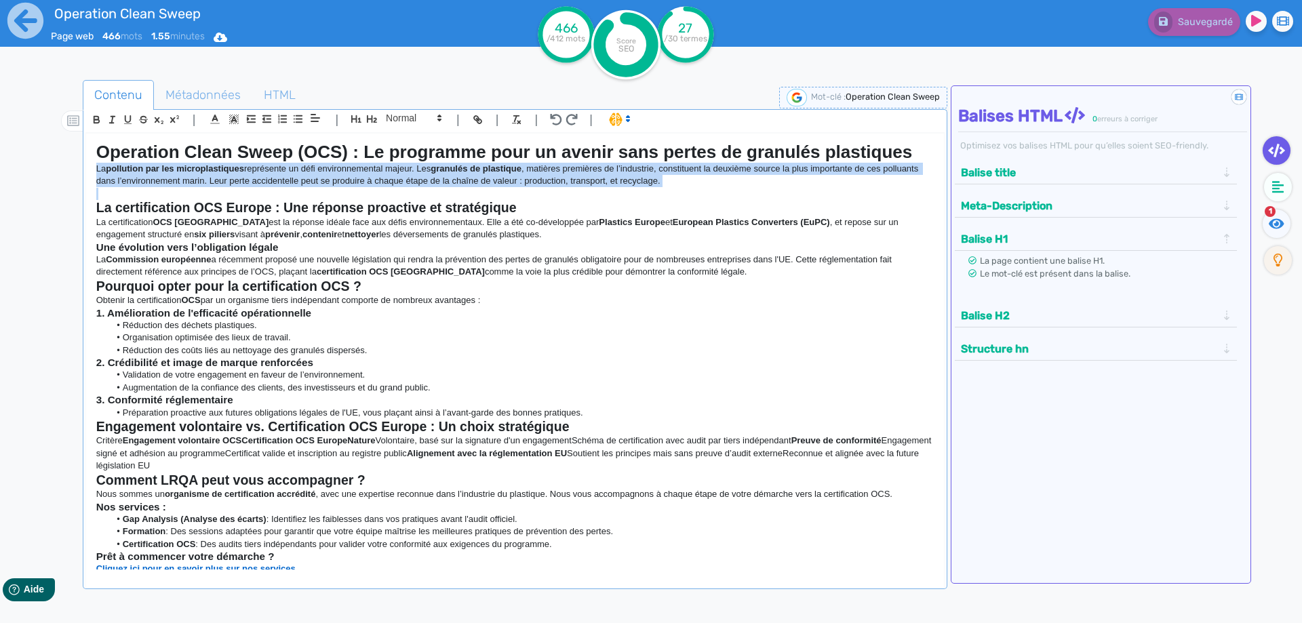
drag, startPoint x: 715, startPoint y: 189, endPoint x: 92, endPoint y: 170, distance: 623.5
click at [92, 170] on div "Operation Clean Sweep (OCS) : Le programme pour un avenir sans pertes de granul…" at bounding box center [515, 352] width 858 height 436
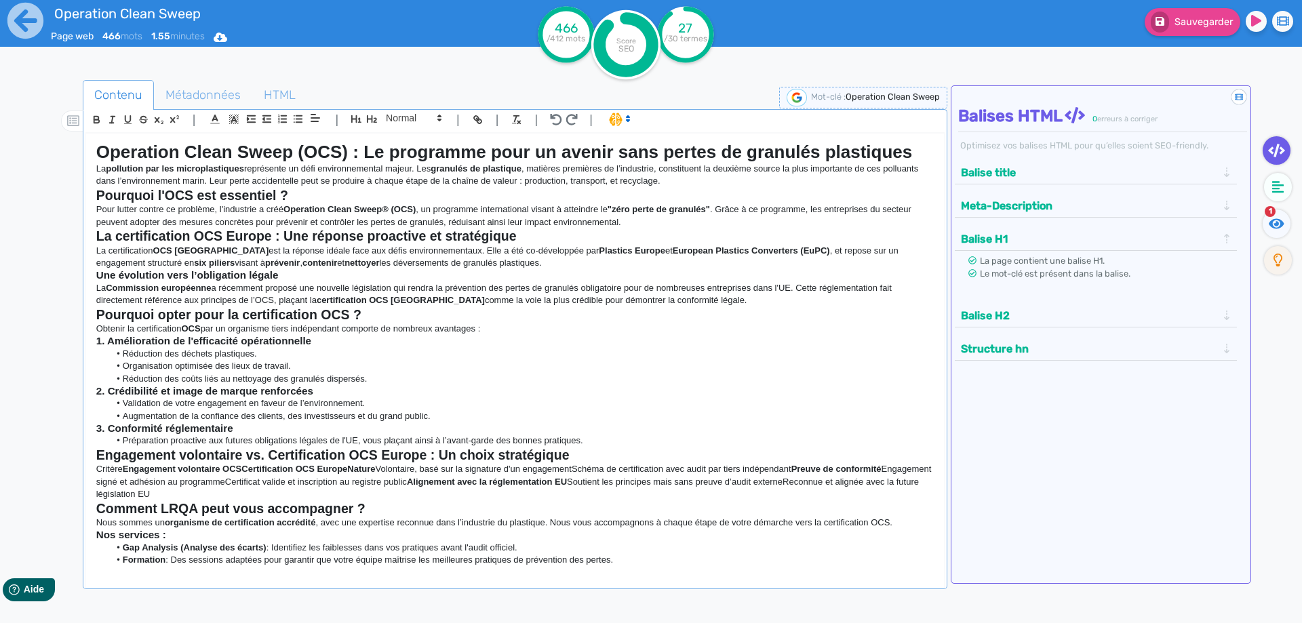
click at [448, 255] on p "La certification OCS Europe est la réponse idéale face aux défis environnementa…" at bounding box center [515, 257] width 838 height 25
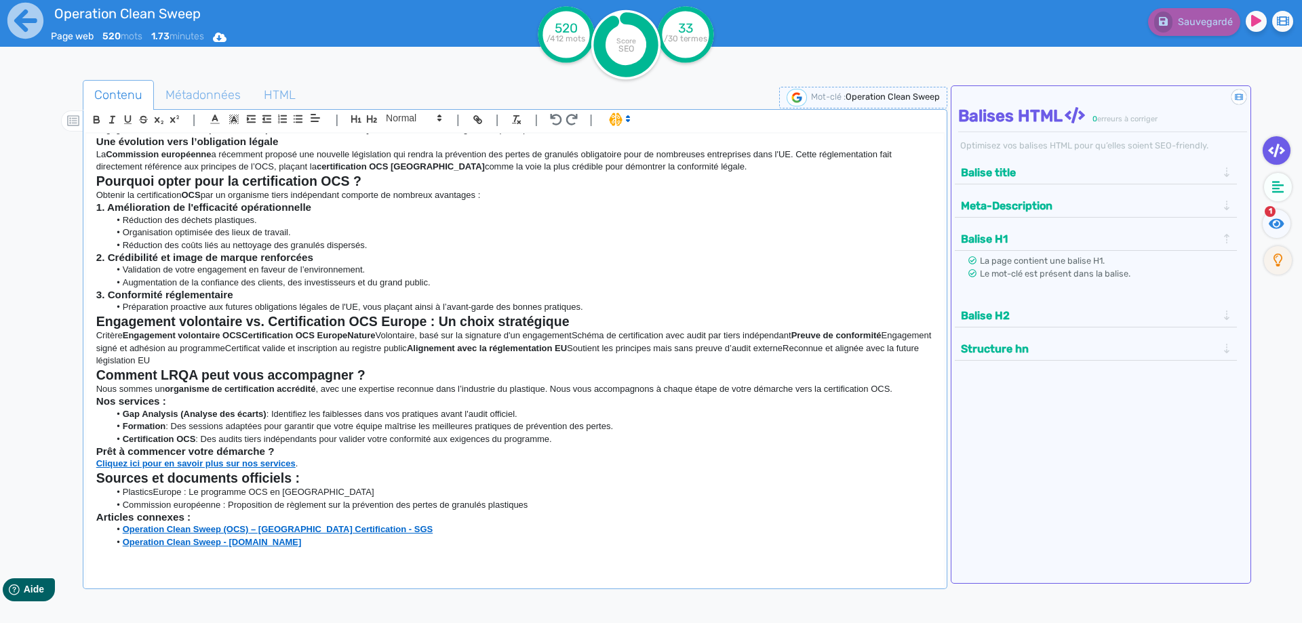
click at [414, 298] on h3 "3. Conformité réglementaire" at bounding box center [515, 295] width 838 height 12
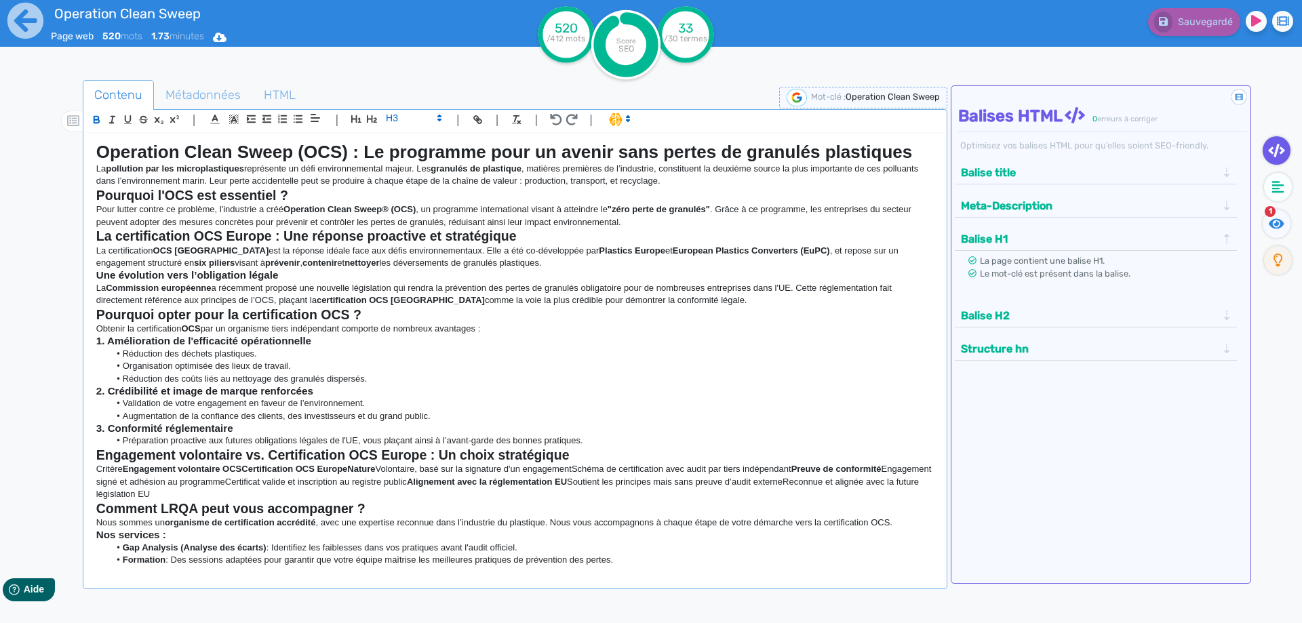
click at [627, 207] on strong ""zéro perte de granulés"" at bounding box center [659, 209] width 102 height 10
